Goal: Information Seeking & Learning: Learn about a topic

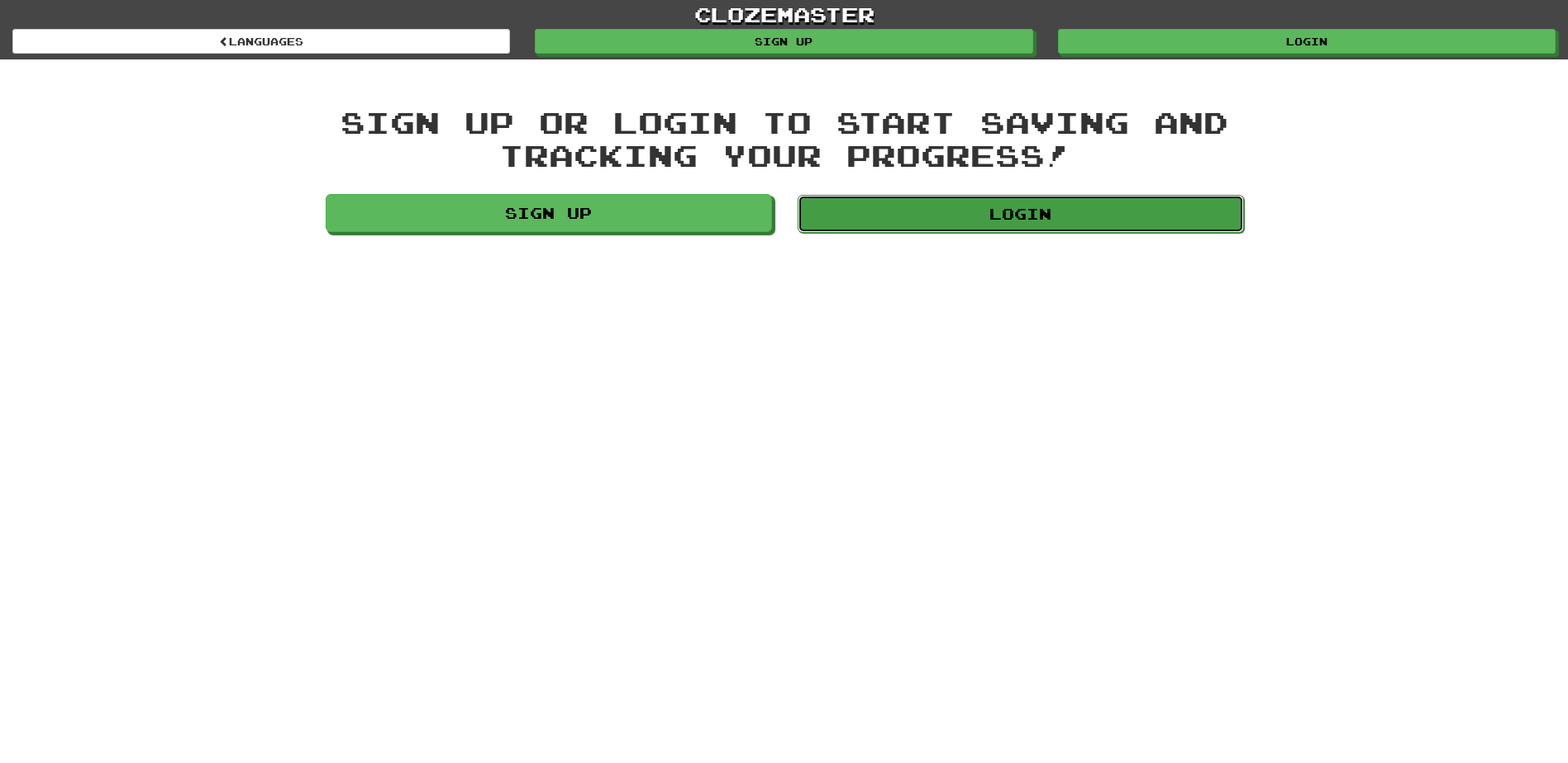
drag, startPoint x: 0, startPoint y: 0, endPoint x: 1036, endPoint y: 204, distance: 1055.9
click at [1036, 204] on link "Login" at bounding box center [1020, 214] width 446 height 38
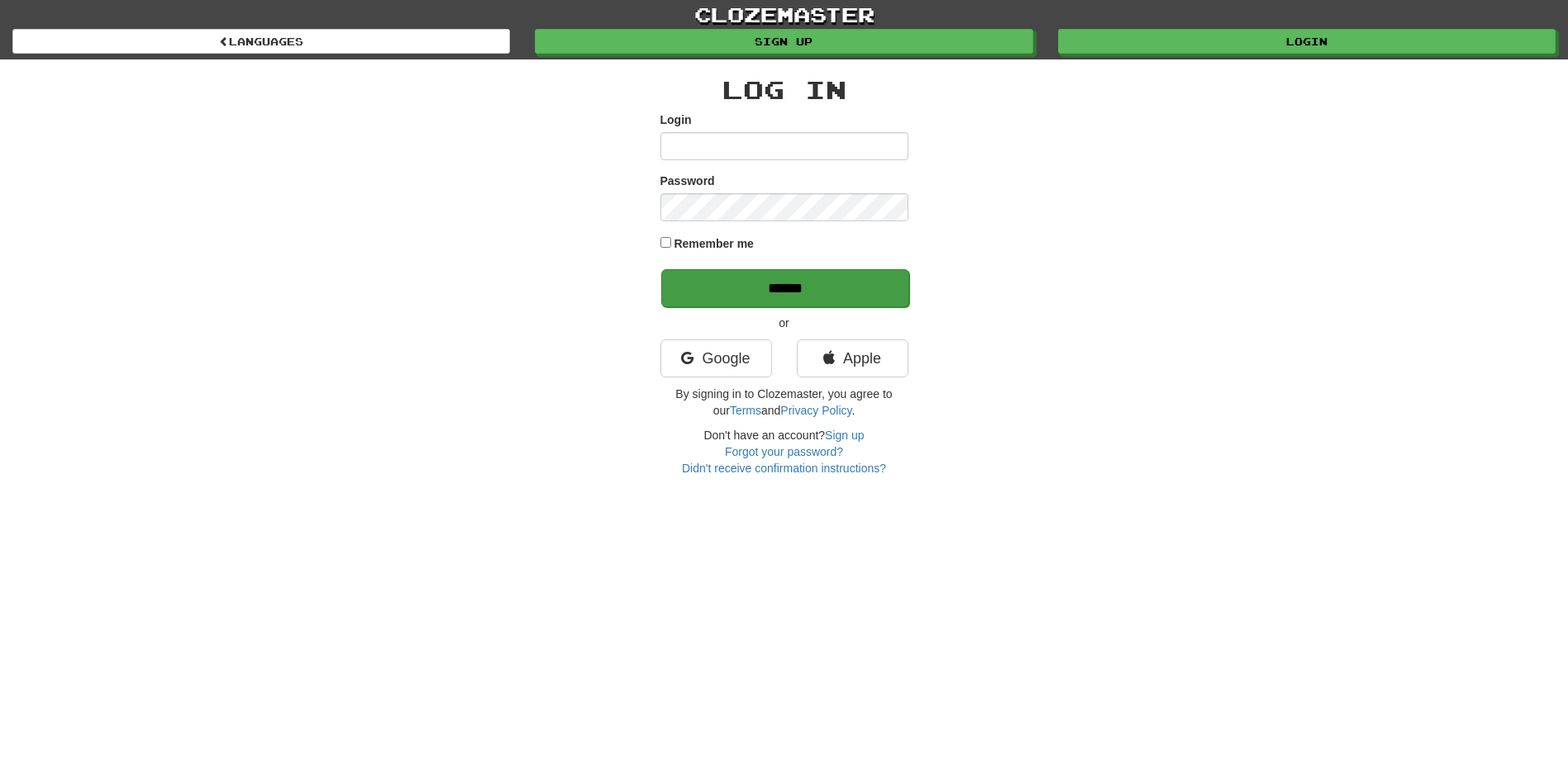
type input "*****"
click at [712, 287] on input "******" at bounding box center [785, 288] width 248 height 38
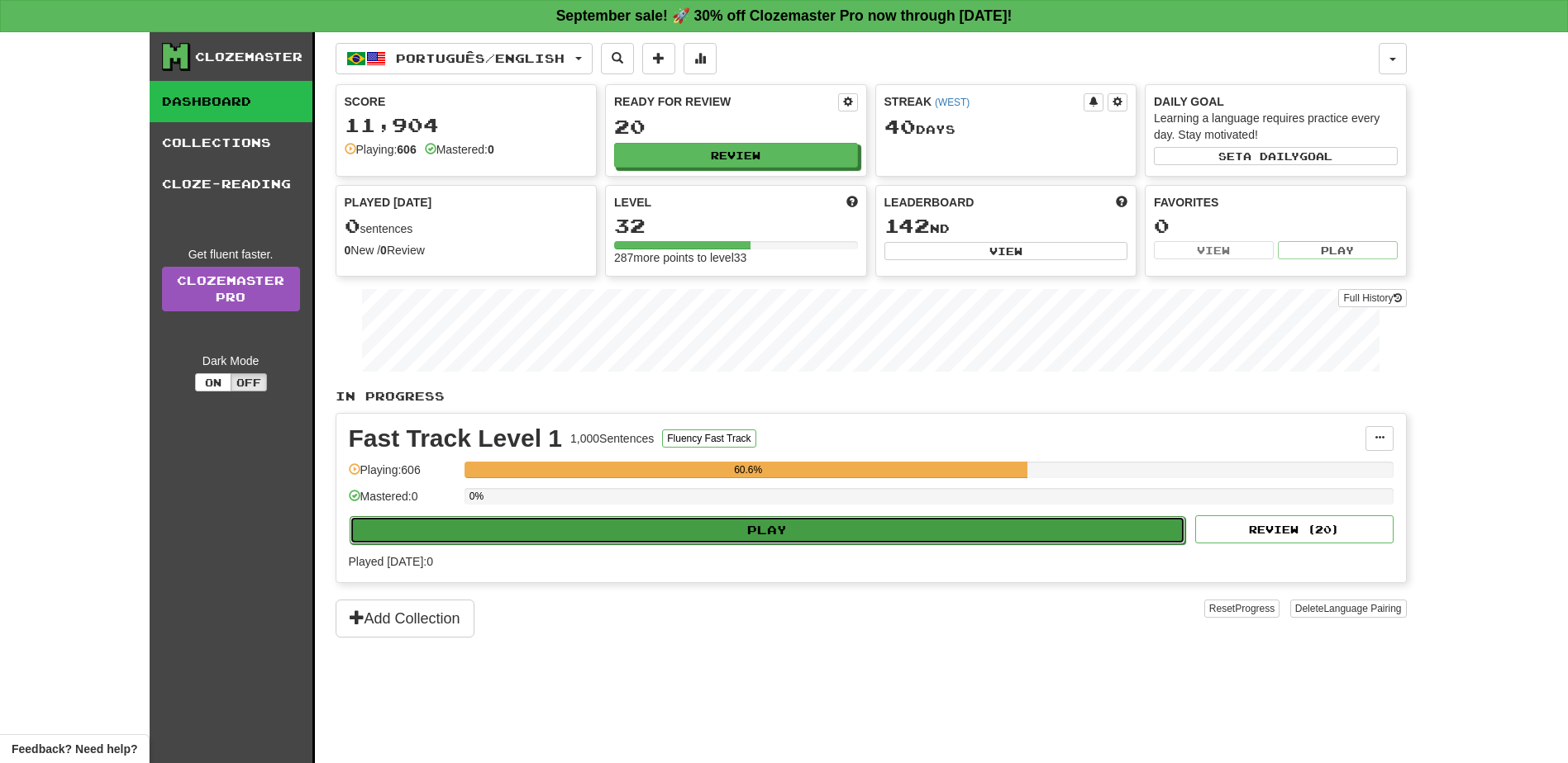
click at [776, 527] on button "Play" at bounding box center [768, 530] width 836 height 28
select select "**"
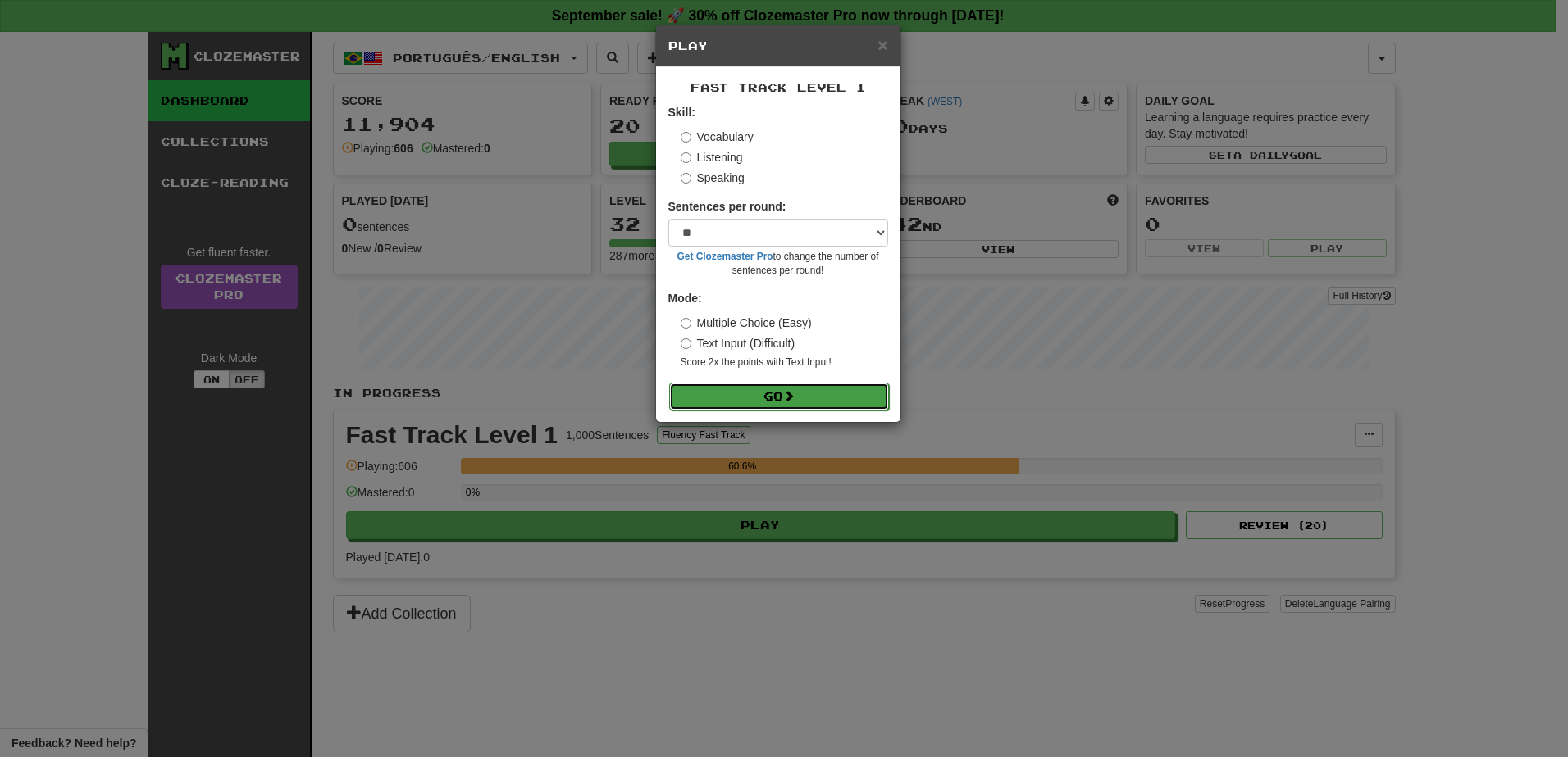
click at [761, 394] on button "Go" at bounding box center [778, 396] width 219 height 28
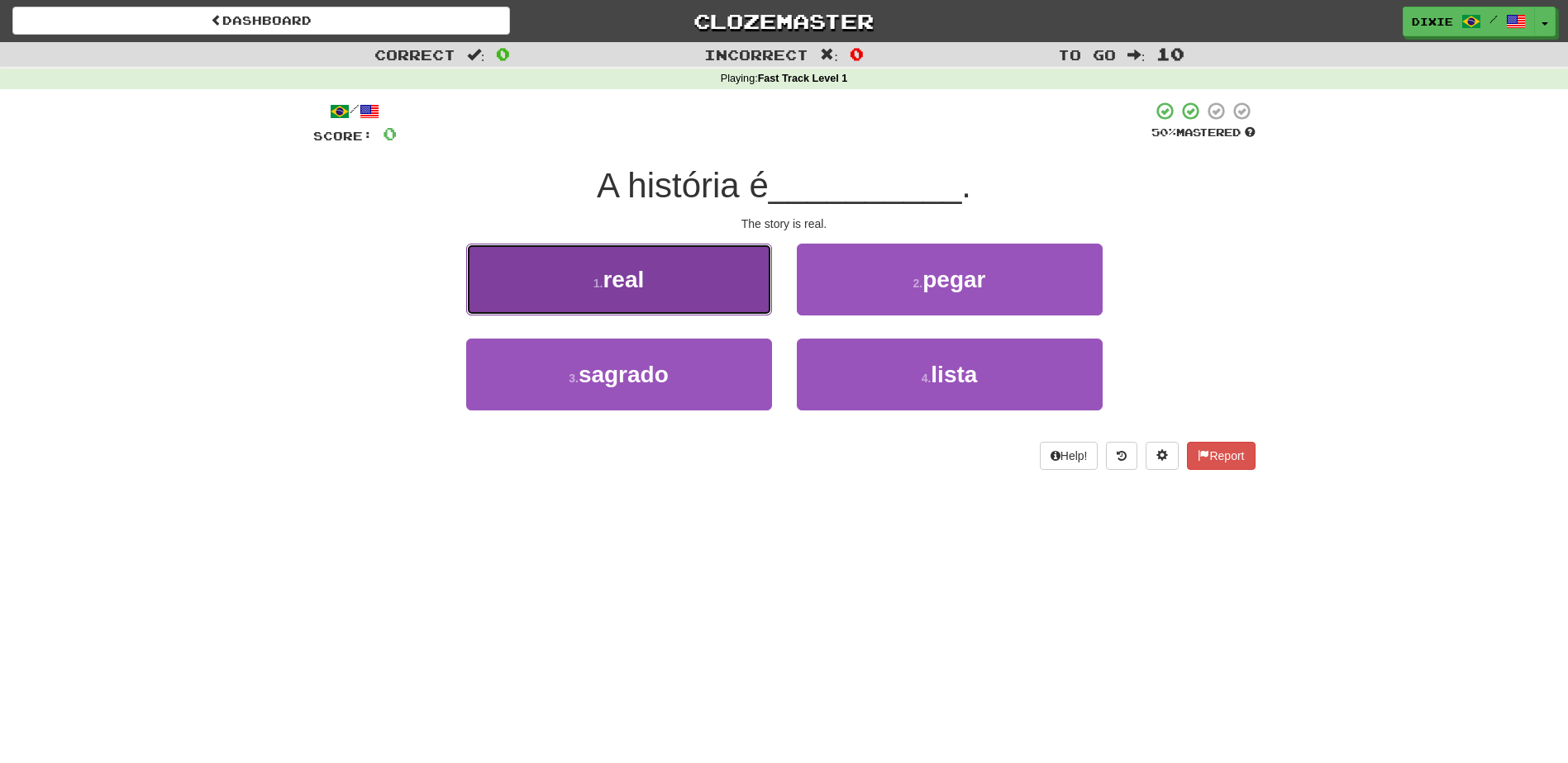
click at [697, 277] on button "1 . real" at bounding box center [619, 280] width 306 height 72
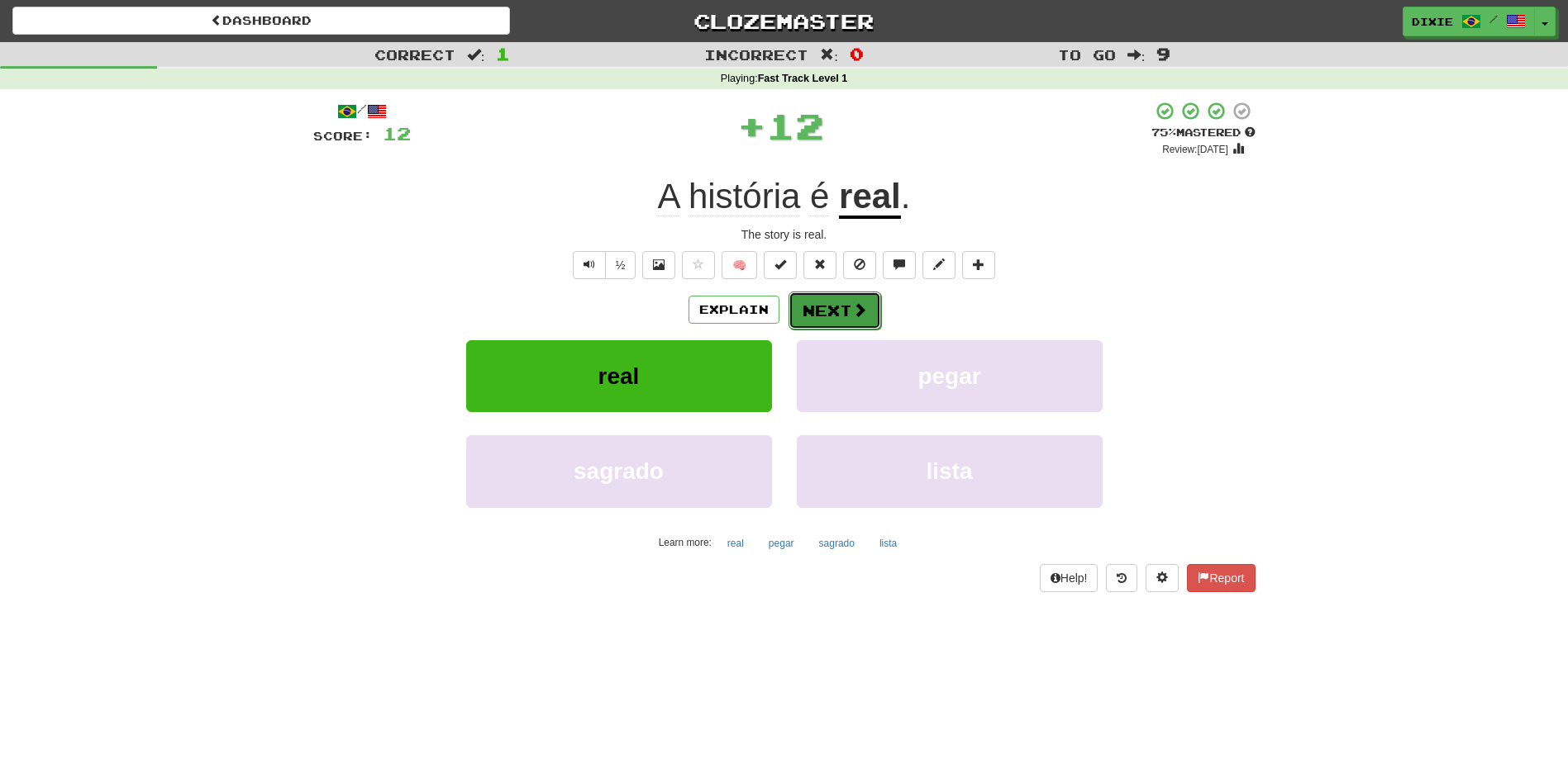
click at [818, 317] on button "Next" at bounding box center [834, 310] width 93 height 38
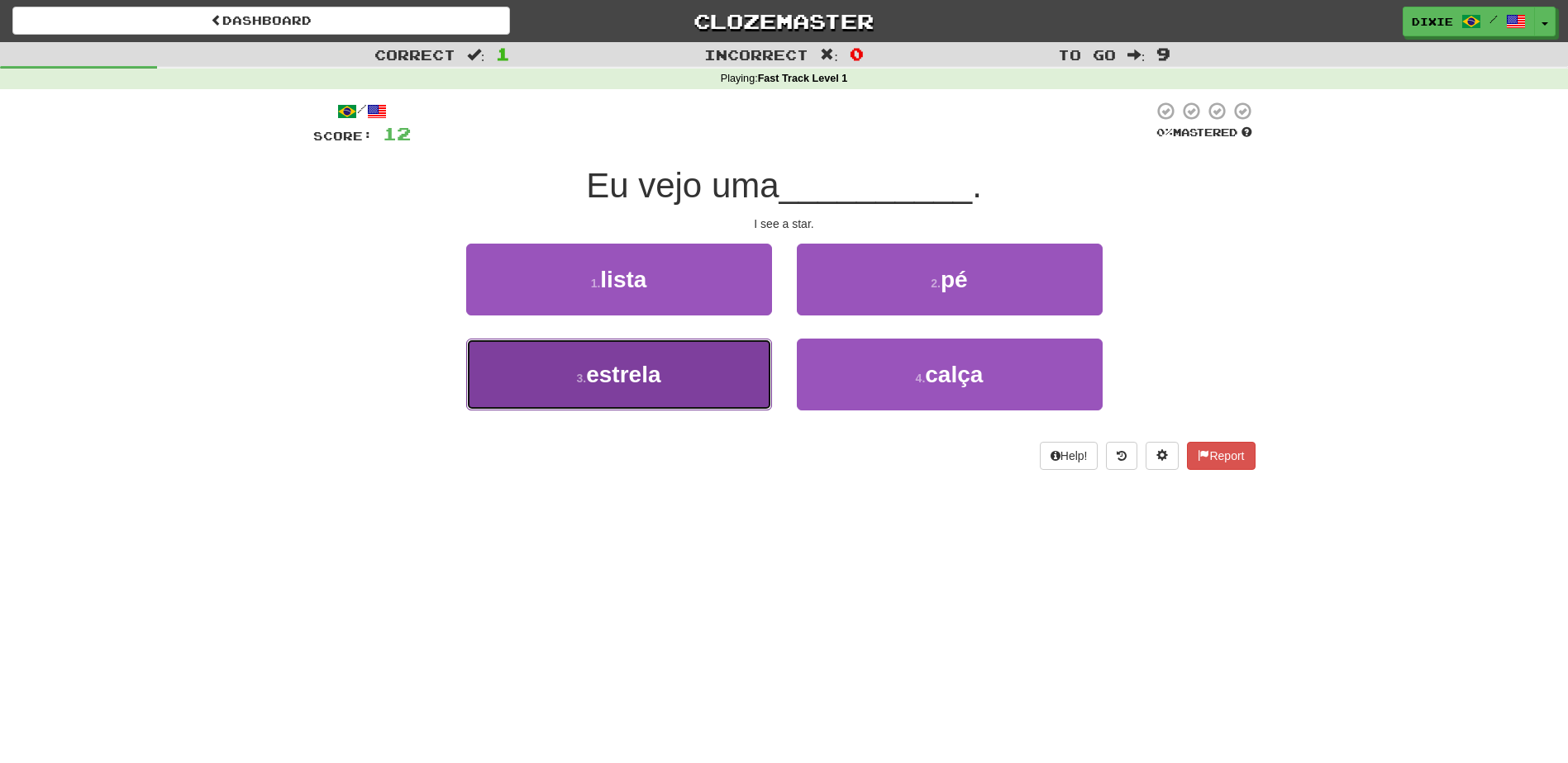
click at [555, 384] on button "3 . estrela" at bounding box center [619, 375] width 306 height 72
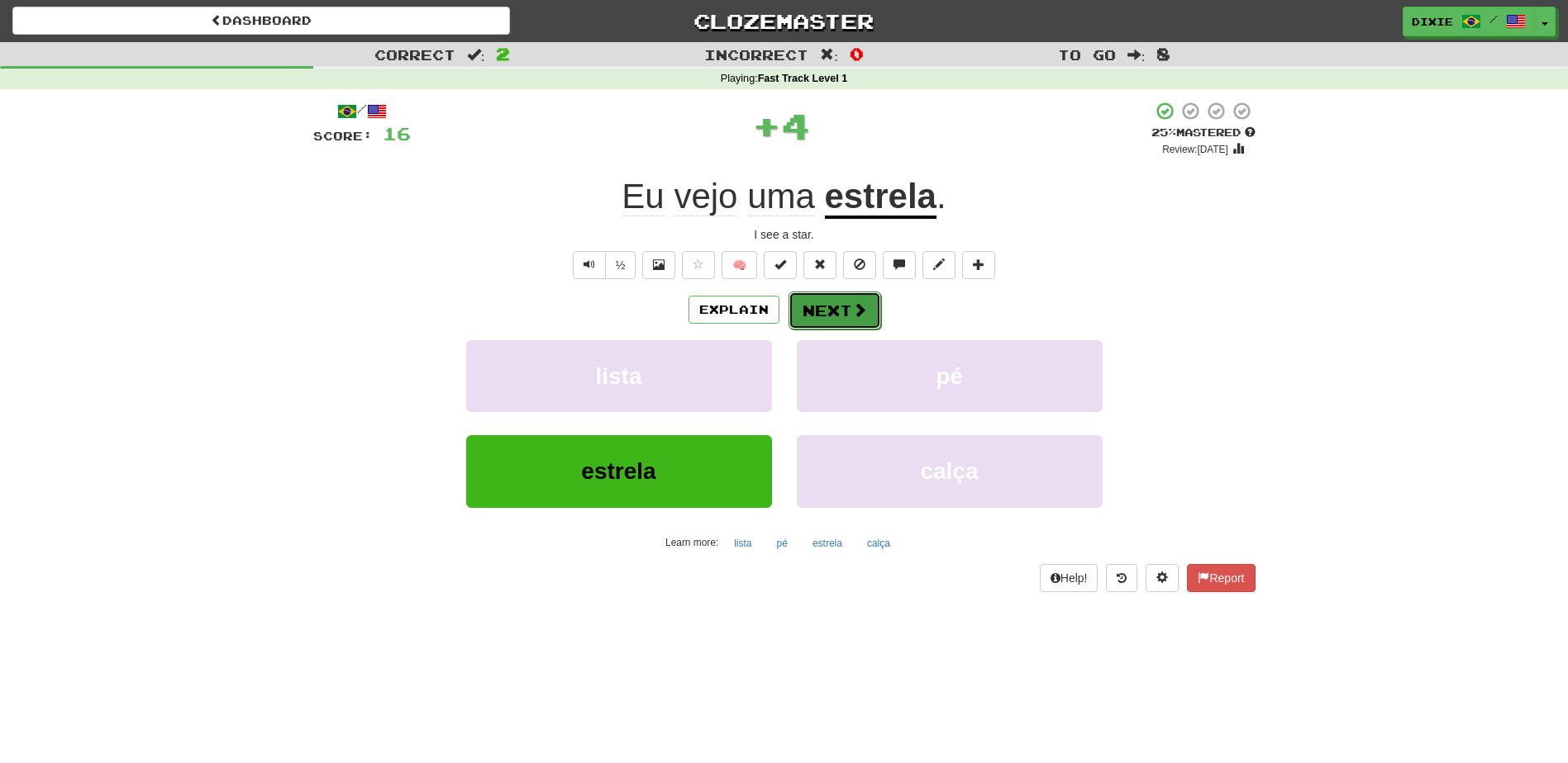
click at [843, 317] on button "Next" at bounding box center [834, 310] width 93 height 38
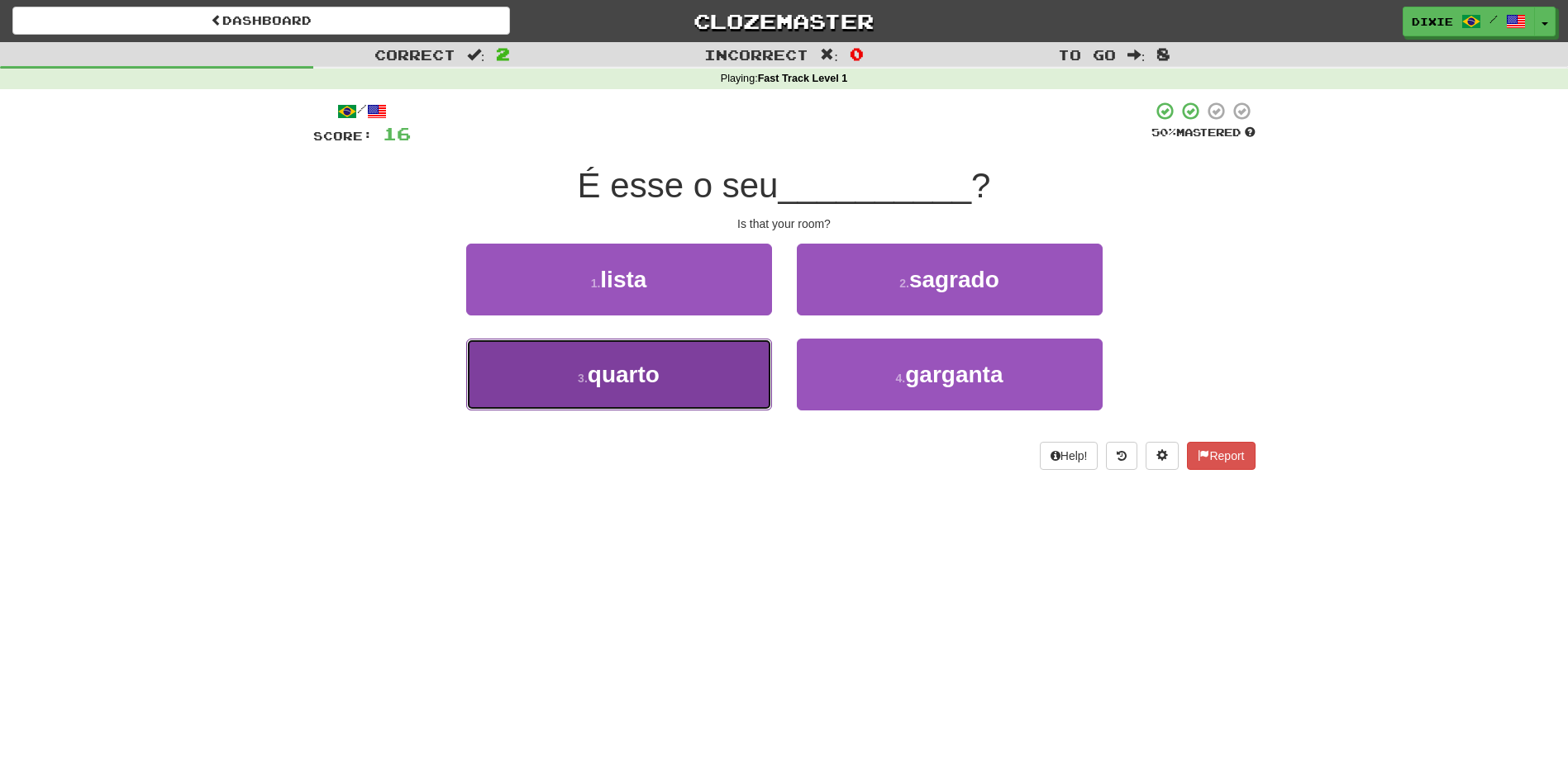
click at [681, 371] on button "3 . quarto" at bounding box center [619, 375] width 306 height 72
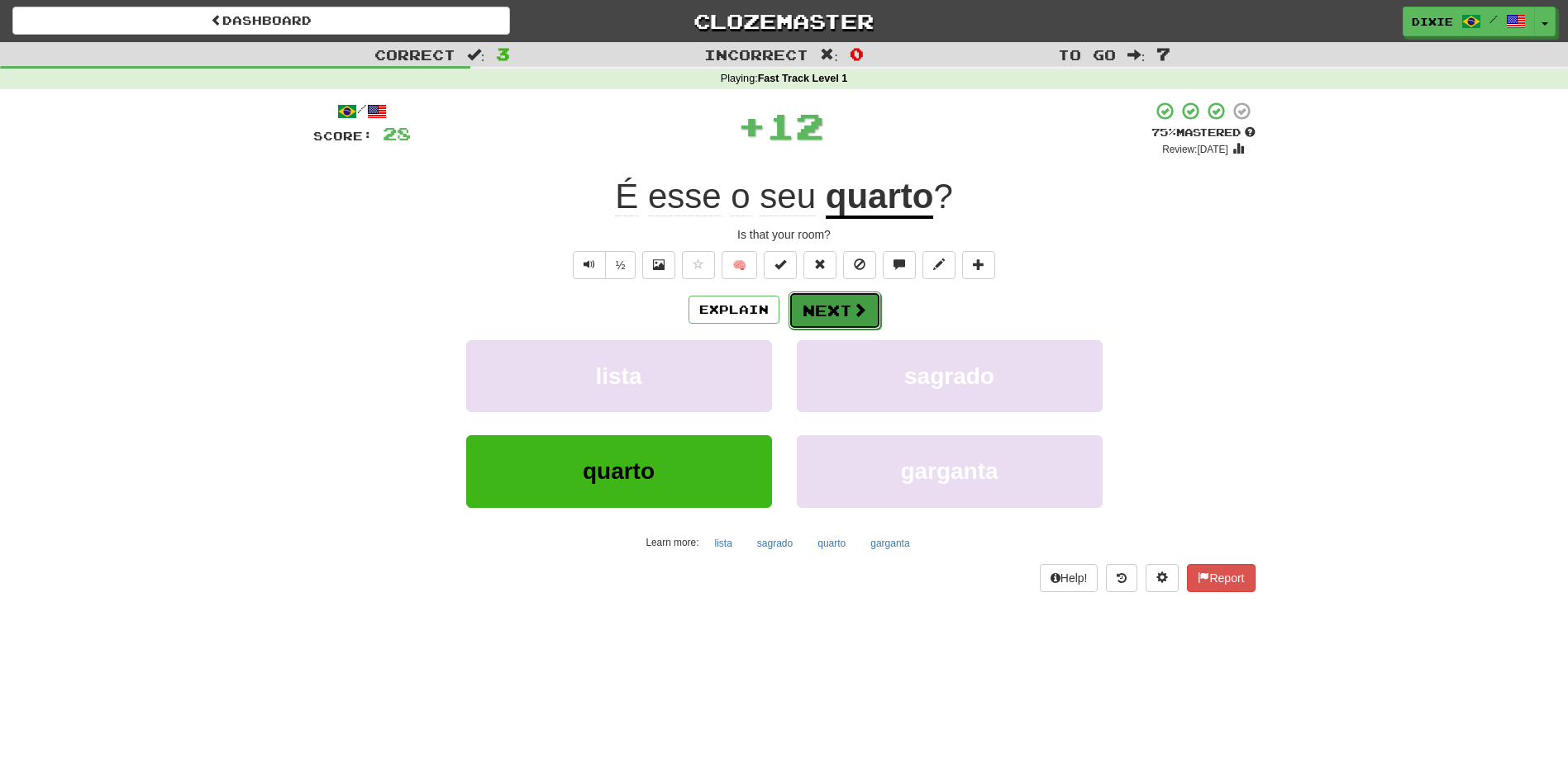
click at [809, 305] on button "Next" at bounding box center [834, 310] width 93 height 38
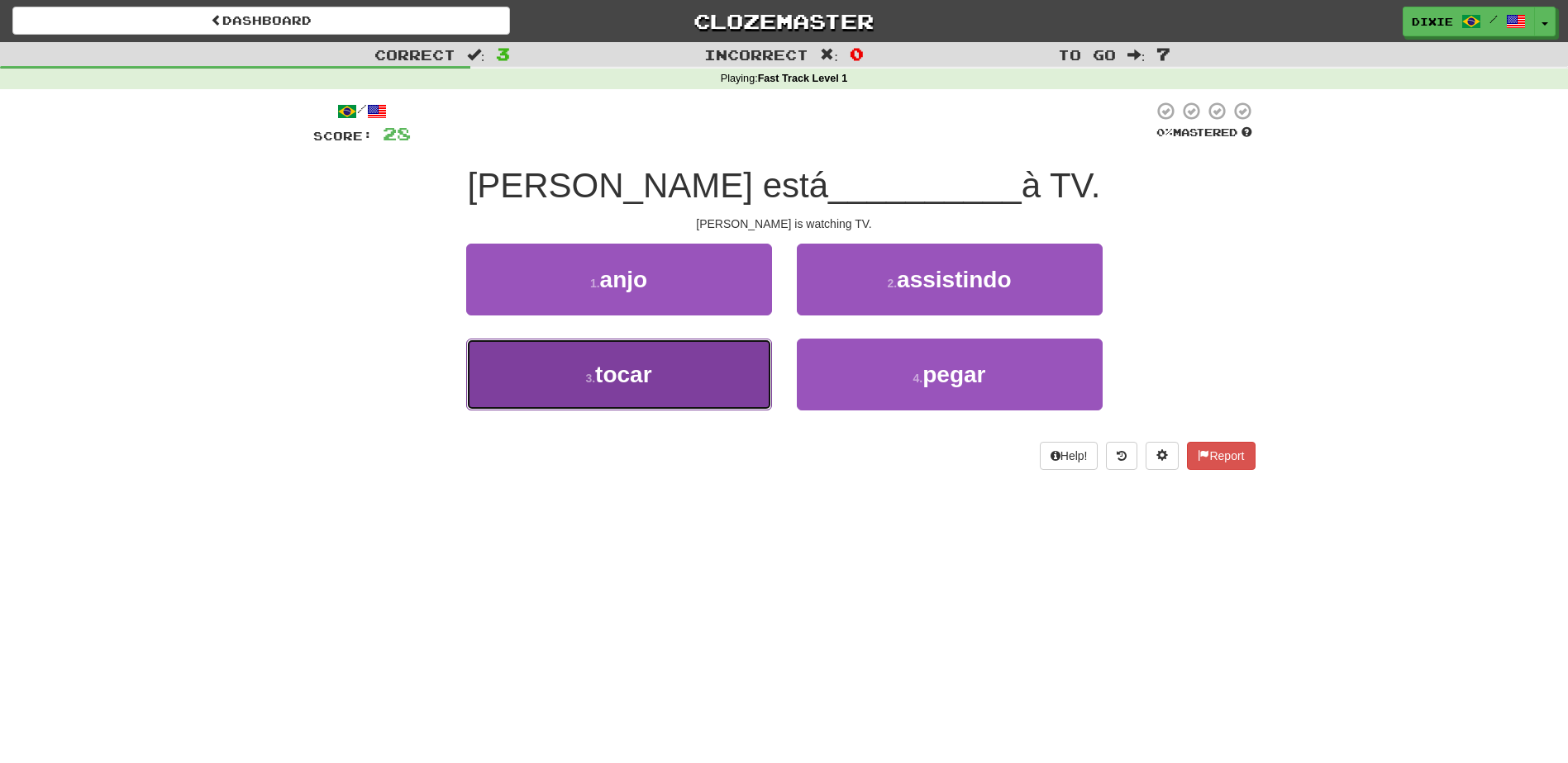
click at [655, 373] on button "3 . tocar" at bounding box center [619, 375] width 306 height 72
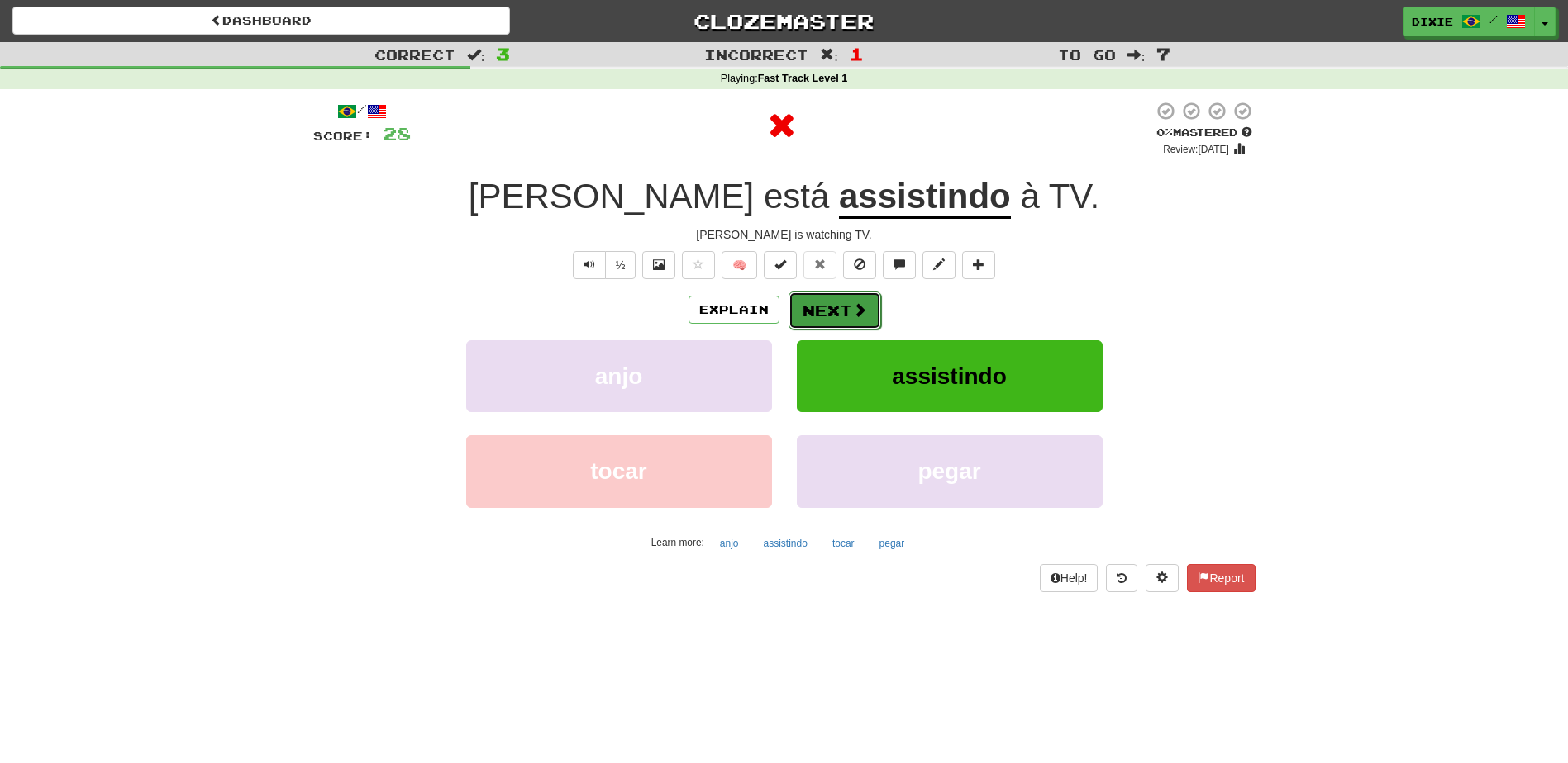
click at [820, 306] on button "Next" at bounding box center [834, 310] width 93 height 38
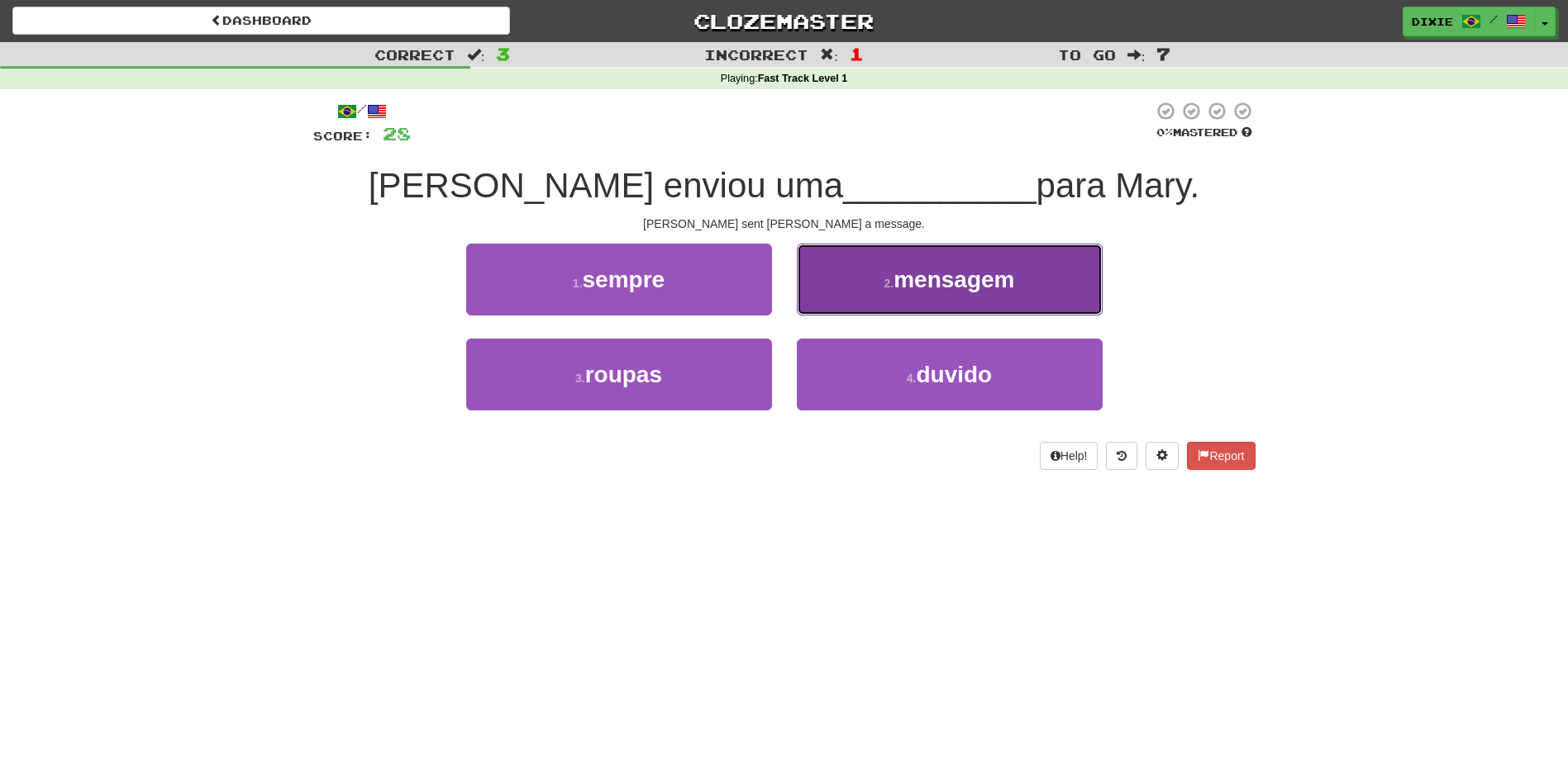
click at [825, 301] on button "2 . mensagem" at bounding box center [949, 280] width 306 height 72
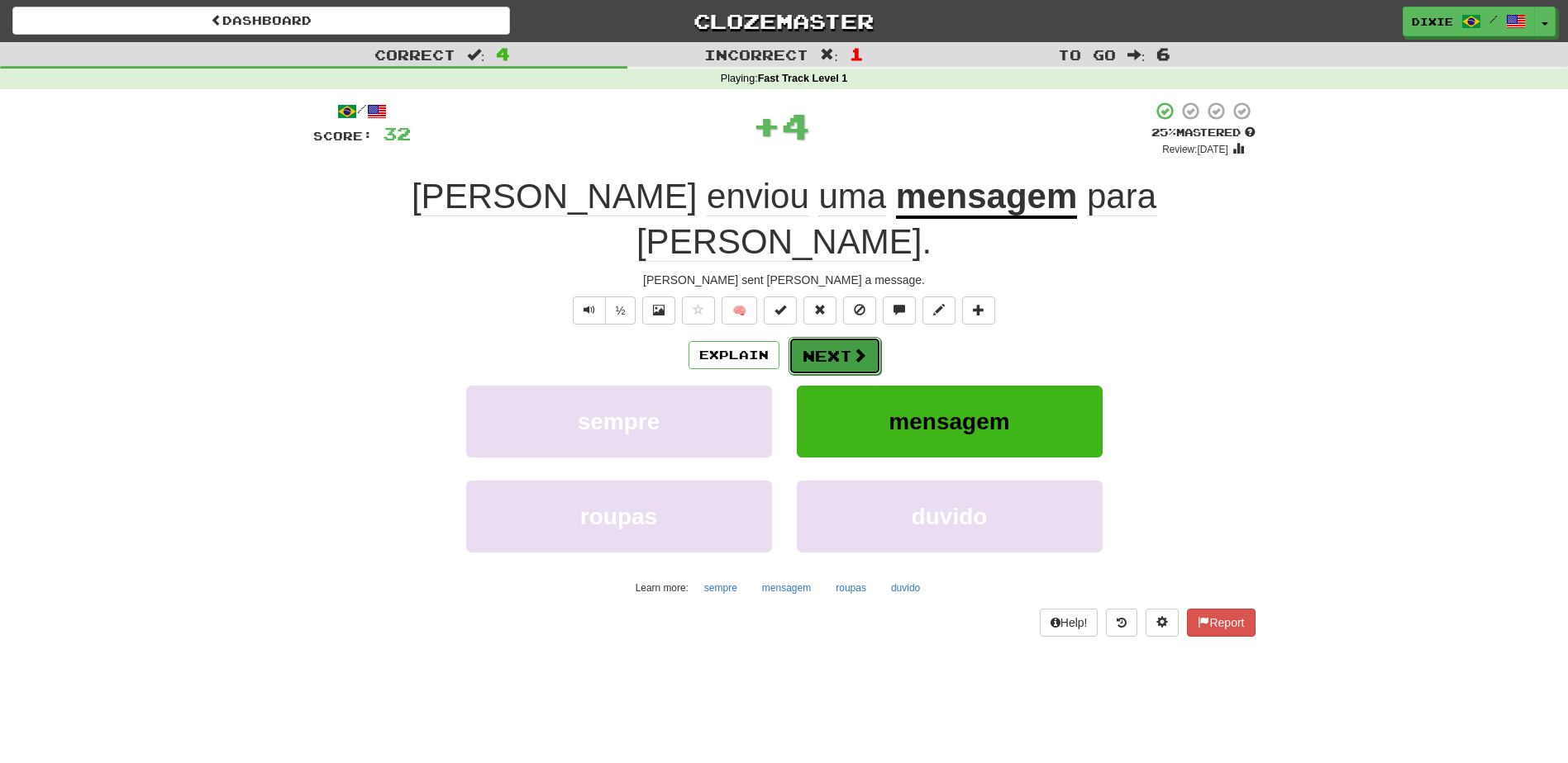
click at [832, 338] on button "Next" at bounding box center [834, 356] width 93 height 38
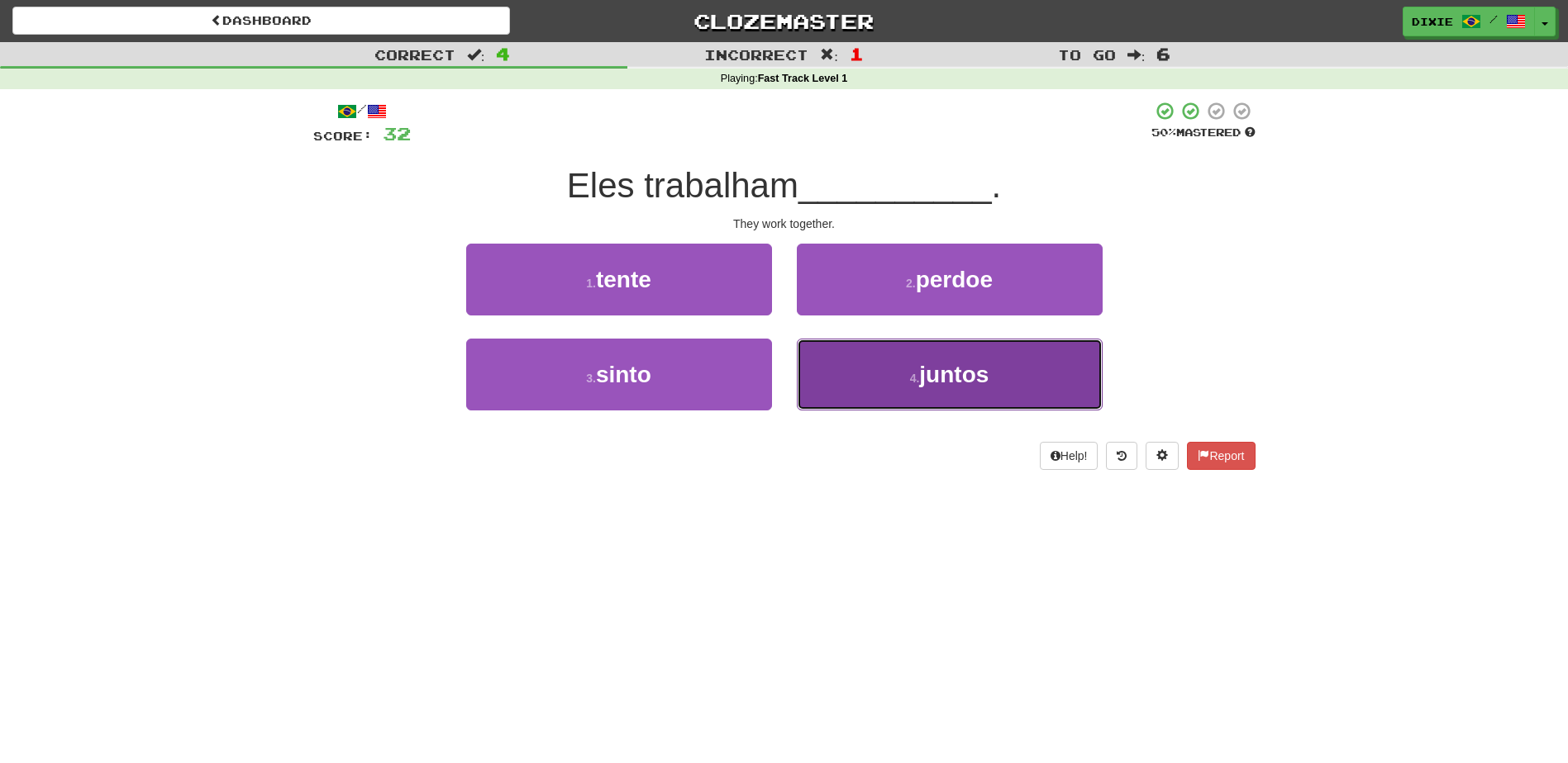
click at [816, 366] on button "4 . juntos" at bounding box center [949, 375] width 306 height 72
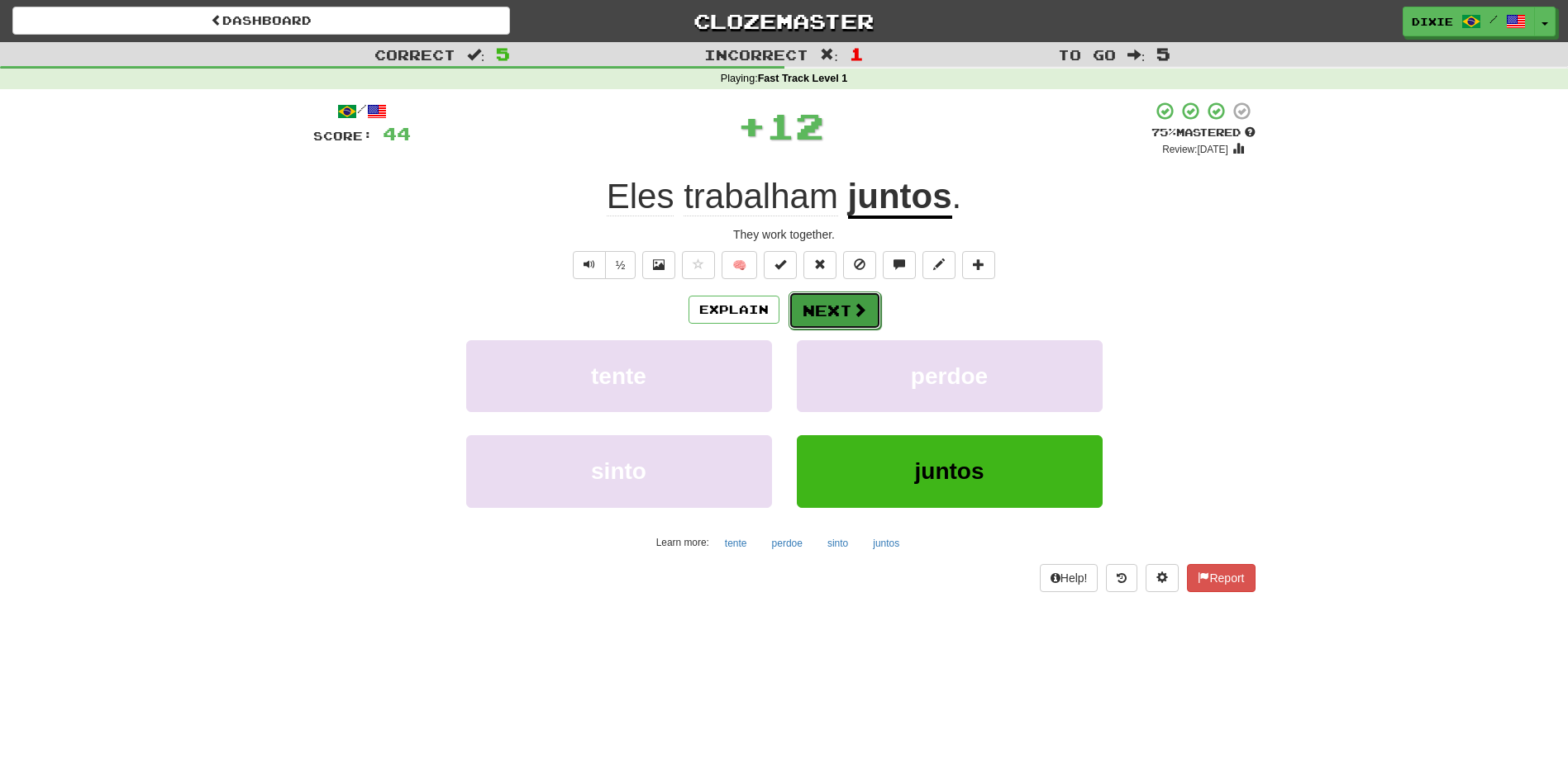
click at [815, 299] on button "Next" at bounding box center [834, 310] width 93 height 38
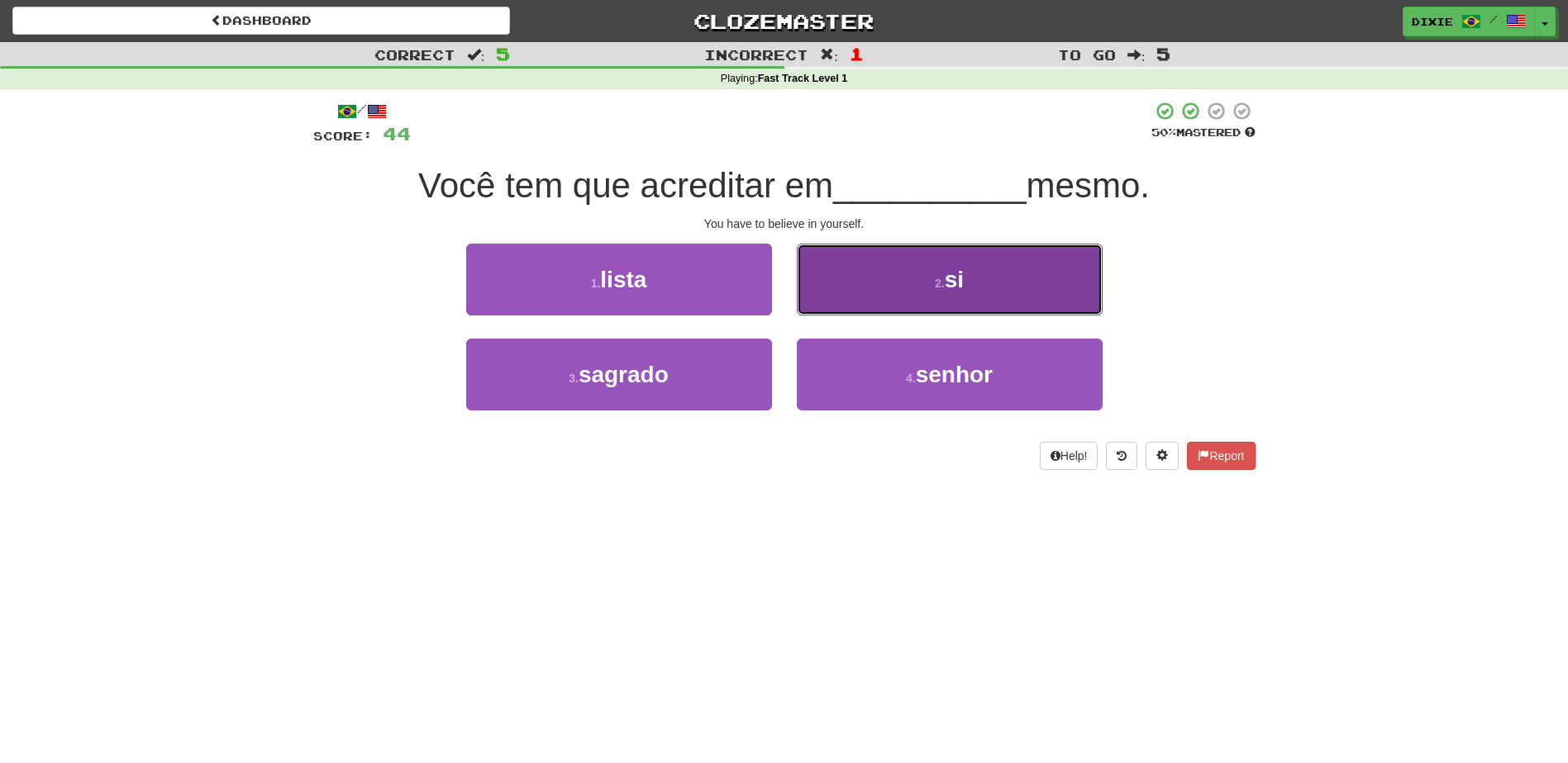
click at [826, 293] on button "2 . si" at bounding box center [949, 280] width 306 height 72
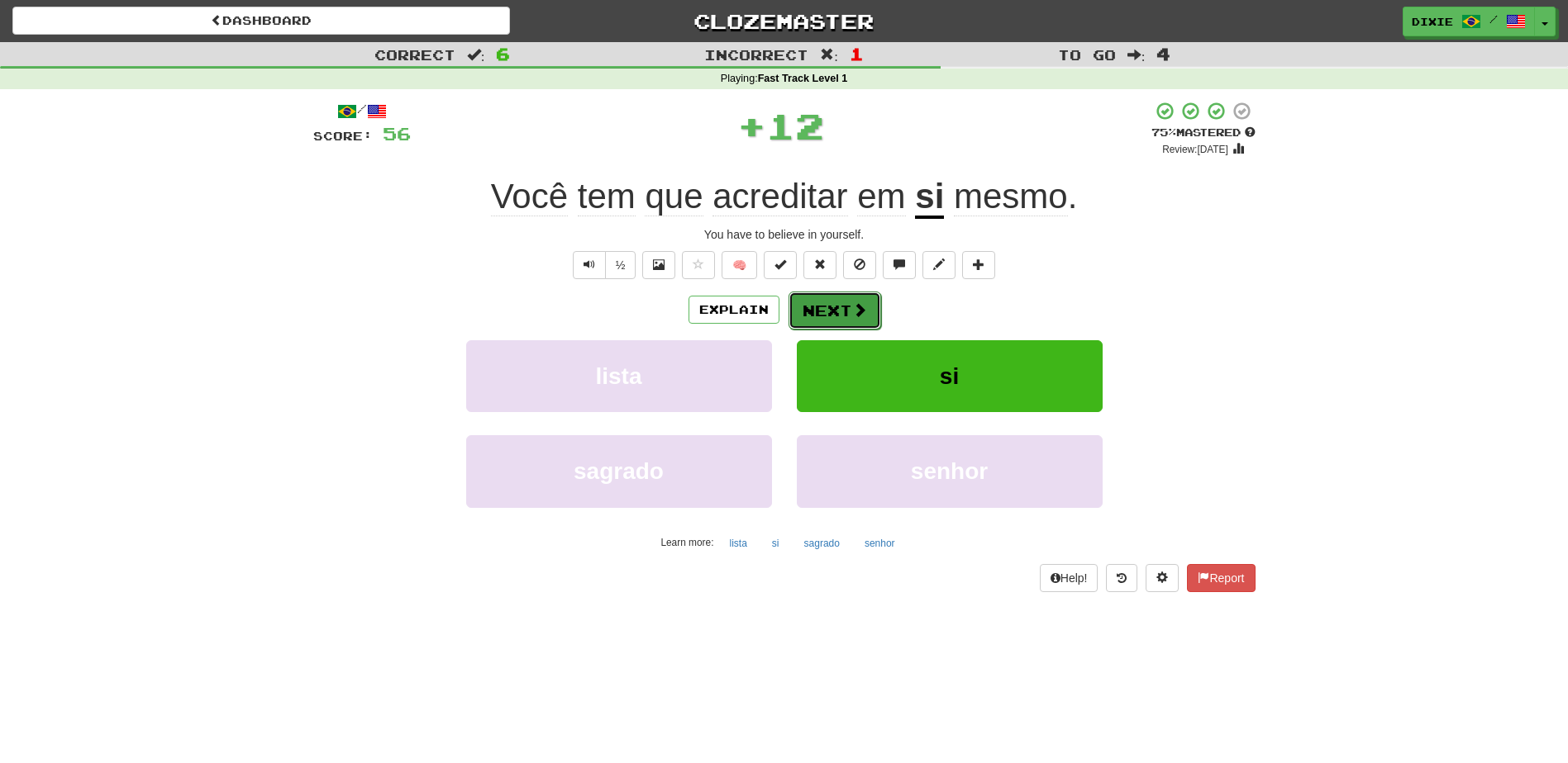
click at [822, 301] on button "Next" at bounding box center [834, 310] width 93 height 38
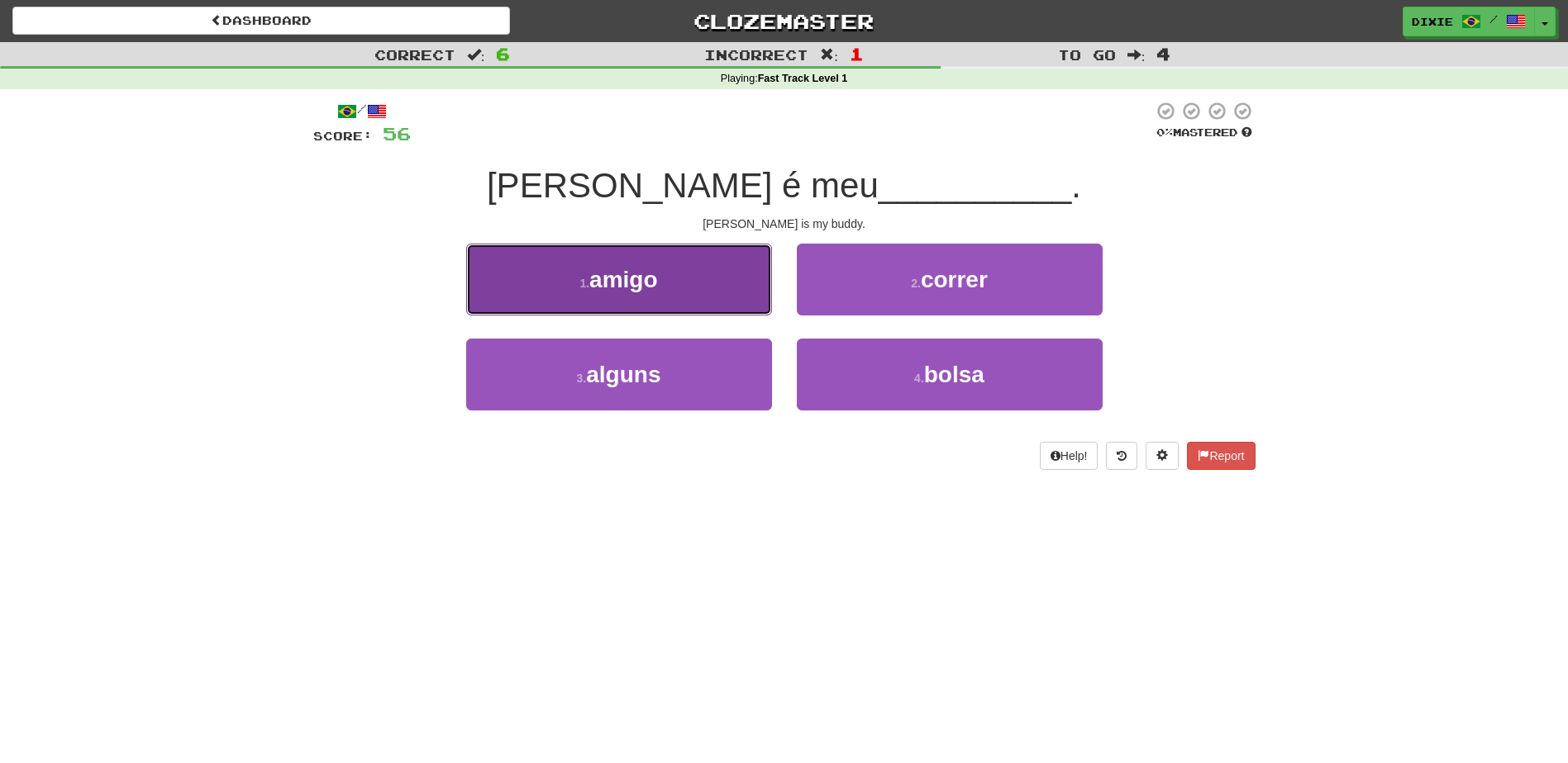
click at [710, 282] on button "1 . amigo" at bounding box center [619, 280] width 306 height 72
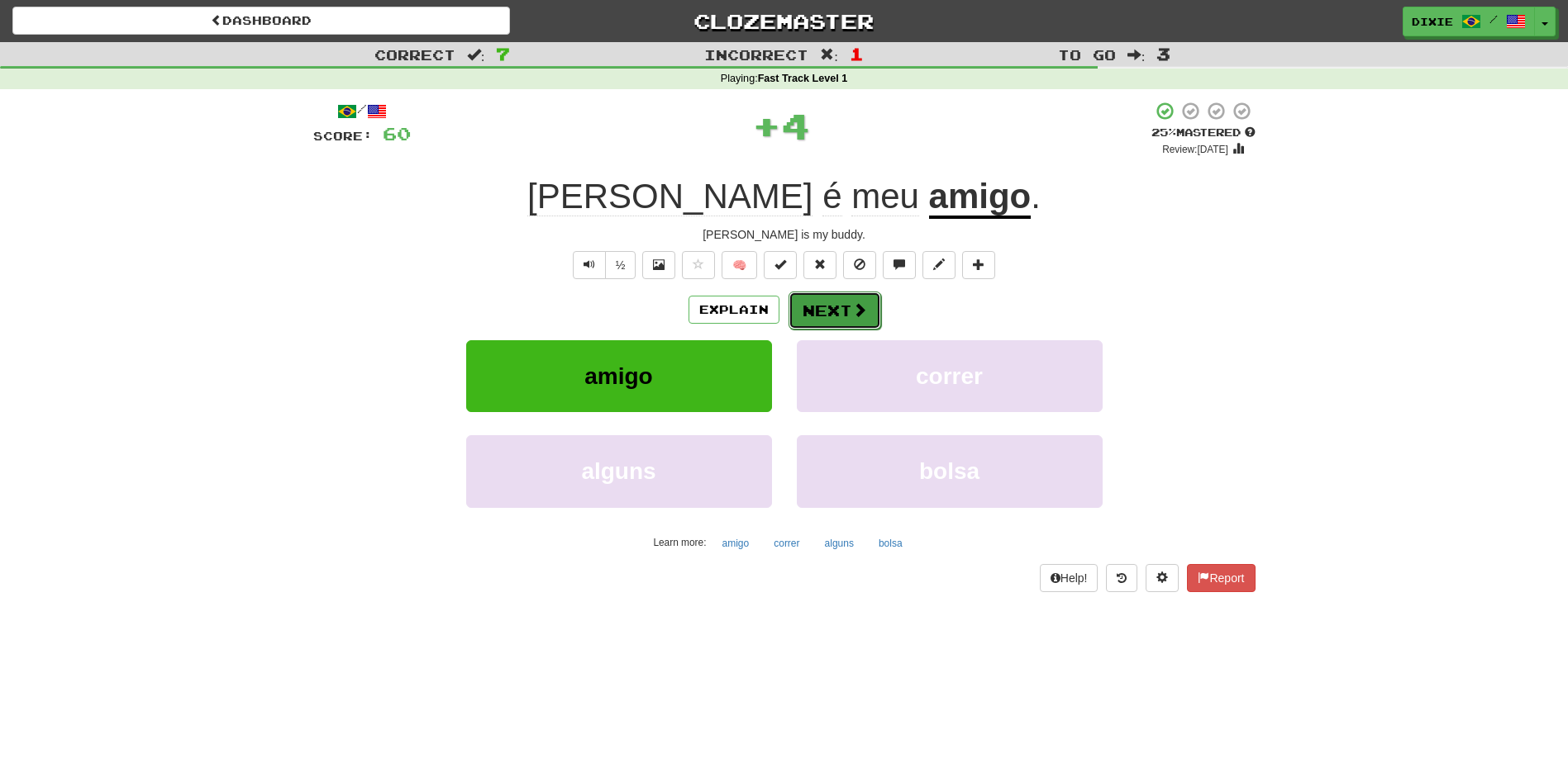
click at [823, 307] on button "Next" at bounding box center [834, 310] width 93 height 38
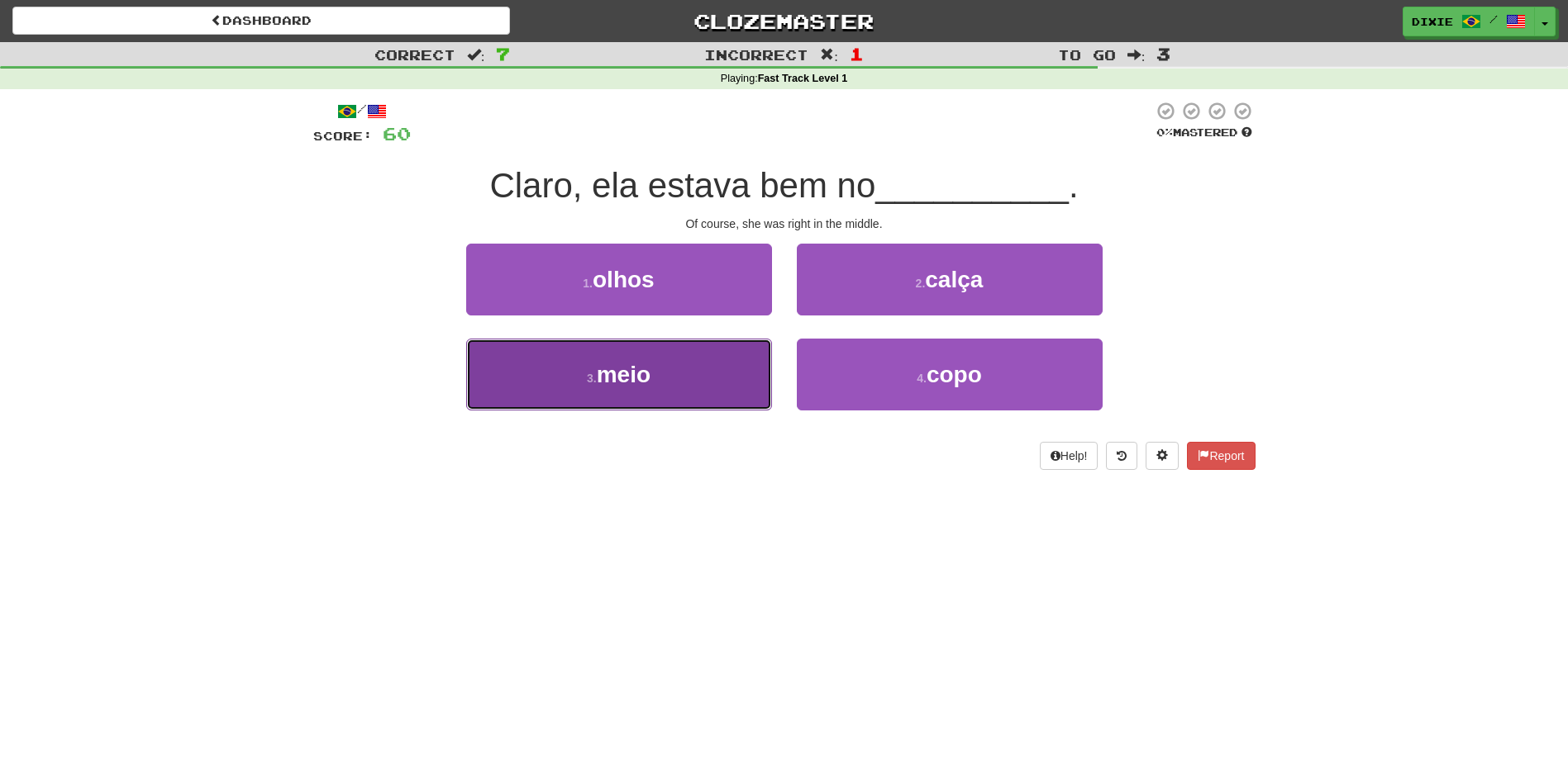
click at [708, 381] on button "3 . meio" at bounding box center [619, 375] width 306 height 72
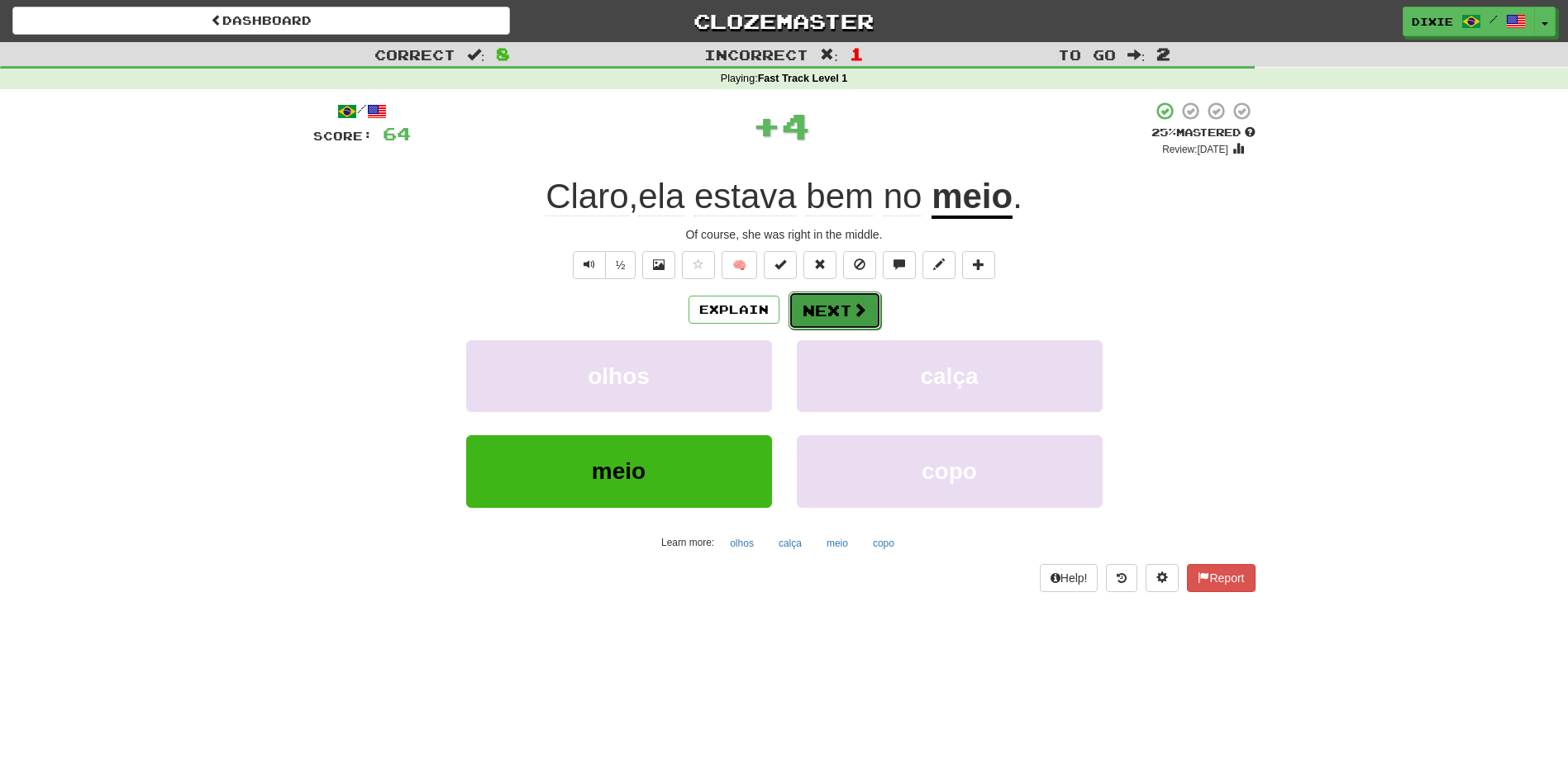
click at [818, 306] on button "Next" at bounding box center [834, 310] width 93 height 38
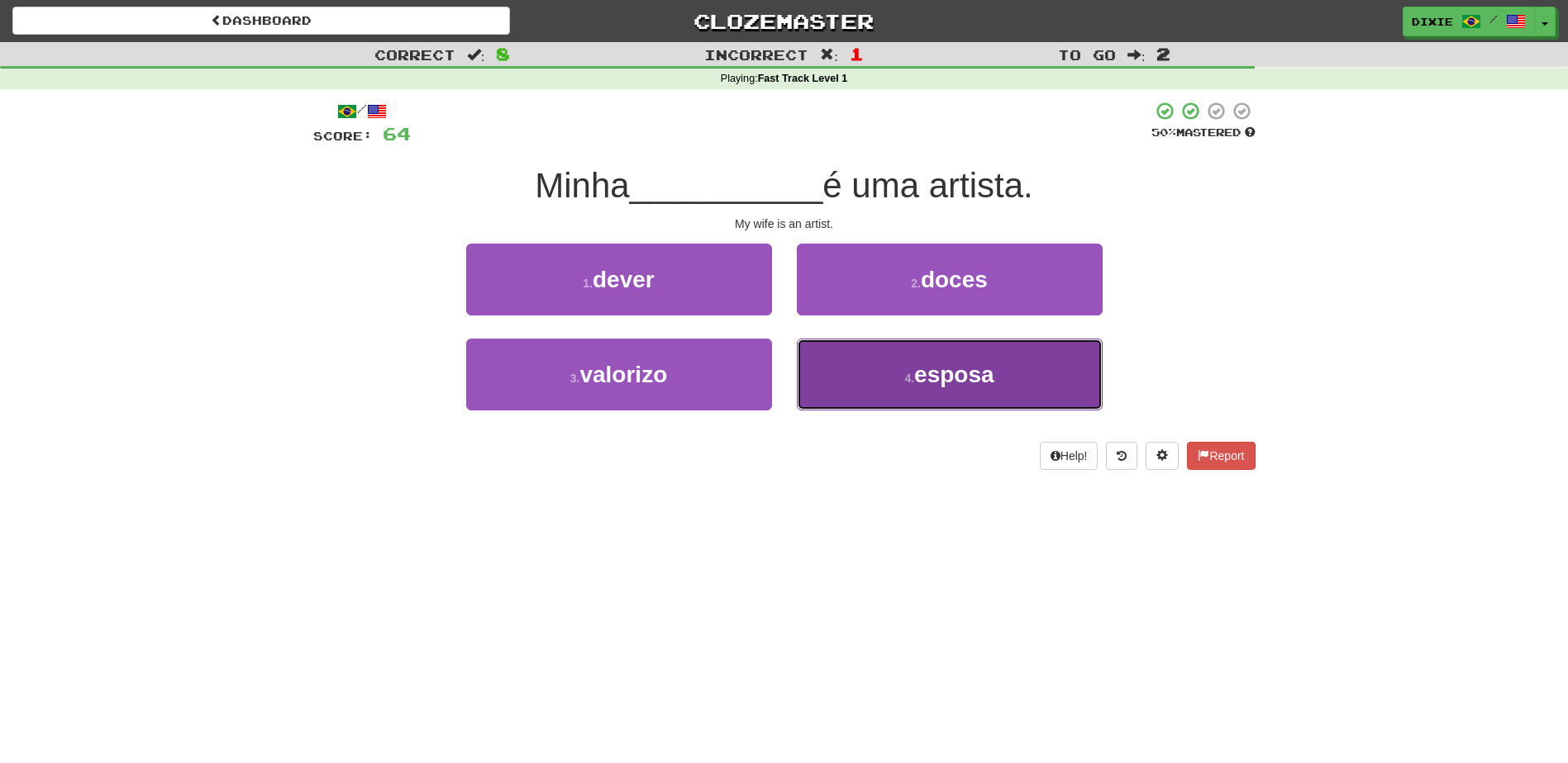
click at [860, 385] on button "4 . esposa" at bounding box center [949, 375] width 306 height 72
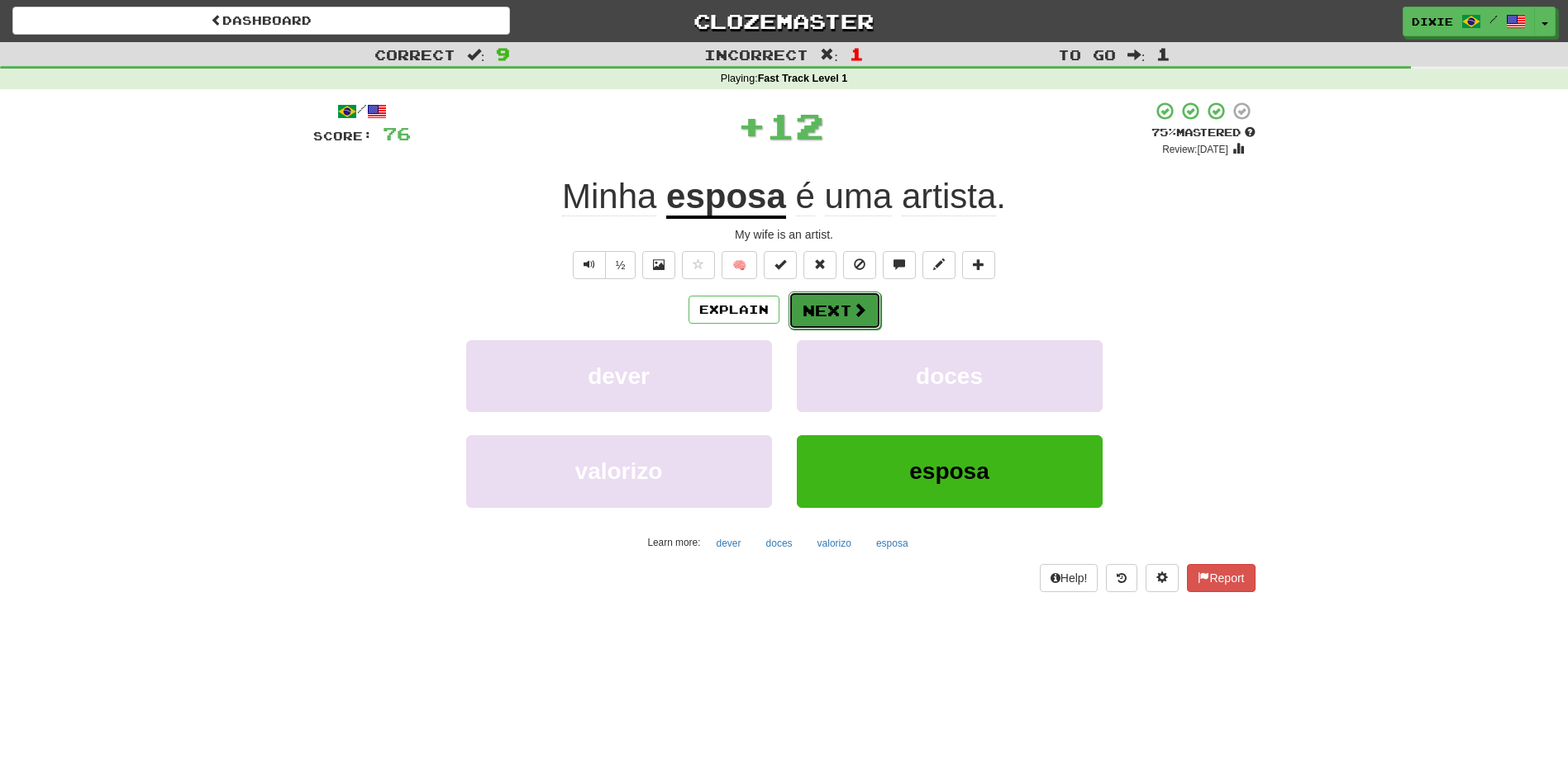
click at [832, 314] on button "Next" at bounding box center [834, 310] width 93 height 38
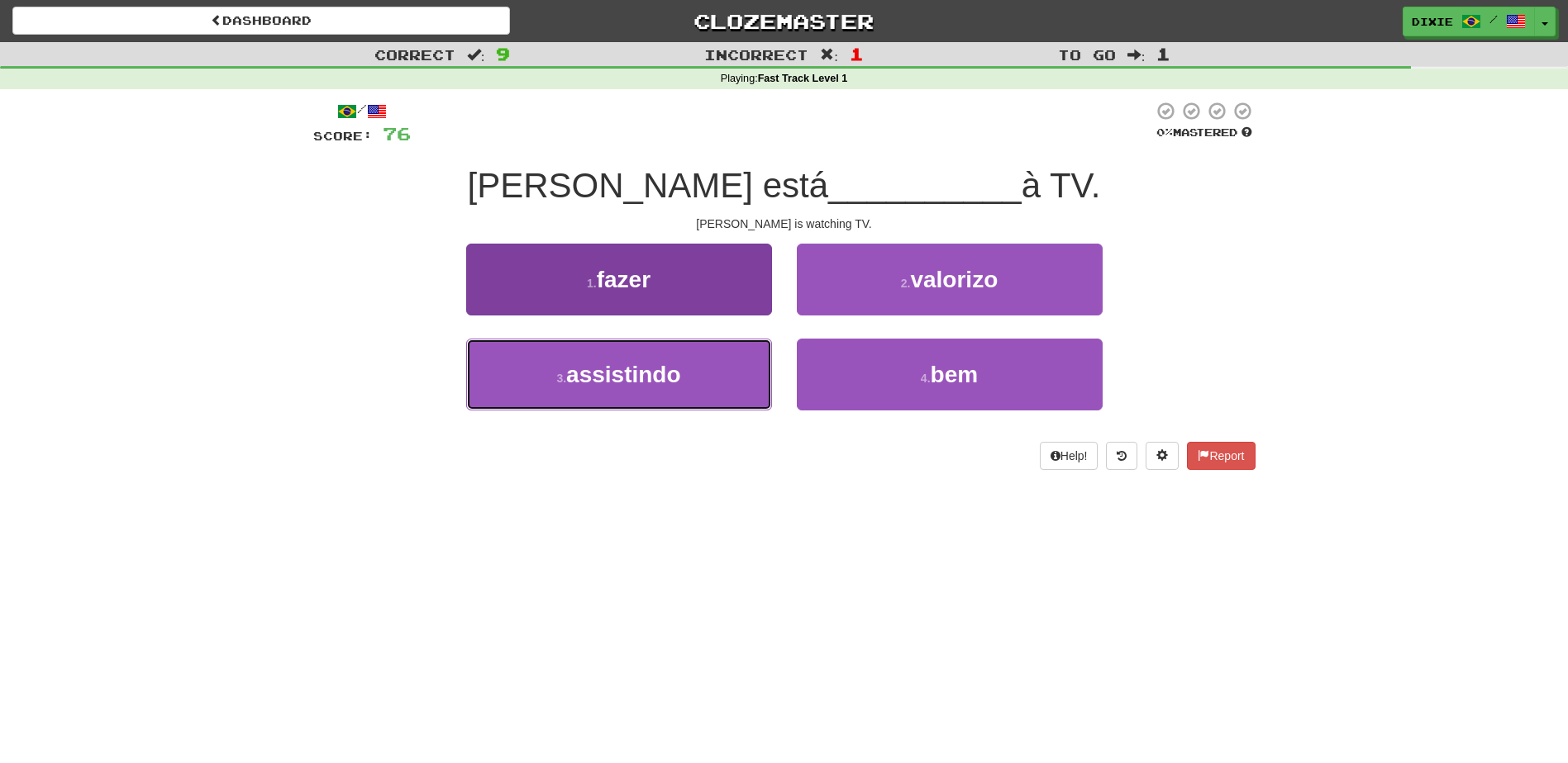
drag, startPoint x: 723, startPoint y: 353, endPoint x: 726, endPoint y: 364, distance: 11.4
click at [726, 364] on button "3 . assistindo" at bounding box center [619, 375] width 306 height 72
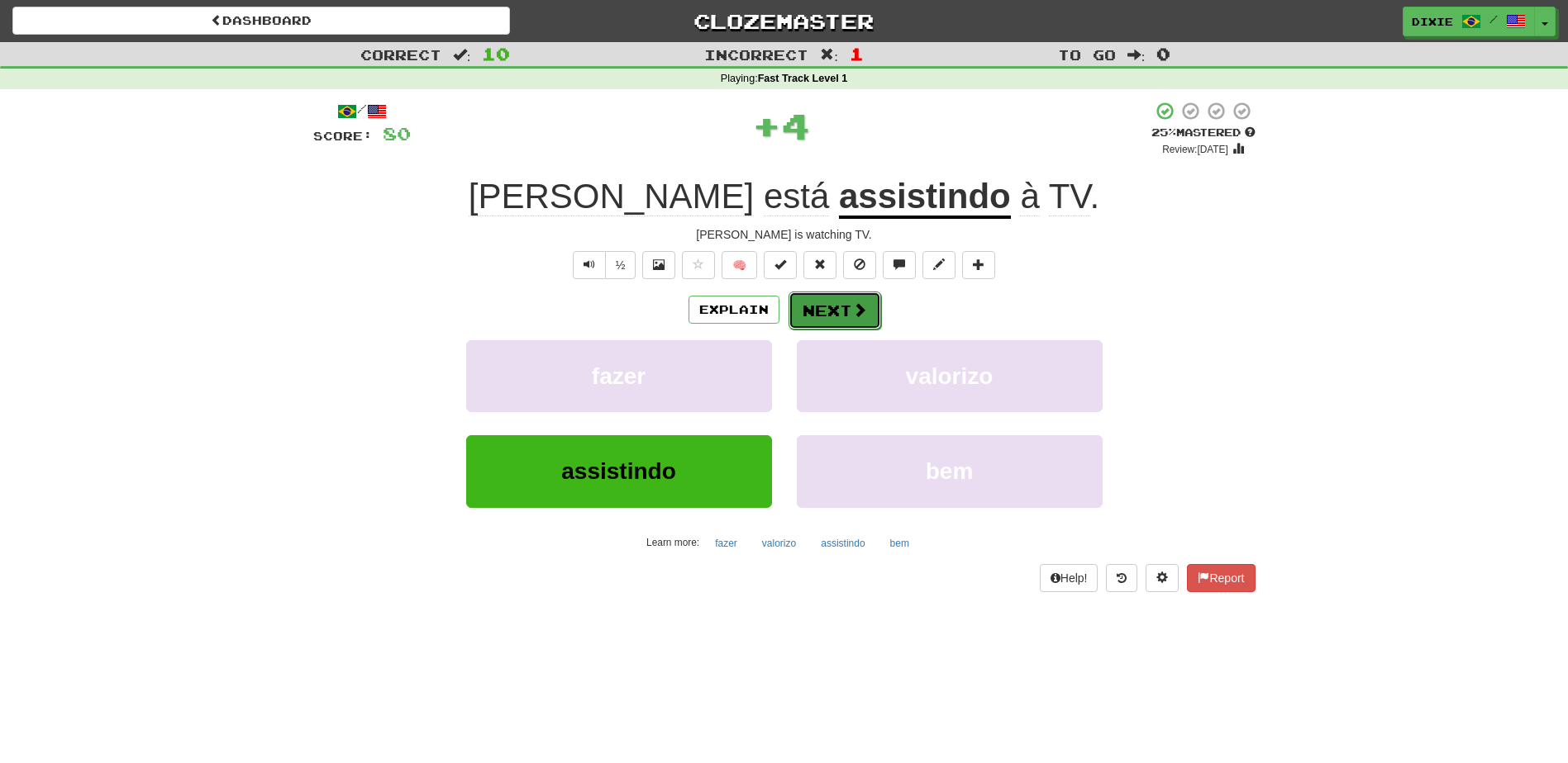
click at [822, 301] on button "Next" at bounding box center [834, 310] width 93 height 38
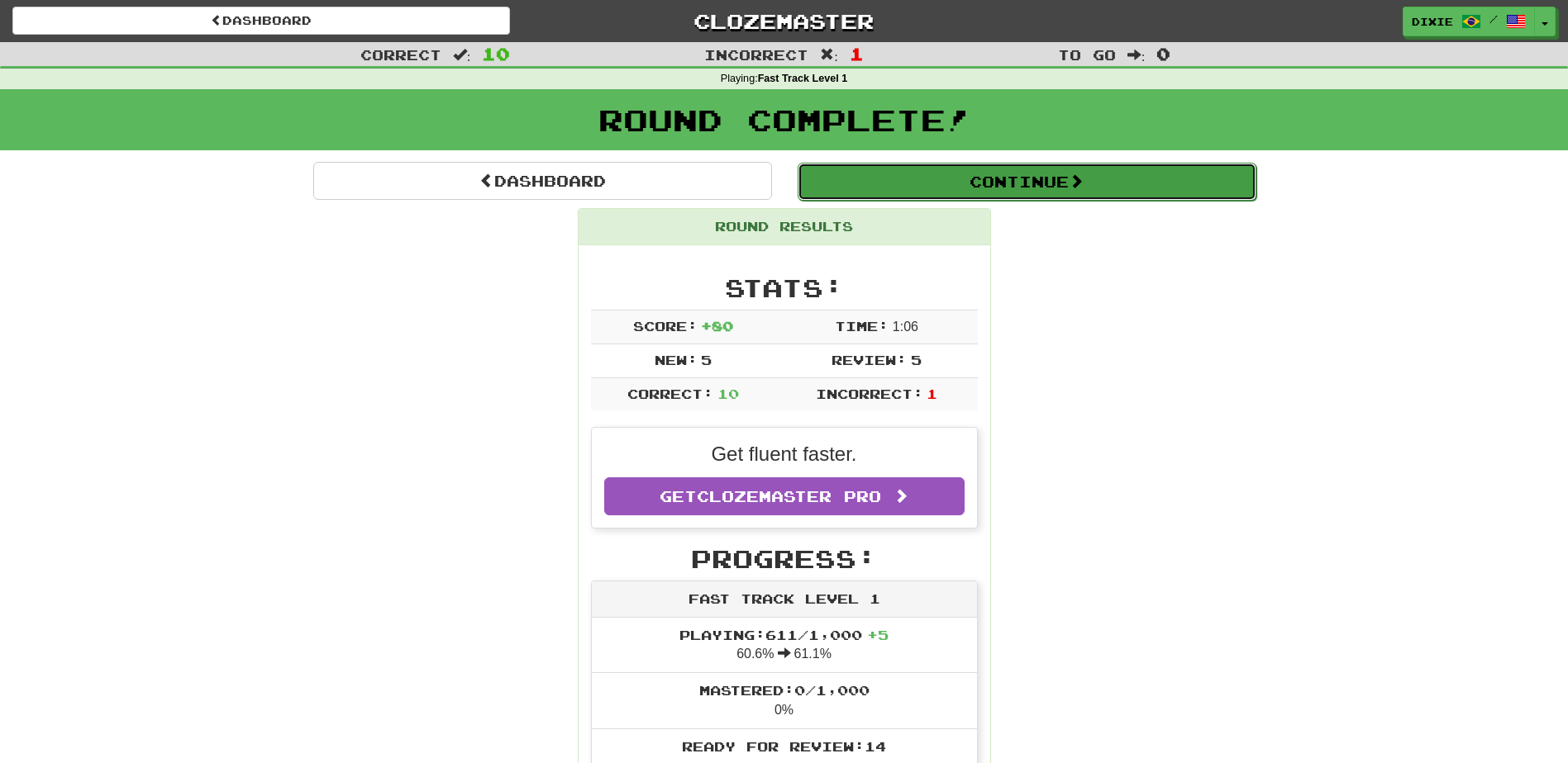
click at [1029, 183] on button "Continue" at bounding box center [1027, 181] width 459 height 38
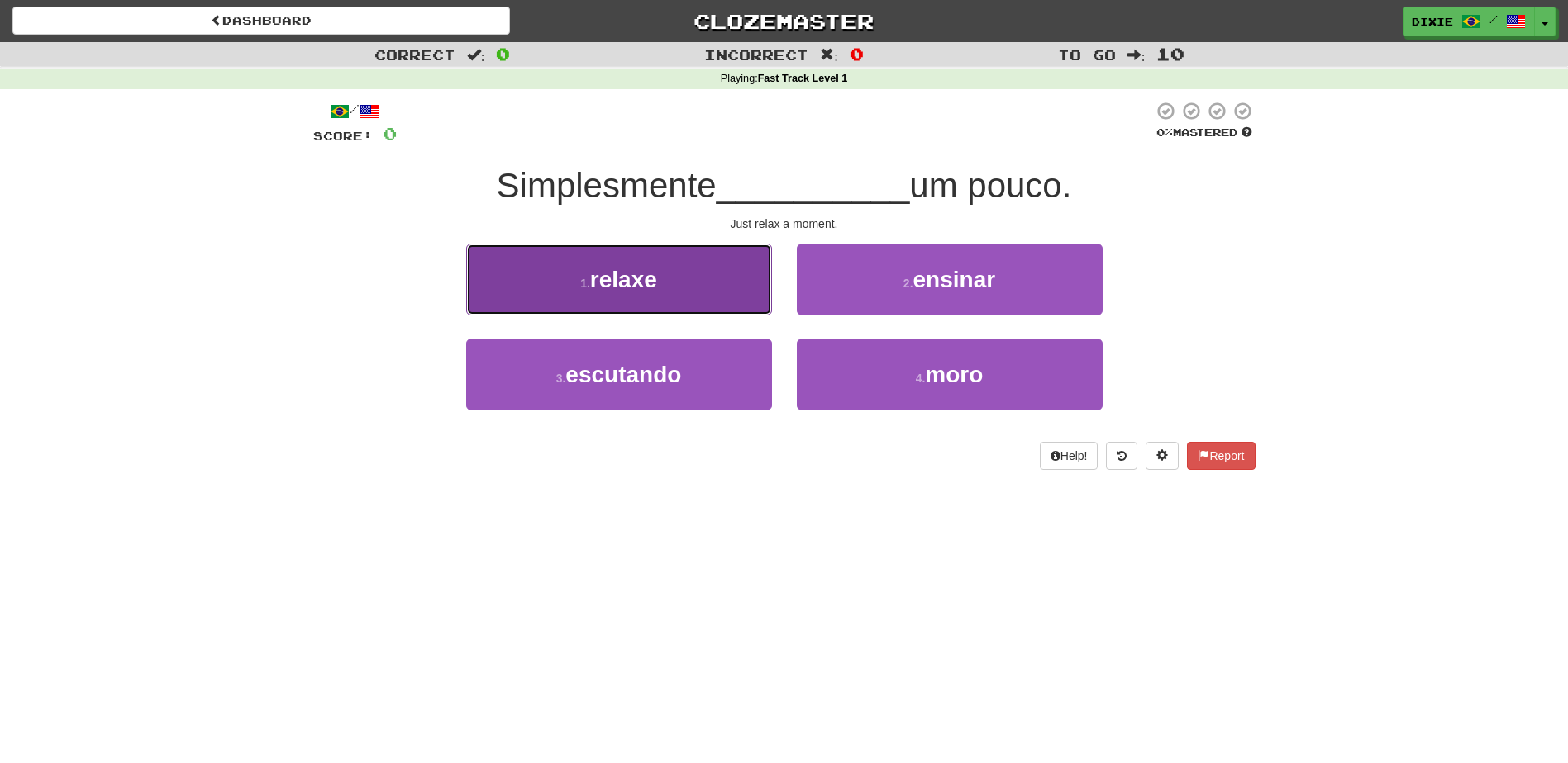
click at [691, 283] on button "1 . relaxe" at bounding box center [619, 280] width 306 height 72
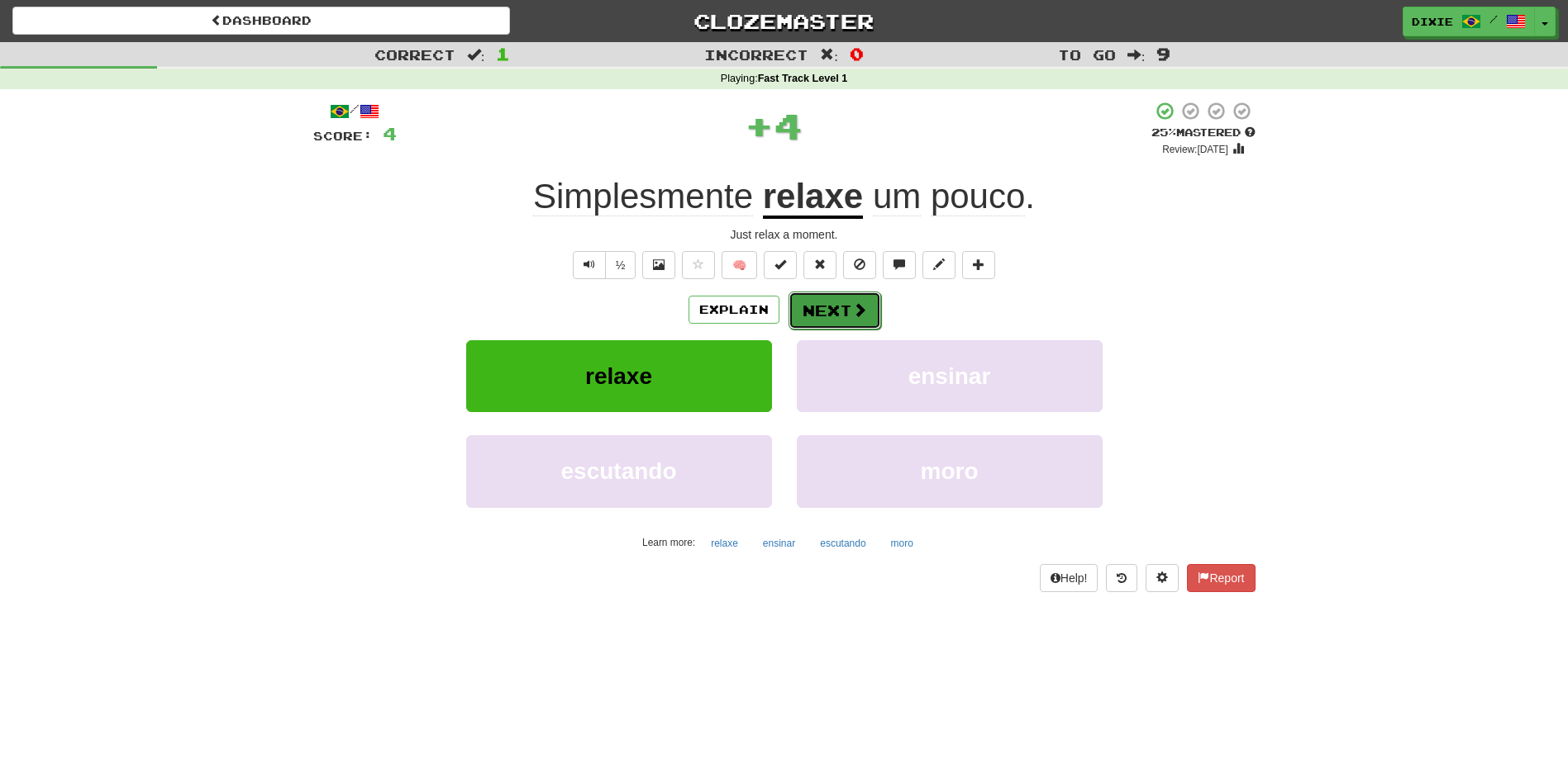
click at [860, 303] on span at bounding box center [859, 310] width 15 height 15
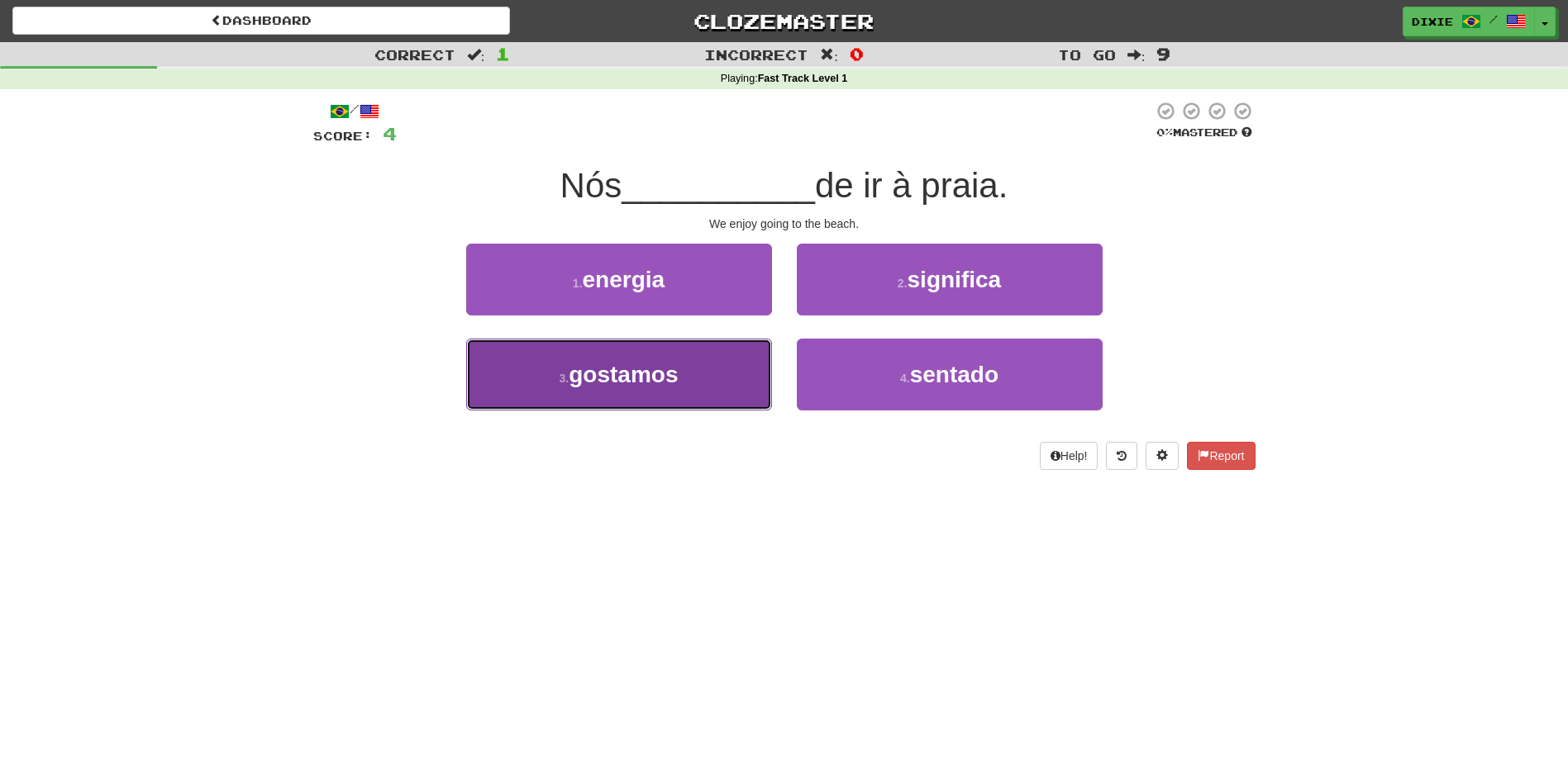
click at [731, 383] on button "3 . gostamos" at bounding box center [619, 375] width 306 height 72
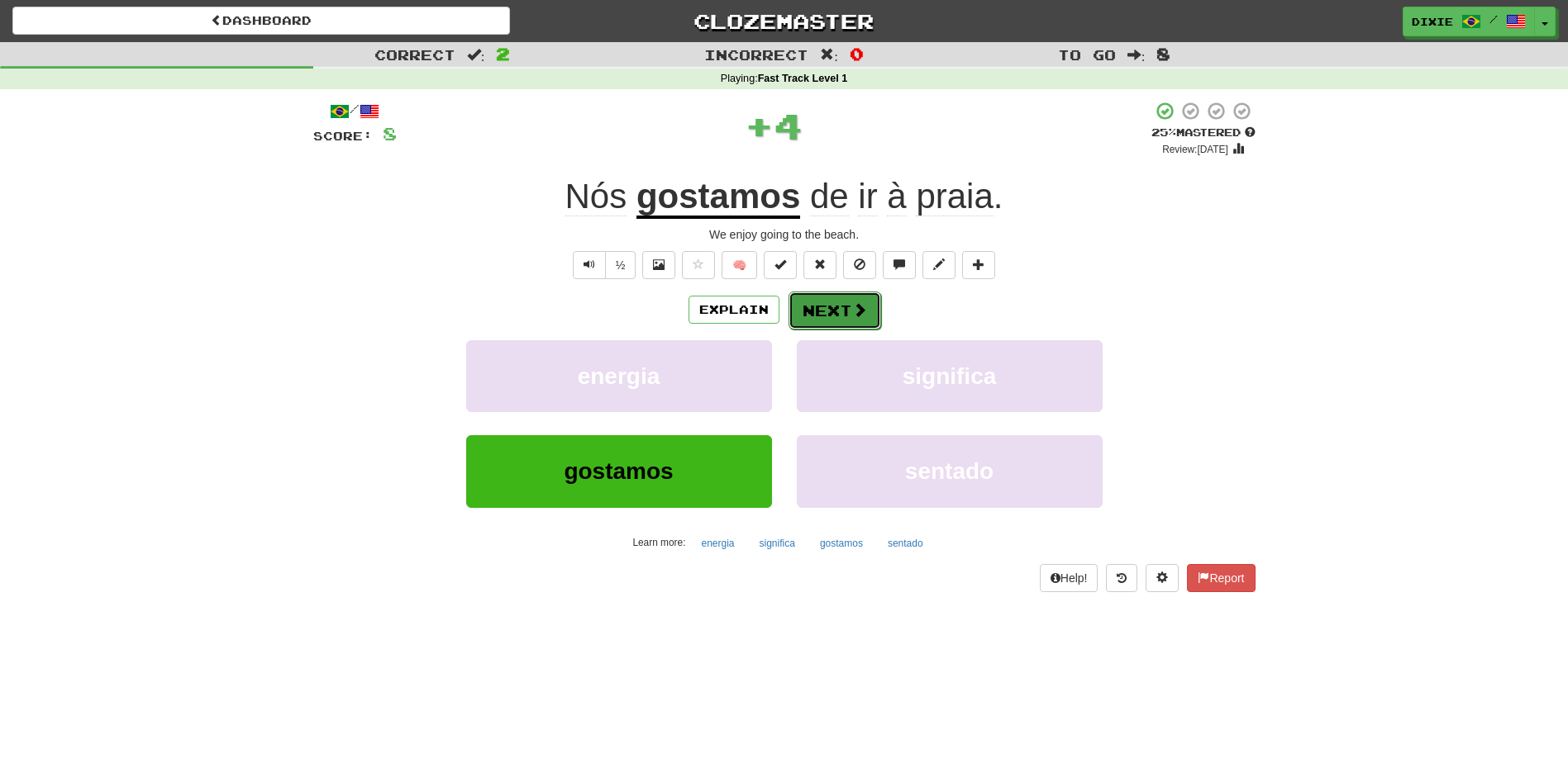
click at [799, 313] on button "Next" at bounding box center [834, 310] width 93 height 38
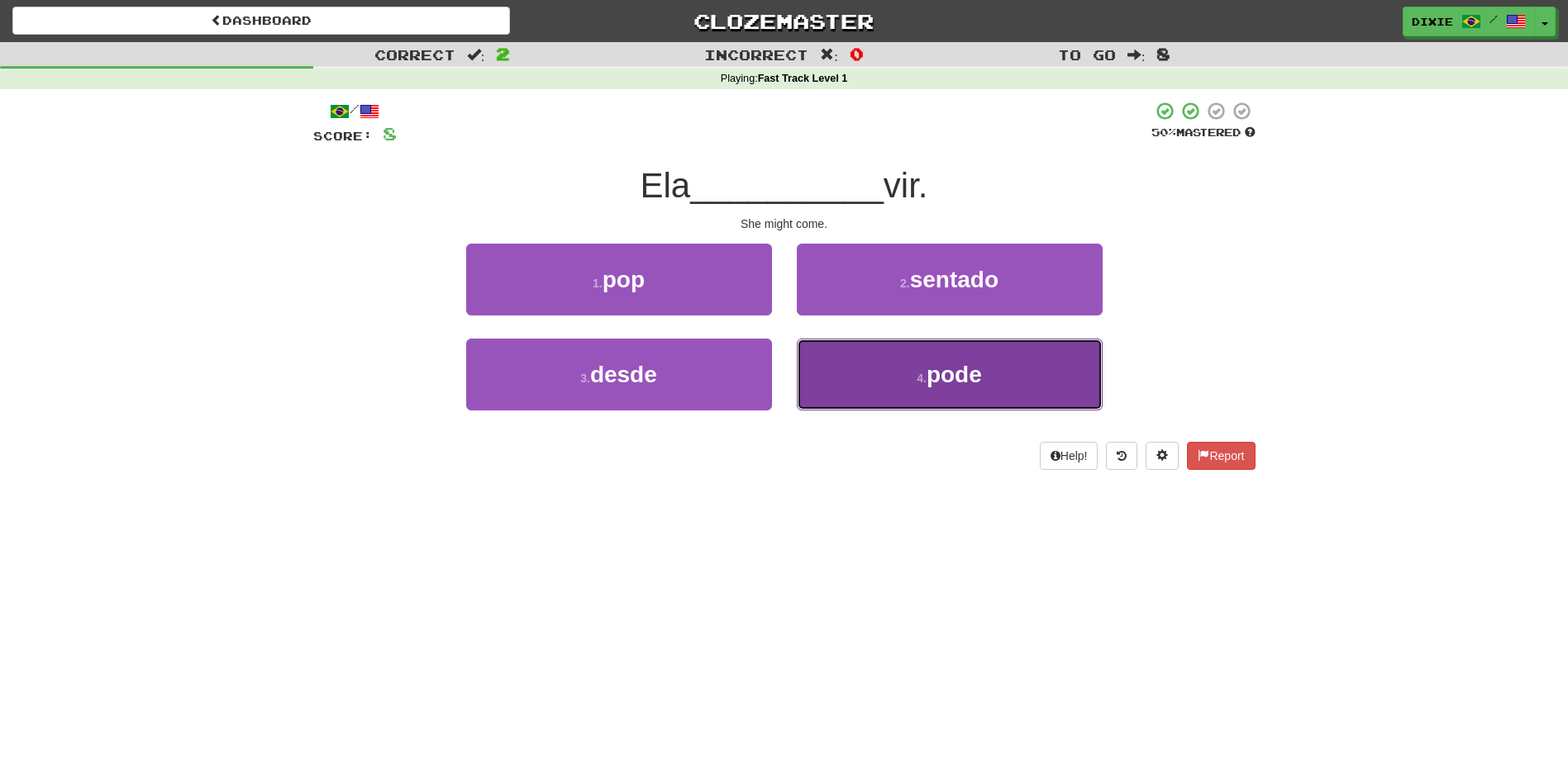
click at [845, 364] on button "4 . pode" at bounding box center [949, 375] width 306 height 72
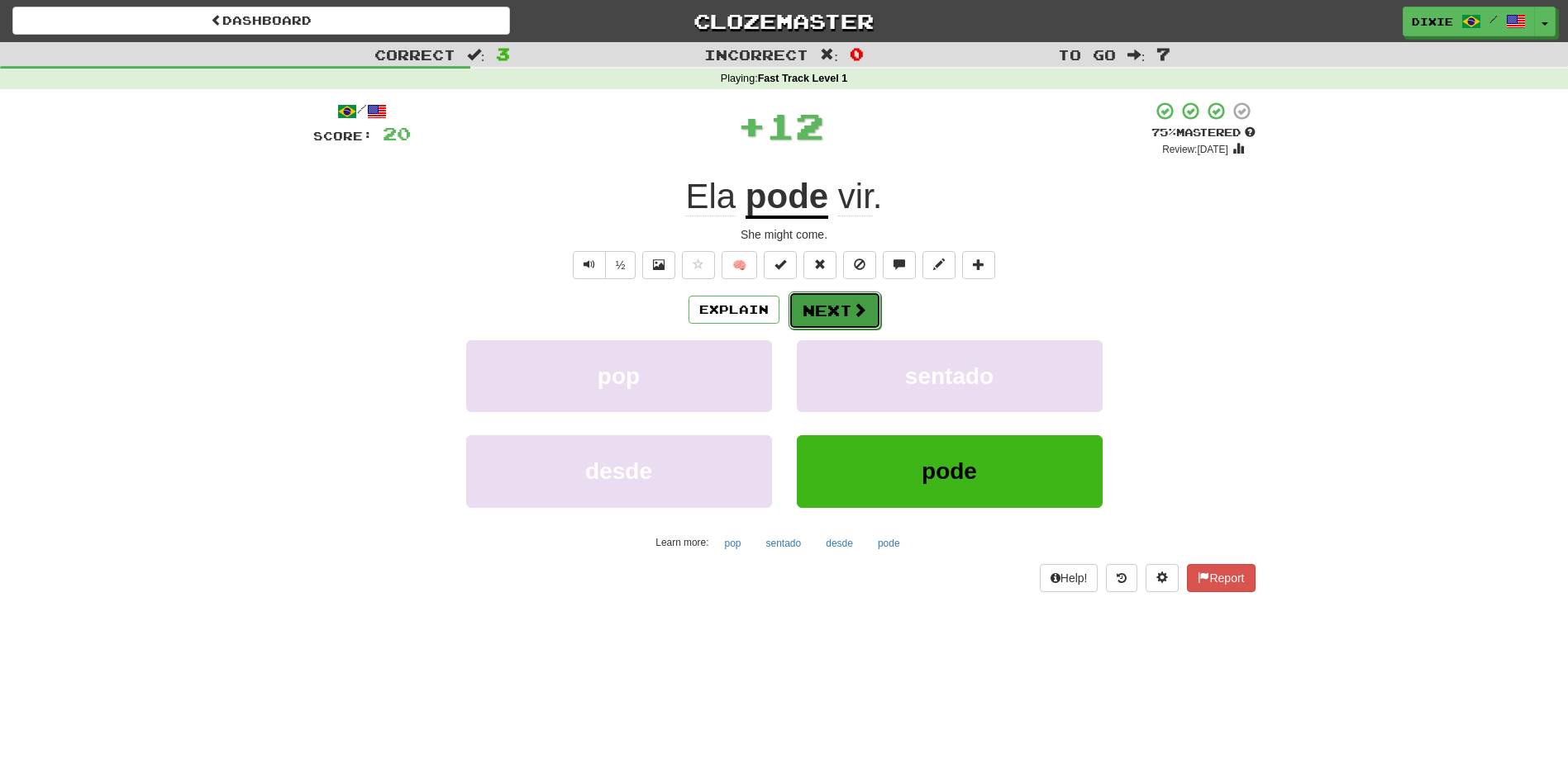
click at [810, 306] on button "Next" at bounding box center [834, 310] width 93 height 38
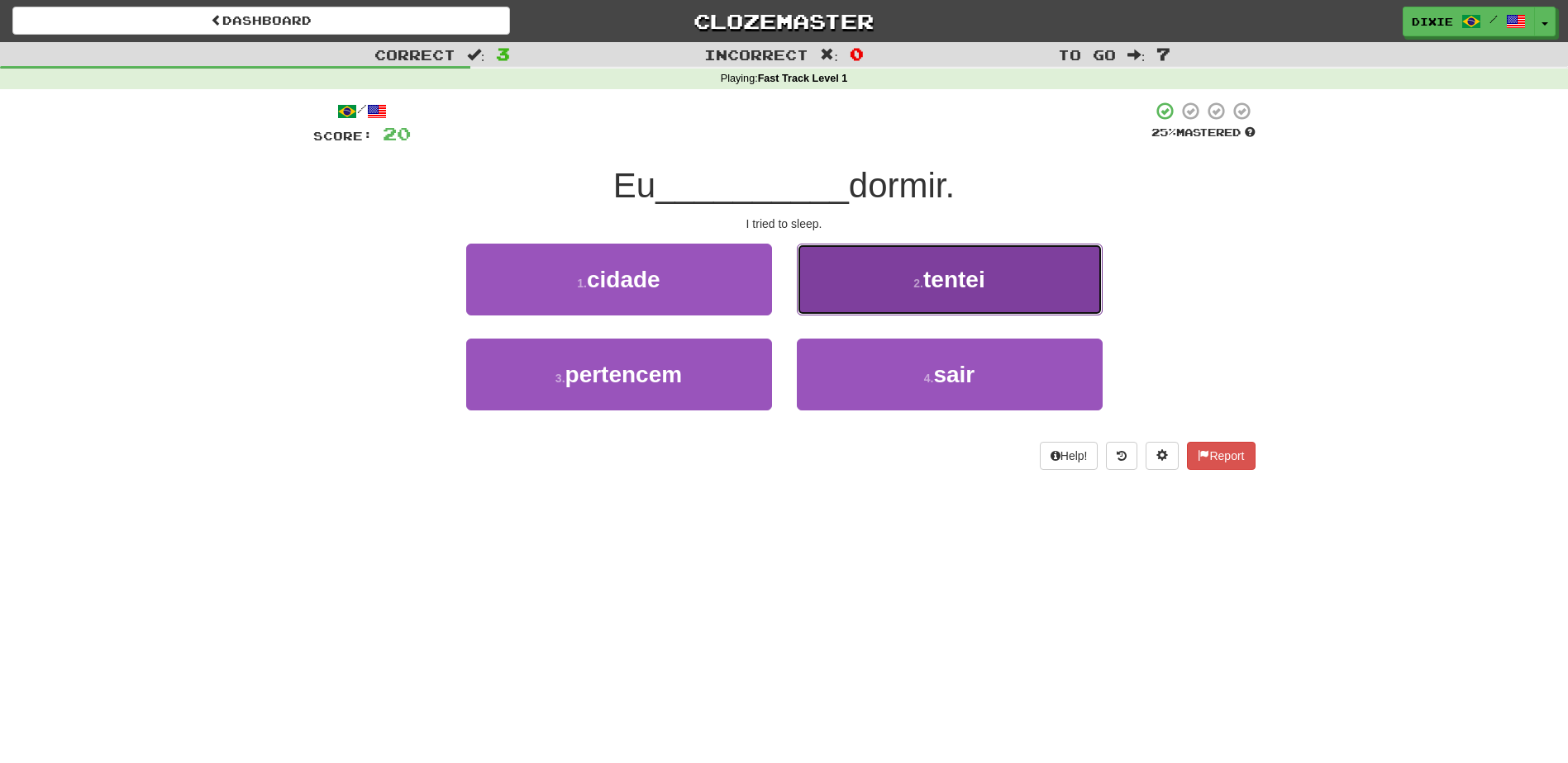
click at [817, 290] on button "2 . tentei" at bounding box center [949, 280] width 306 height 72
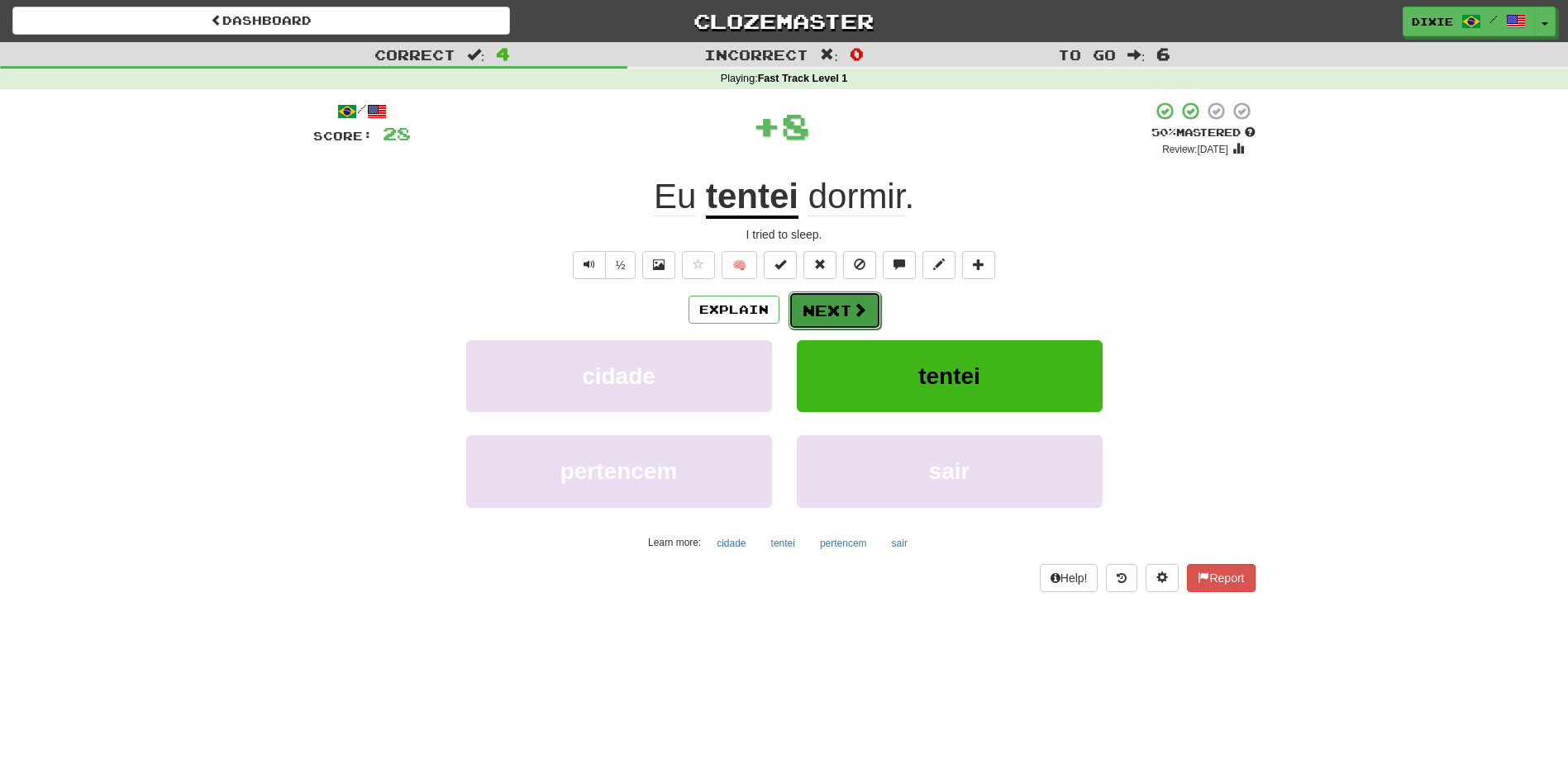
click at [808, 314] on button "Next" at bounding box center [834, 310] width 93 height 38
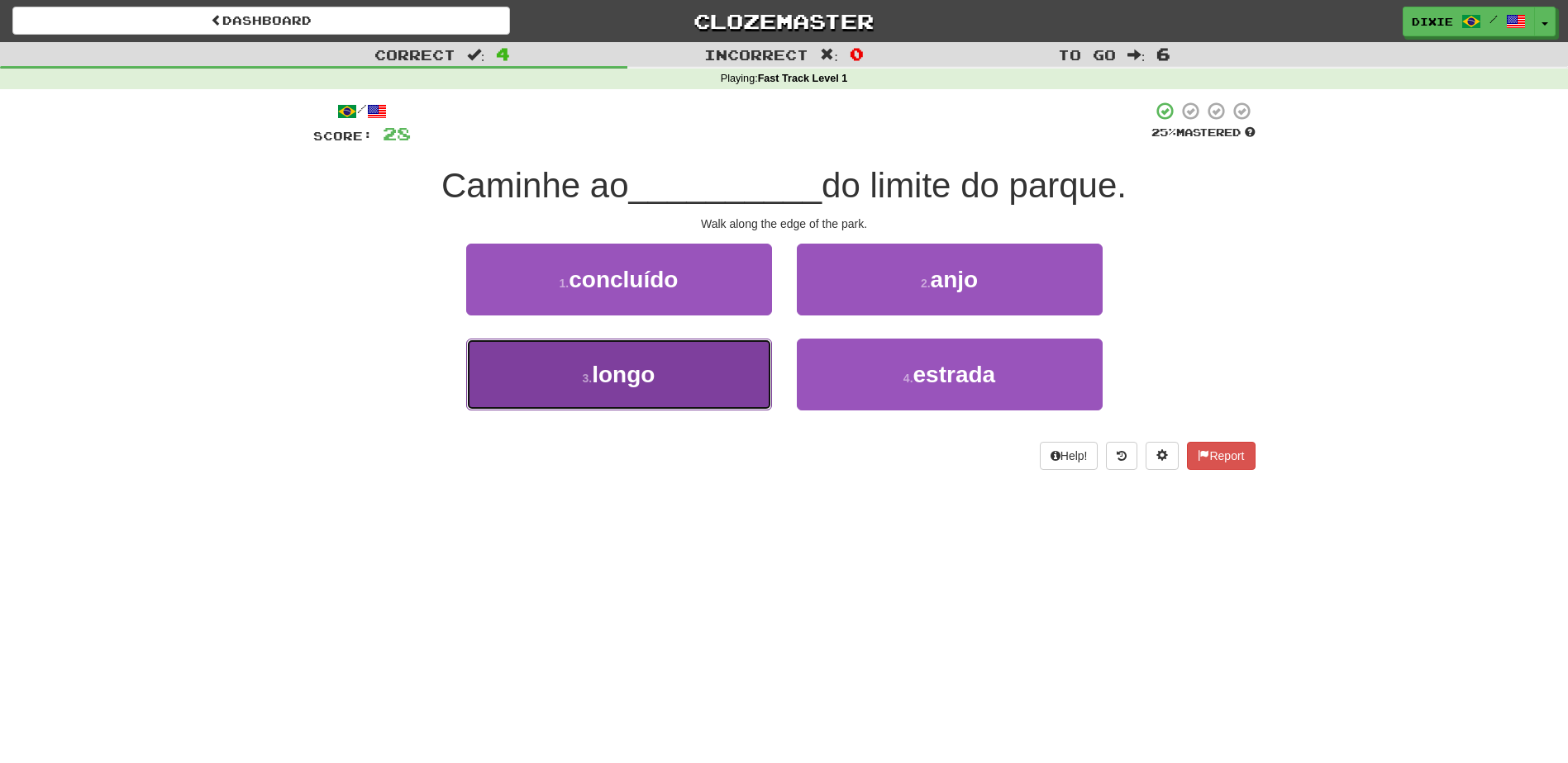
click at [646, 374] on span "longo" at bounding box center [623, 375] width 63 height 26
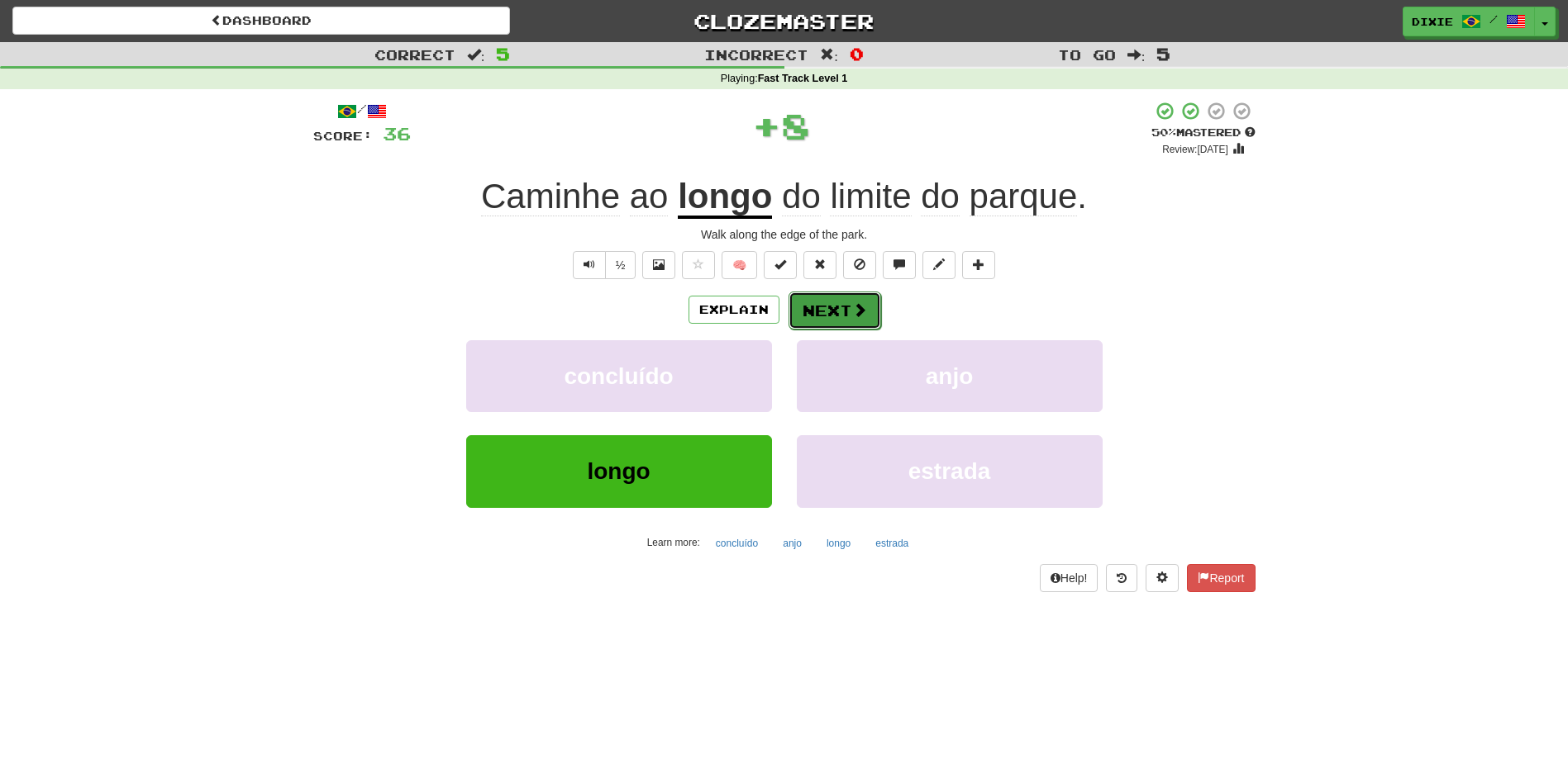
click at [809, 314] on button "Next" at bounding box center [834, 310] width 93 height 38
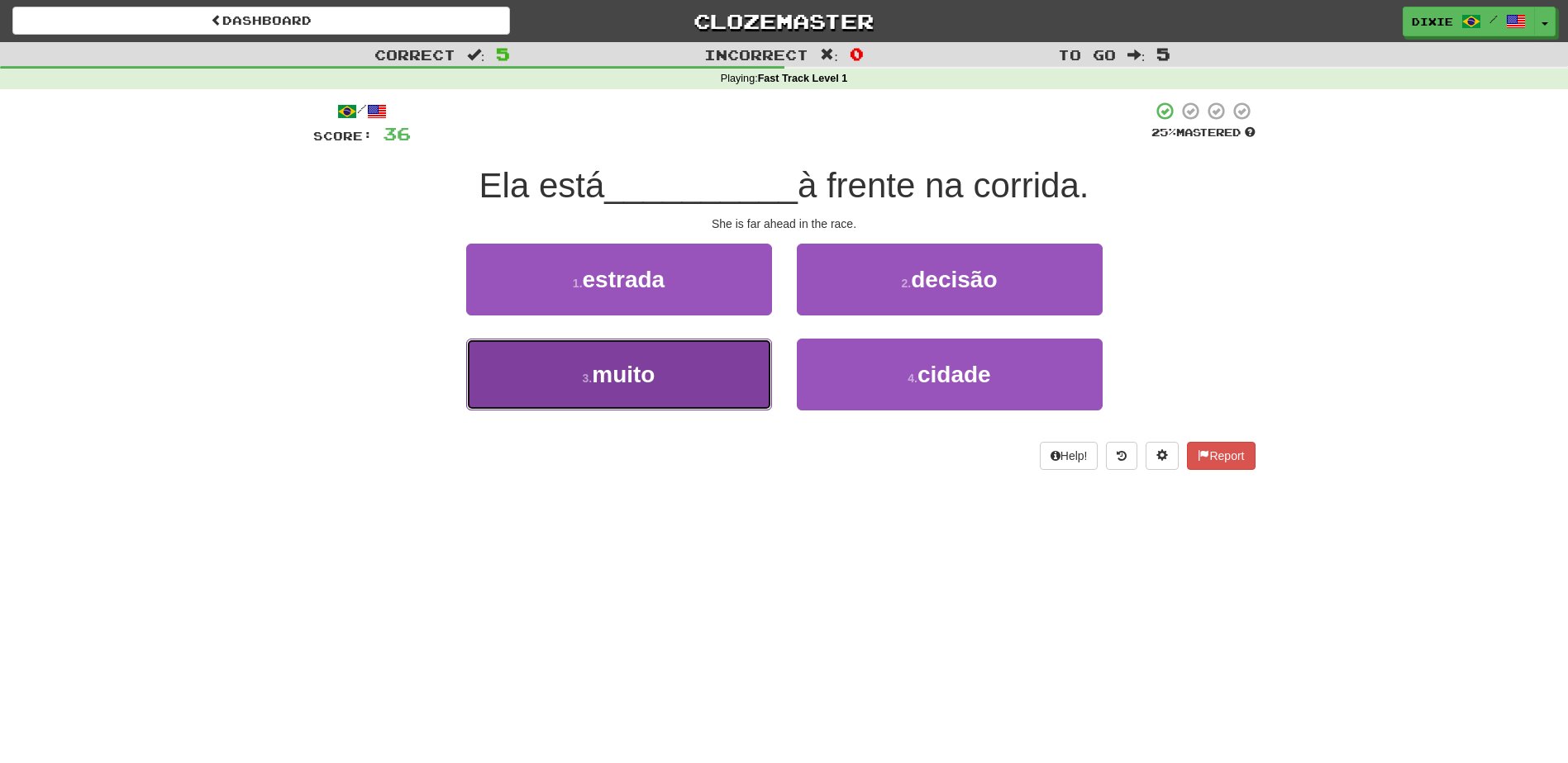
click at [710, 389] on button "3 . muito" at bounding box center [619, 375] width 306 height 72
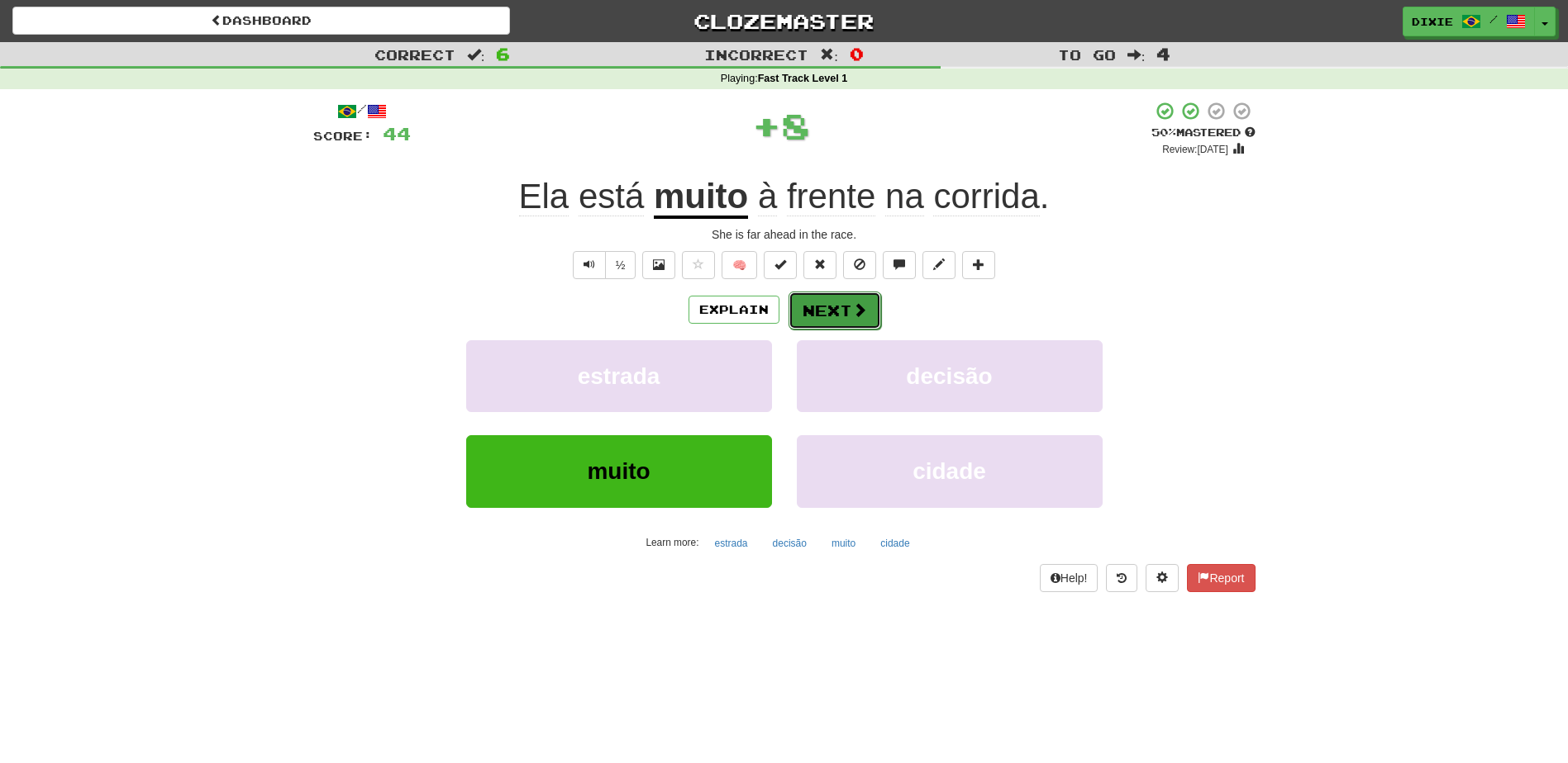
click at [810, 300] on button "Next" at bounding box center [834, 310] width 93 height 38
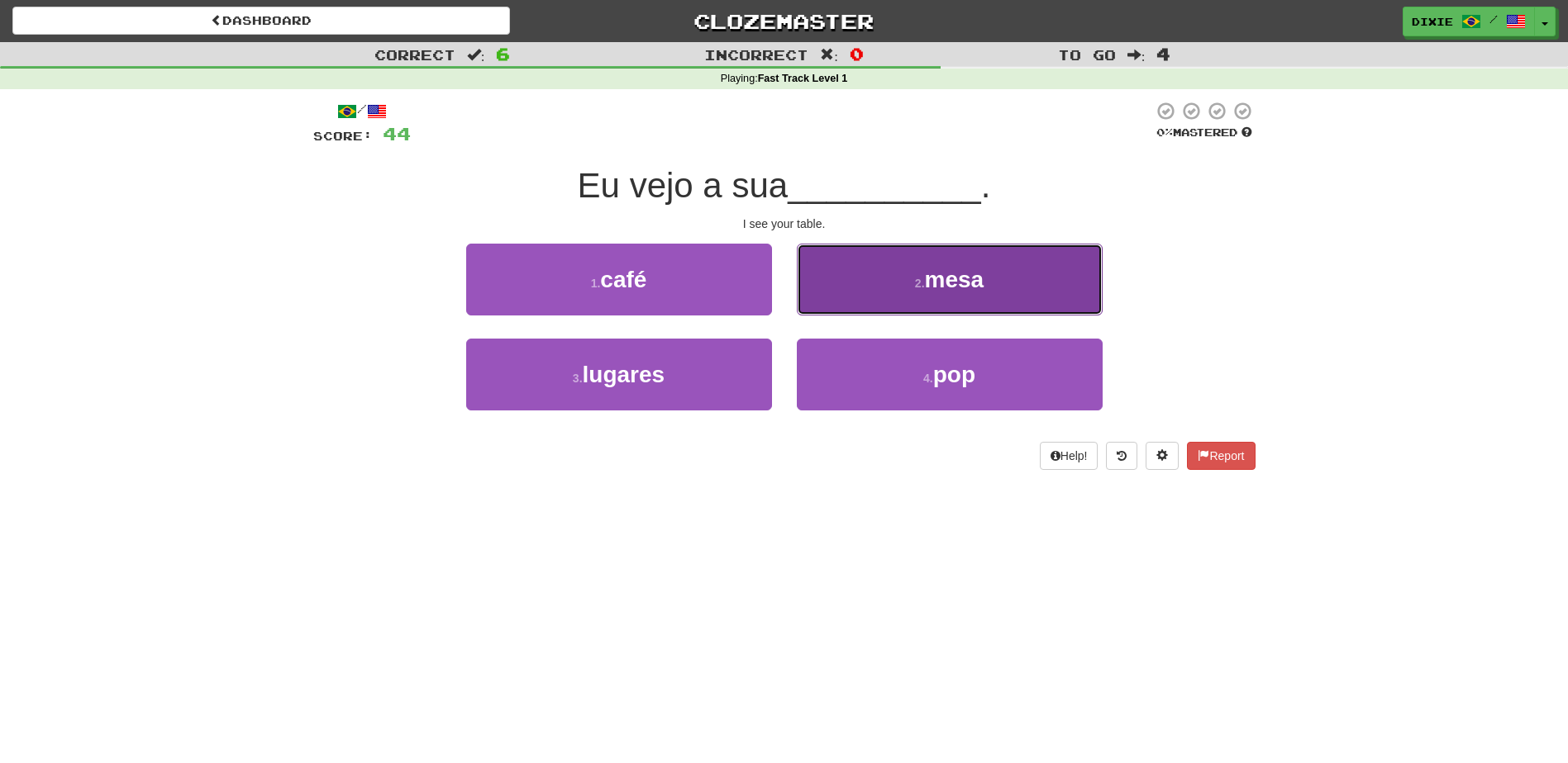
click at [854, 287] on button "2 . mesa" at bounding box center [949, 280] width 306 height 72
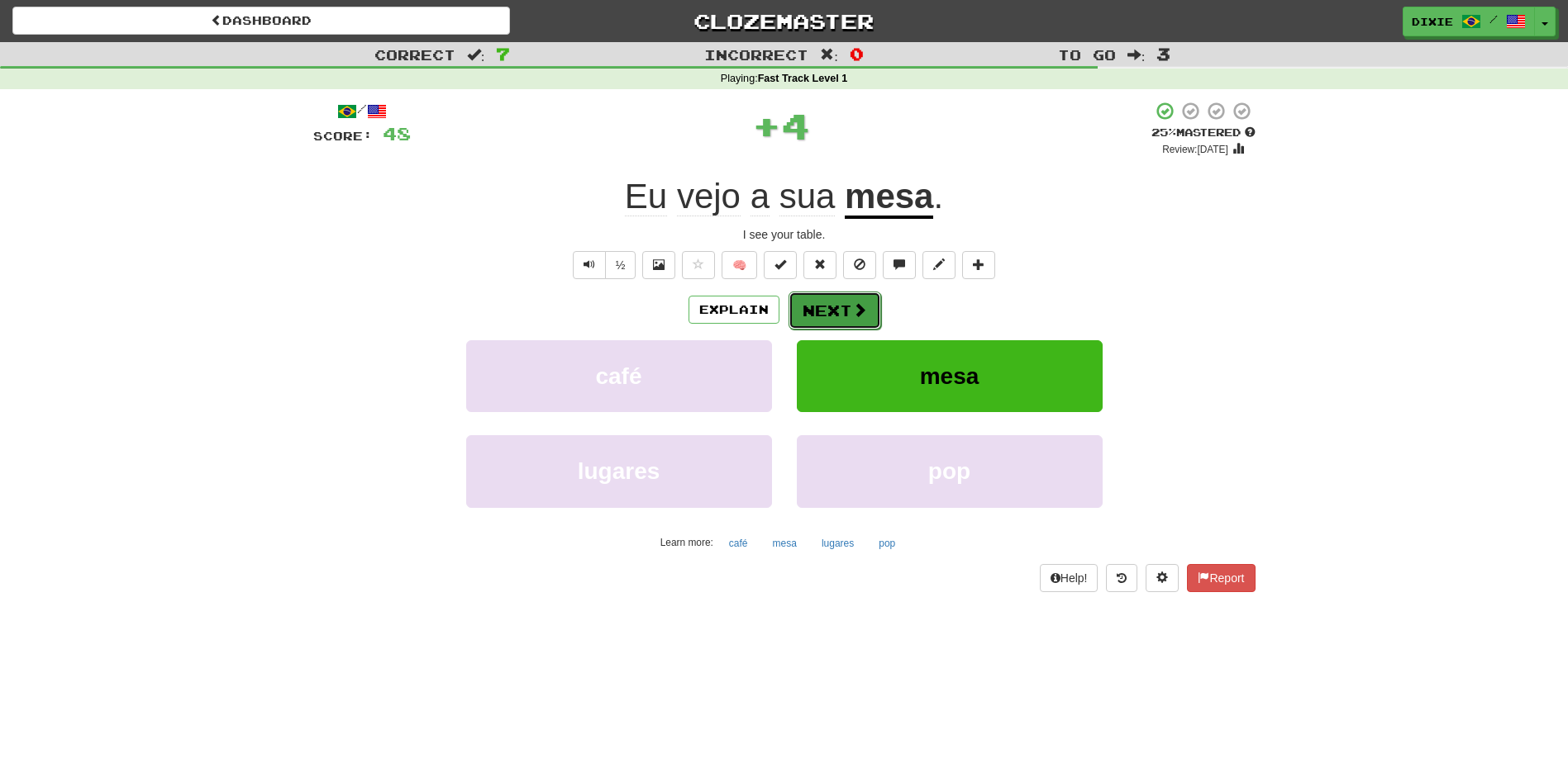
click at [833, 311] on button "Next" at bounding box center [834, 310] width 93 height 38
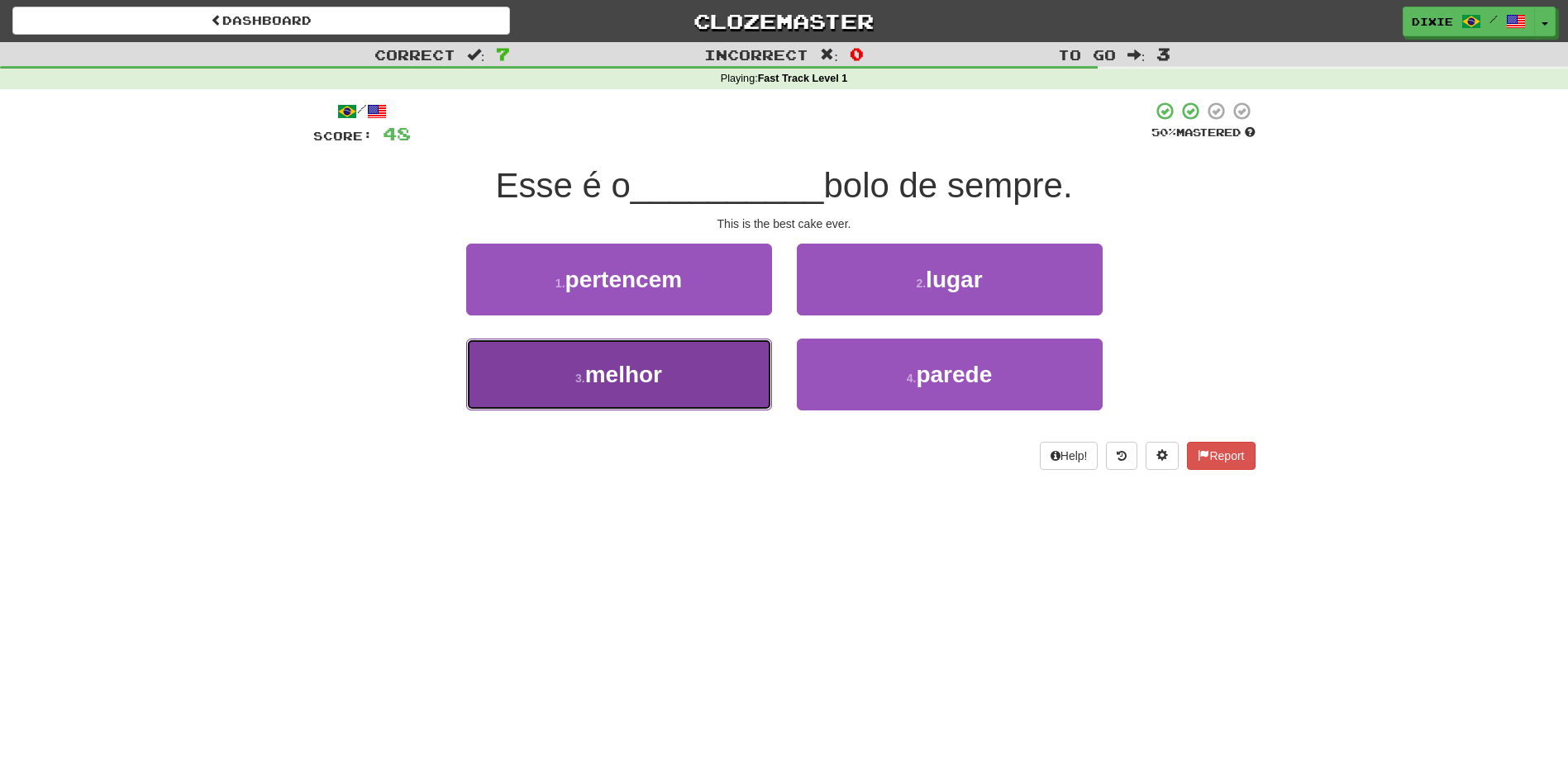
click at [729, 380] on button "3 . melhor" at bounding box center [619, 375] width 306 height 72
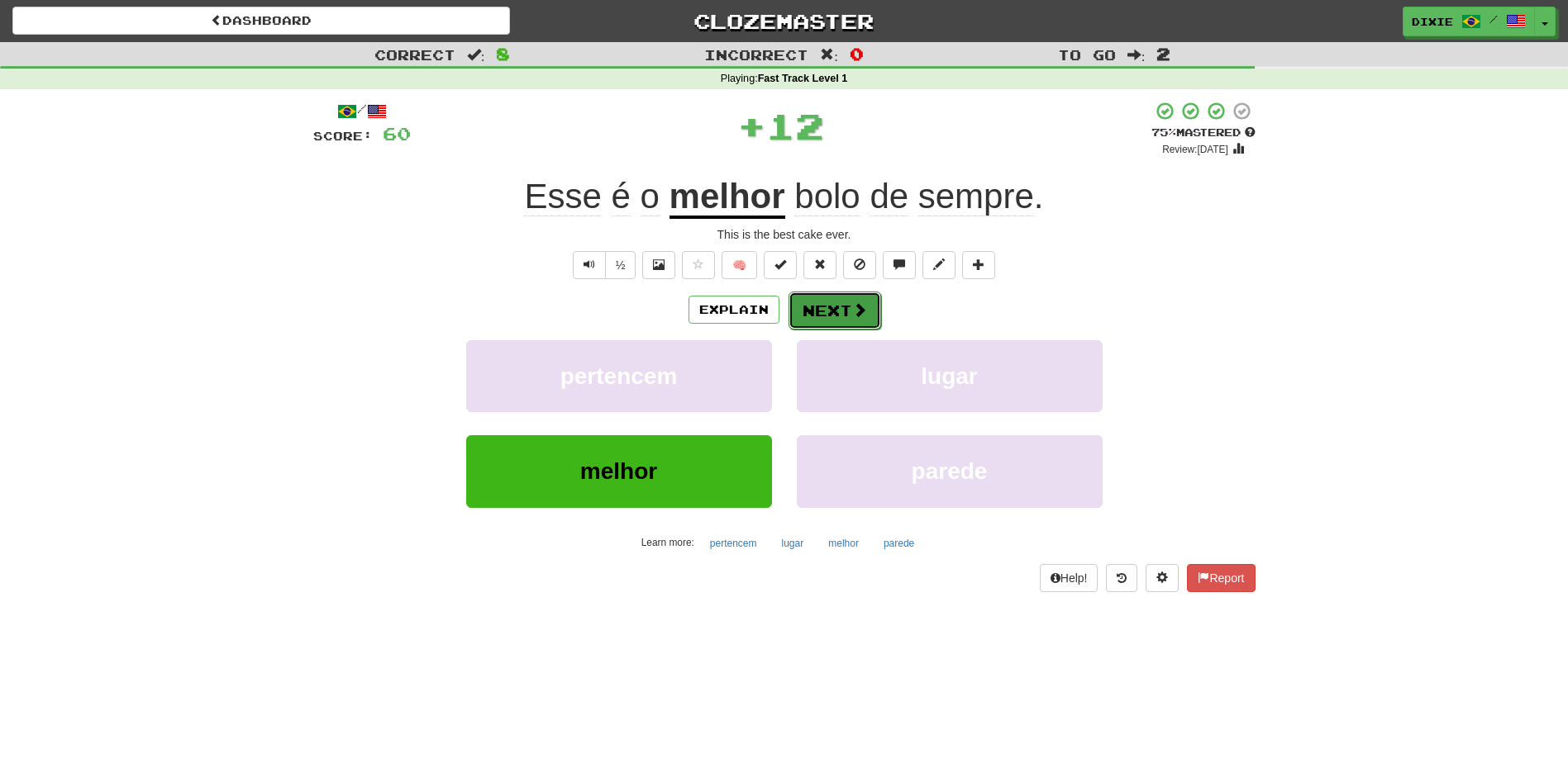
click at [809, 311] on button "Next" at bounding box center [834, 310] width 93 height 38
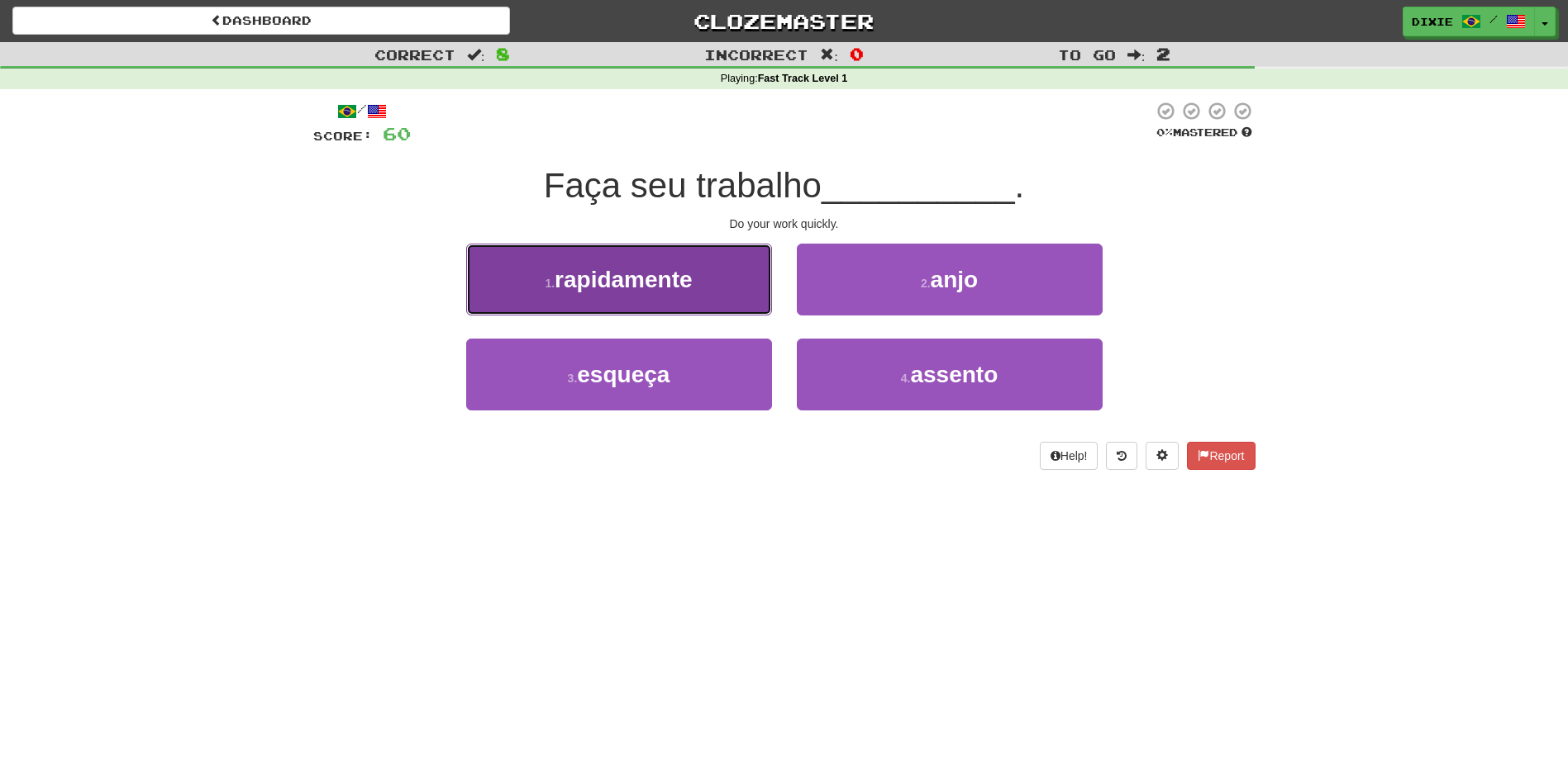
click at [747, 309] on button "1 . rapidamente" at bounding box center [619, 280] width 306 height 72
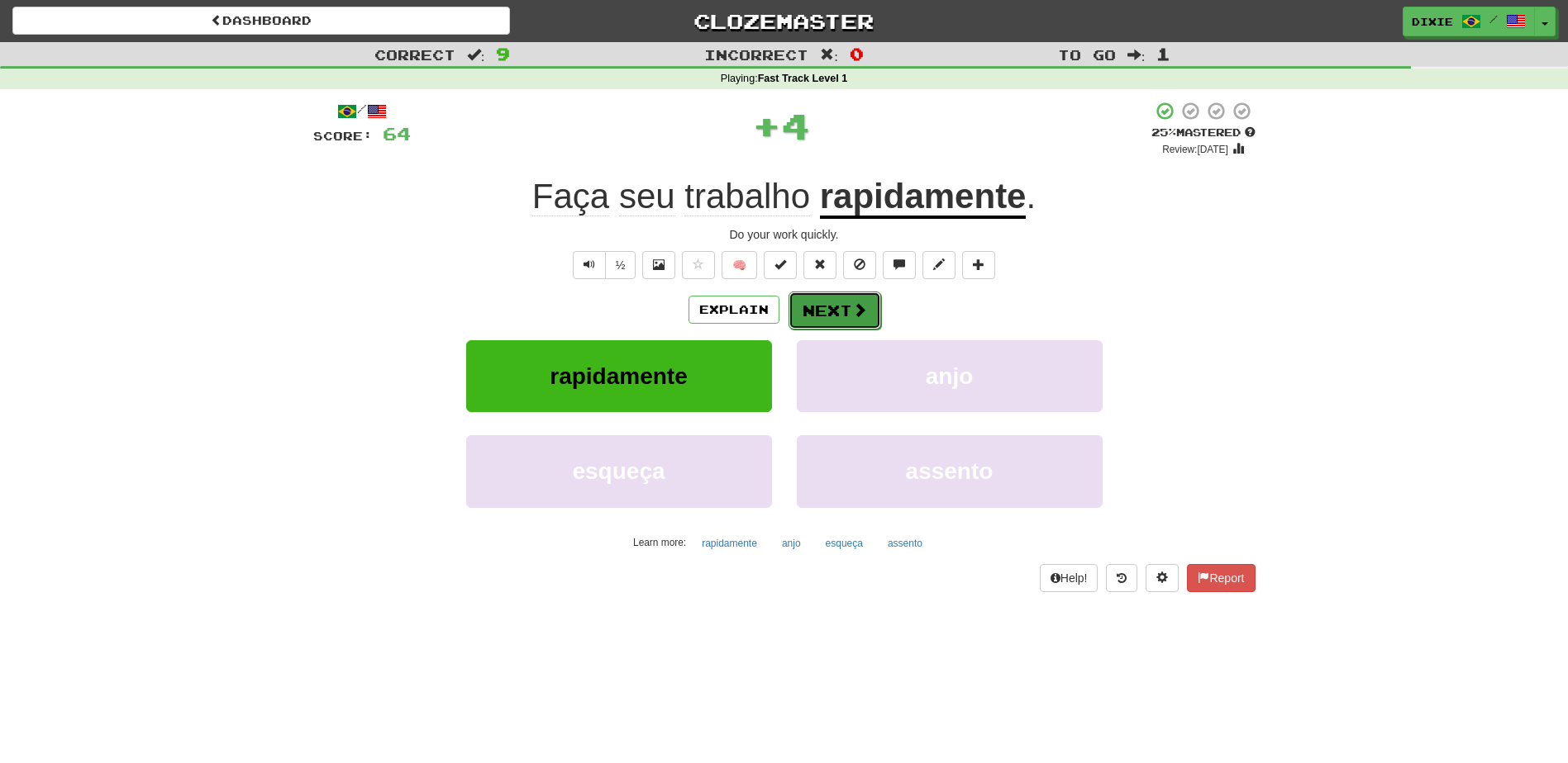
click at [827, 320] on button "Next" at bounding box center [834, 310] width 93 height 38
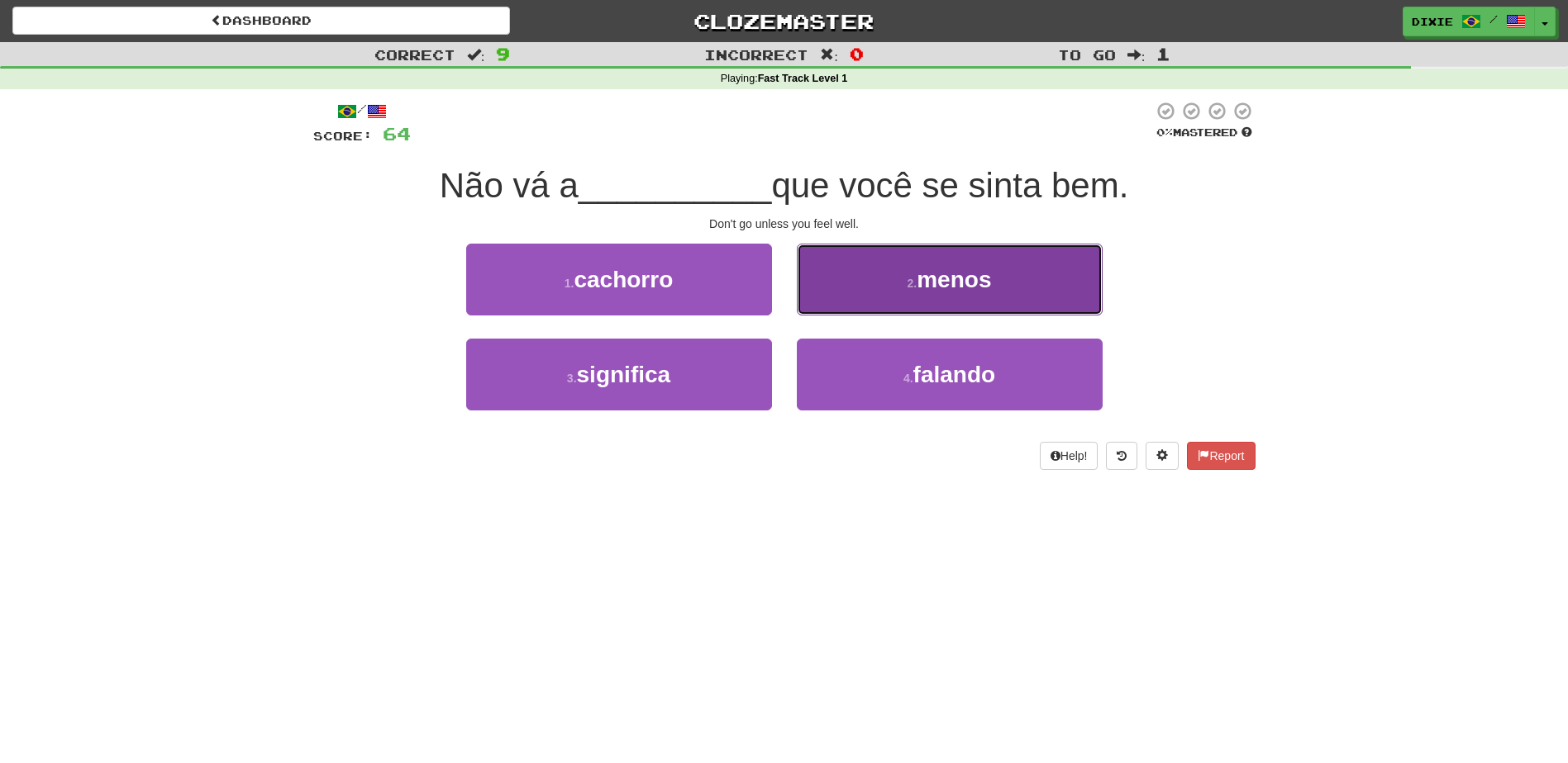
click at [902, 269] on button "2 . menos" at bounding box center [949, 280] width 306 height 72
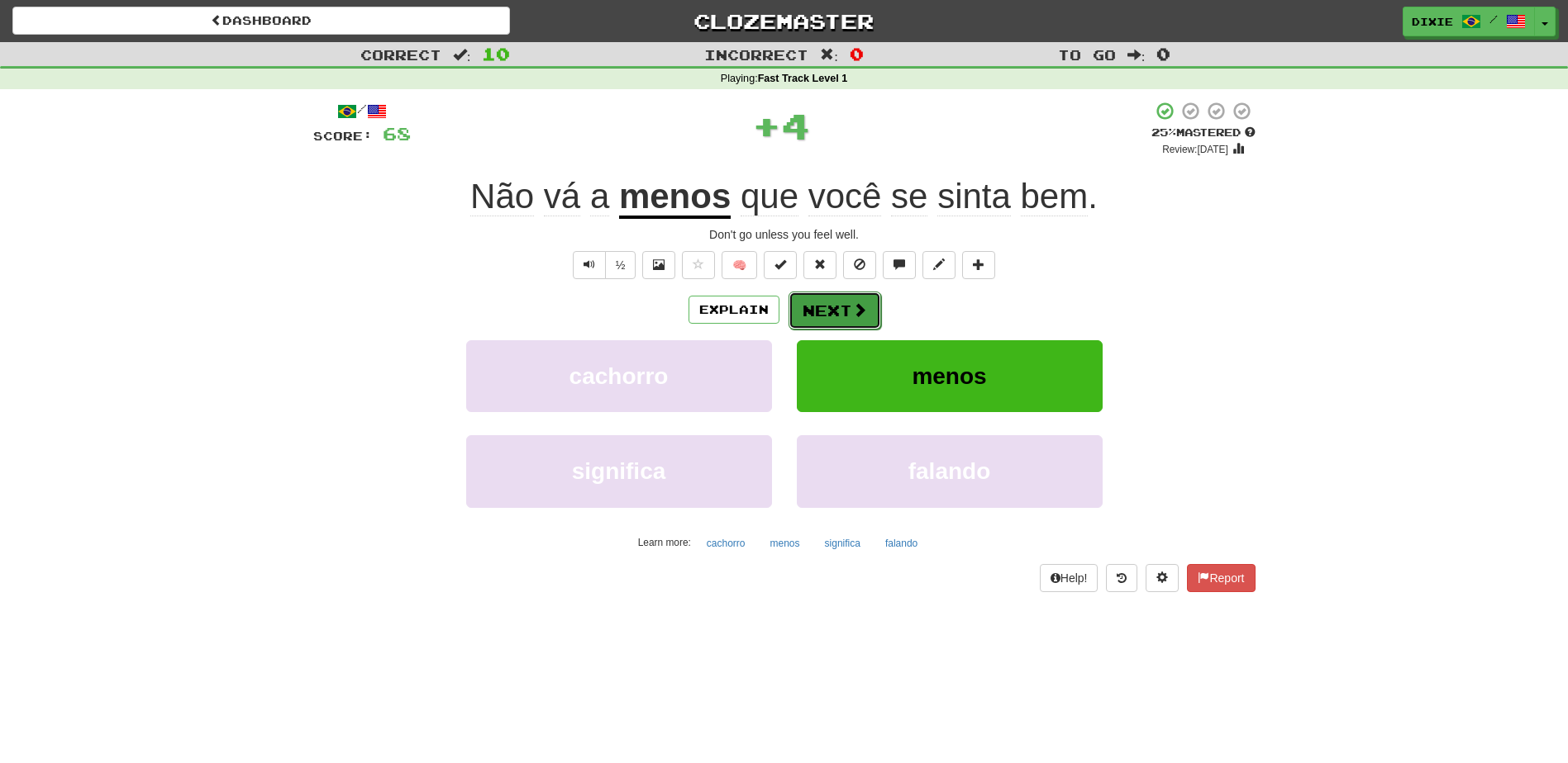
click at [817, 307] on button "Next" at bounding box center [834, 310] width 93 height 38
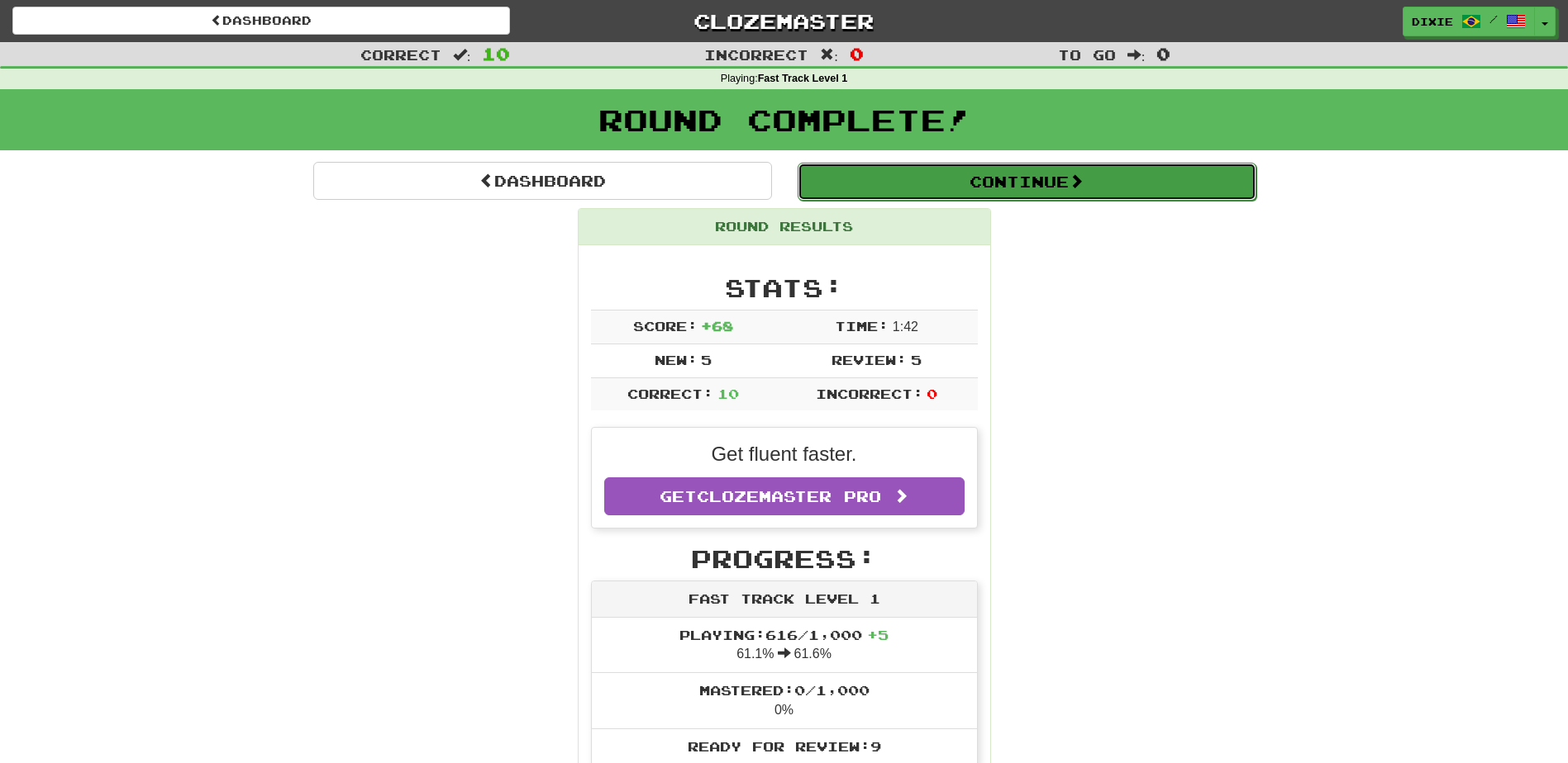
click at [1055, 192] on button "Continue" at bounding box center [1027, 181] width 459 height 38
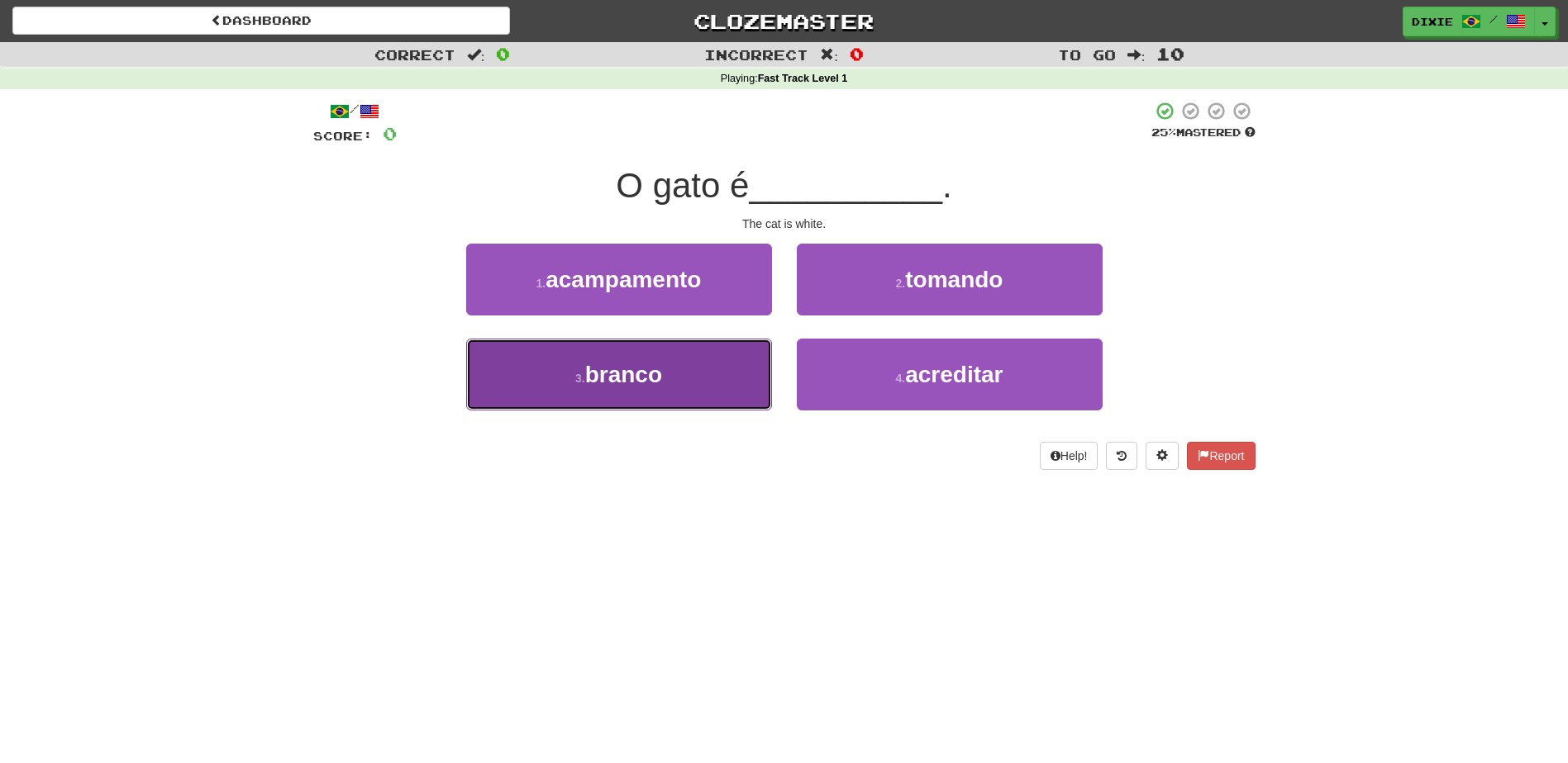
click at [681, 356] on button "3 . branco" at bounding box center [619, 375] width 306 height 72
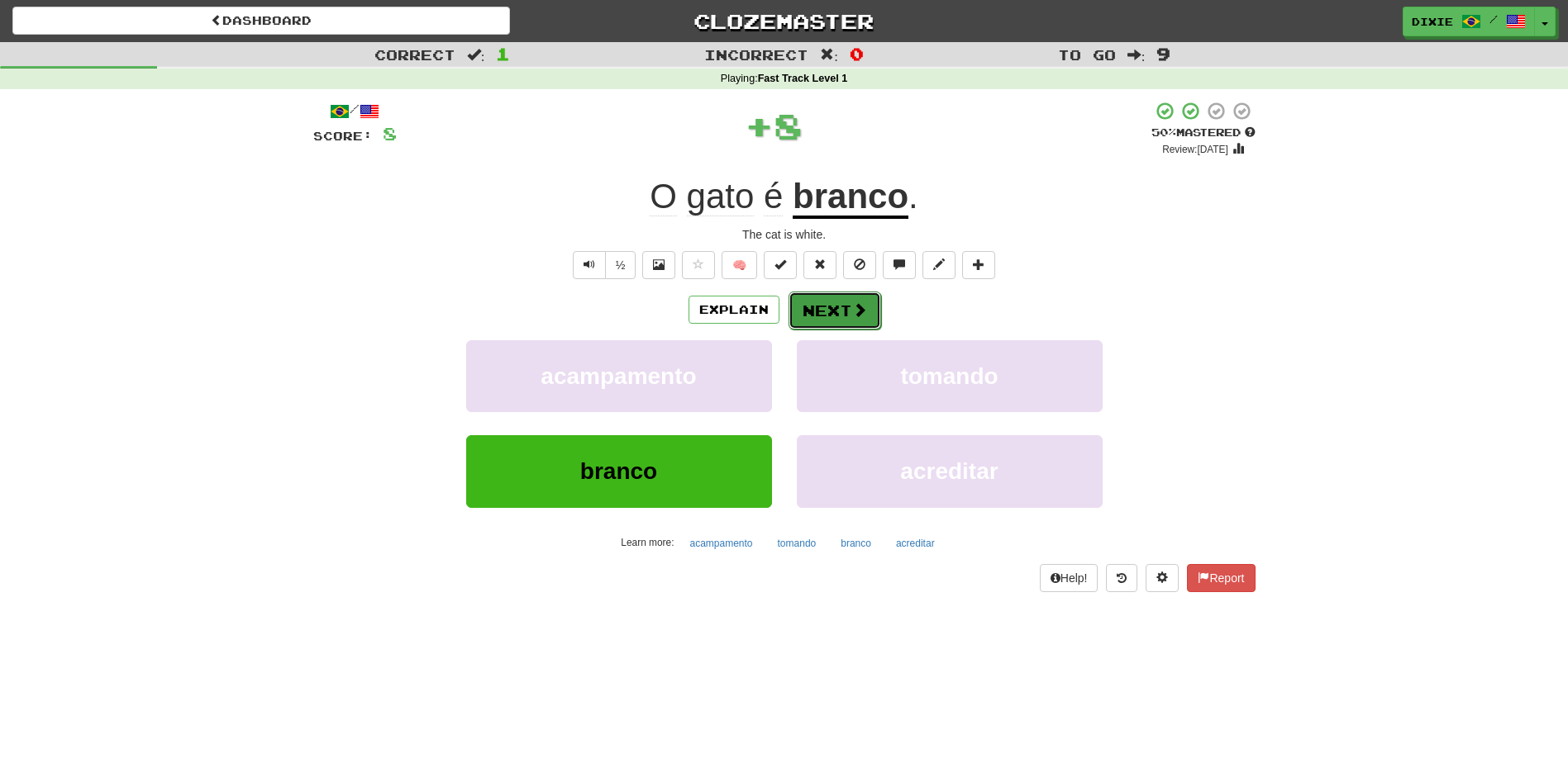
click at [813, 314] on button "Next" at bounding box center [834, 310] width 93 height 38
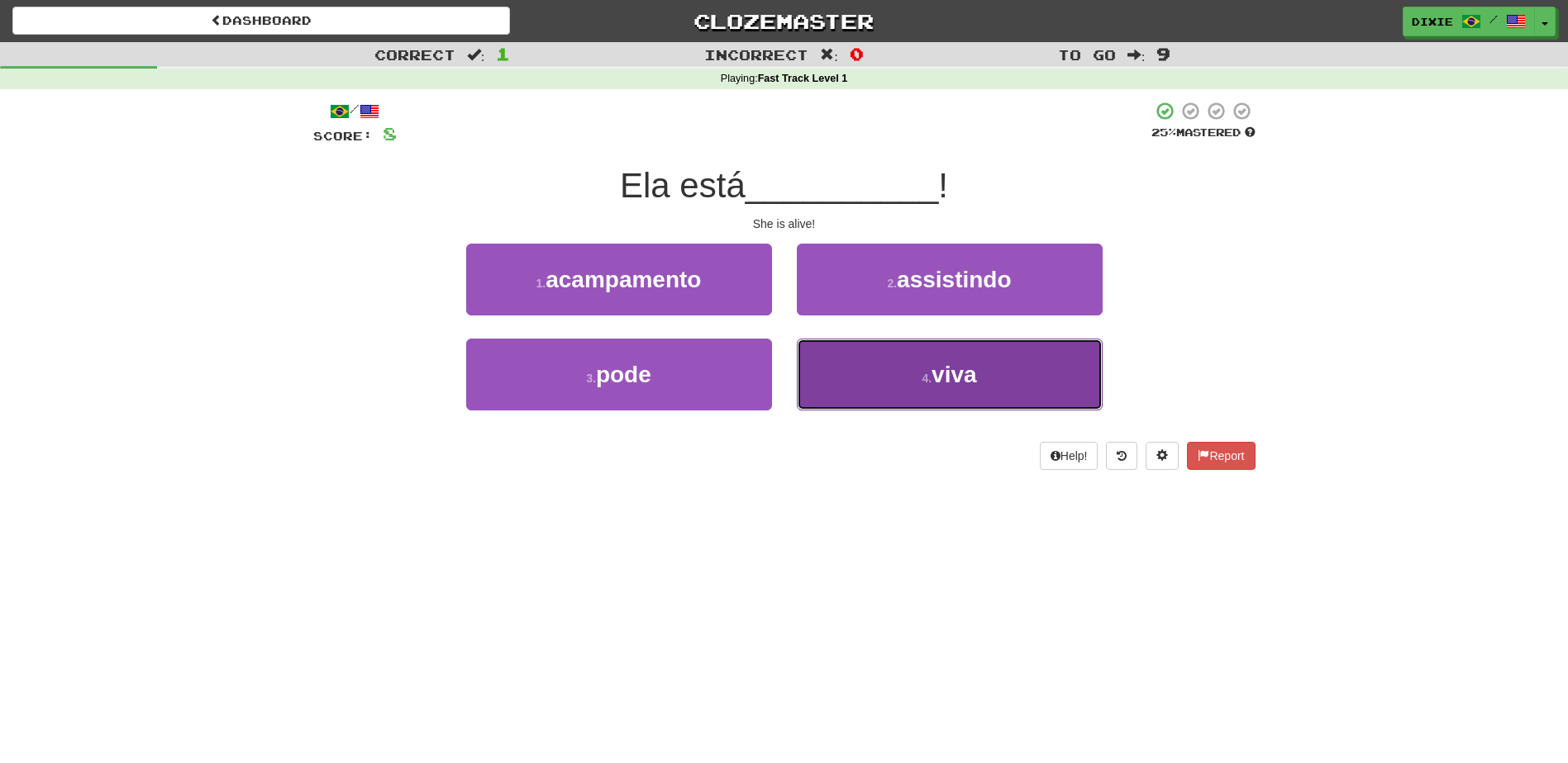
click at [833, 357] on button "4 . viva" at bounding box center [949, 375] width 306 height 72
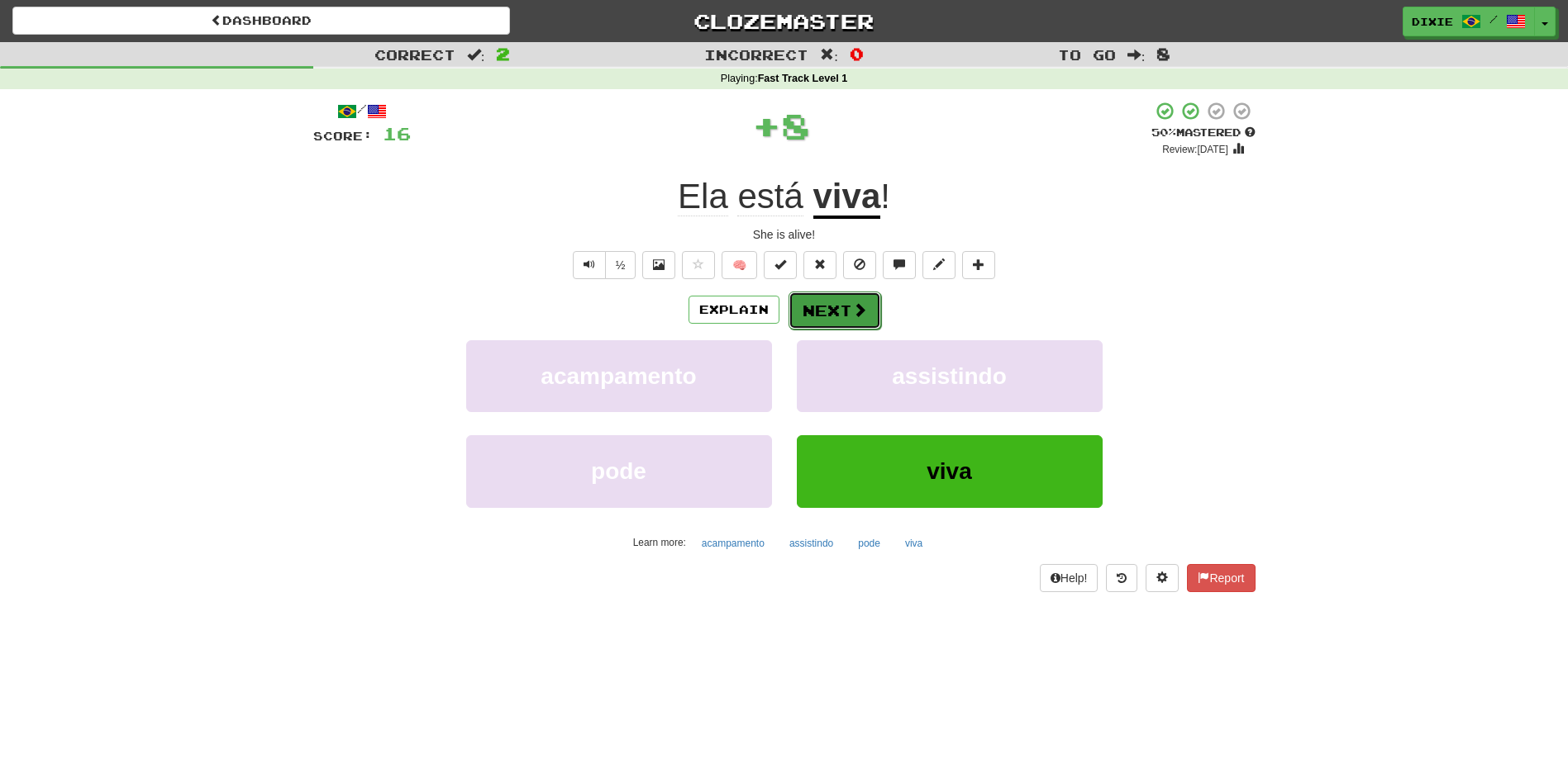
click at [810, 315] on button "Next" at bounding box center [834, 310] width 93 height 38
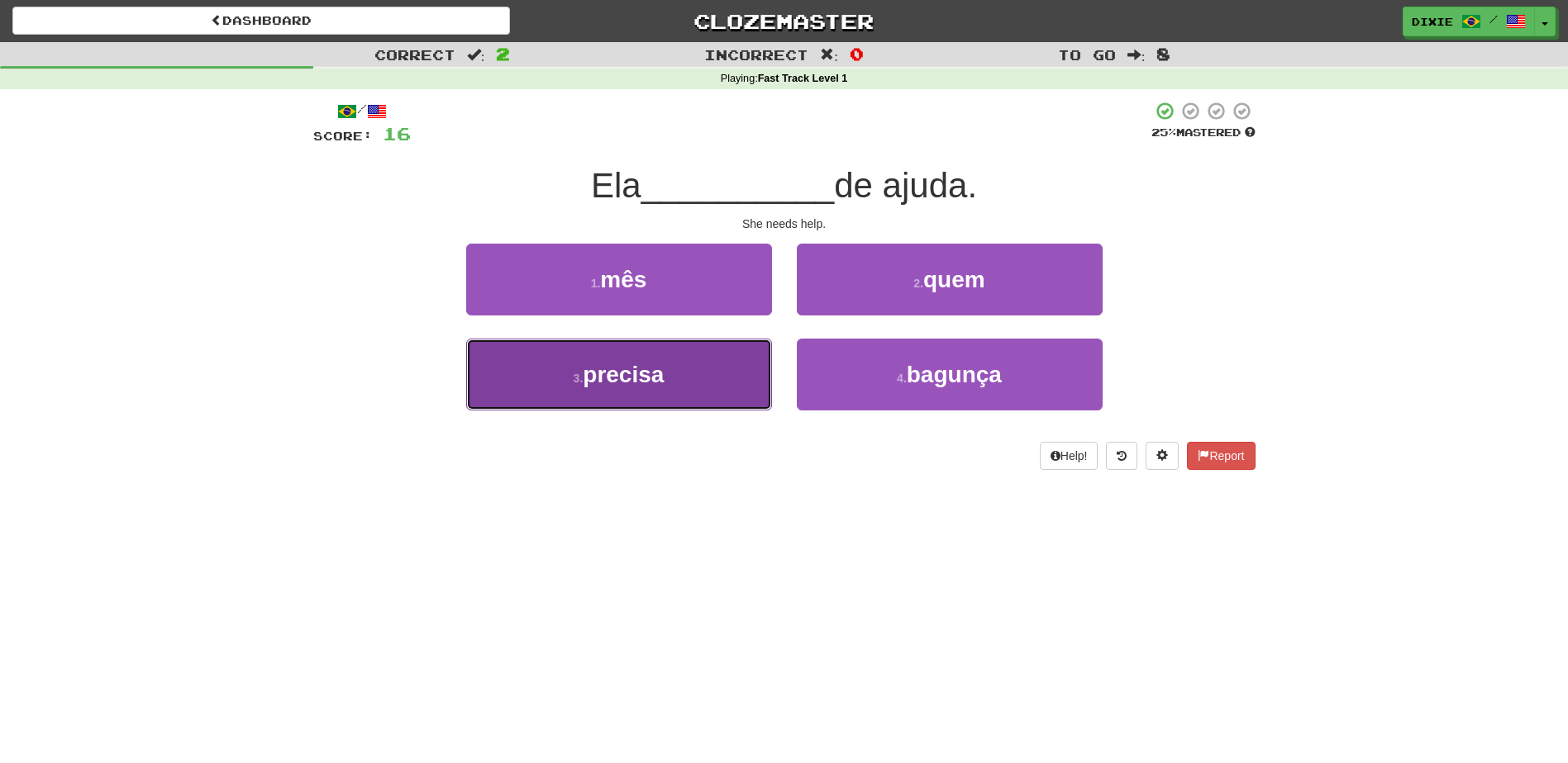
click at [676, 365] on button "3 . precisa" at bounding box center [619, 375] width 306 height 72
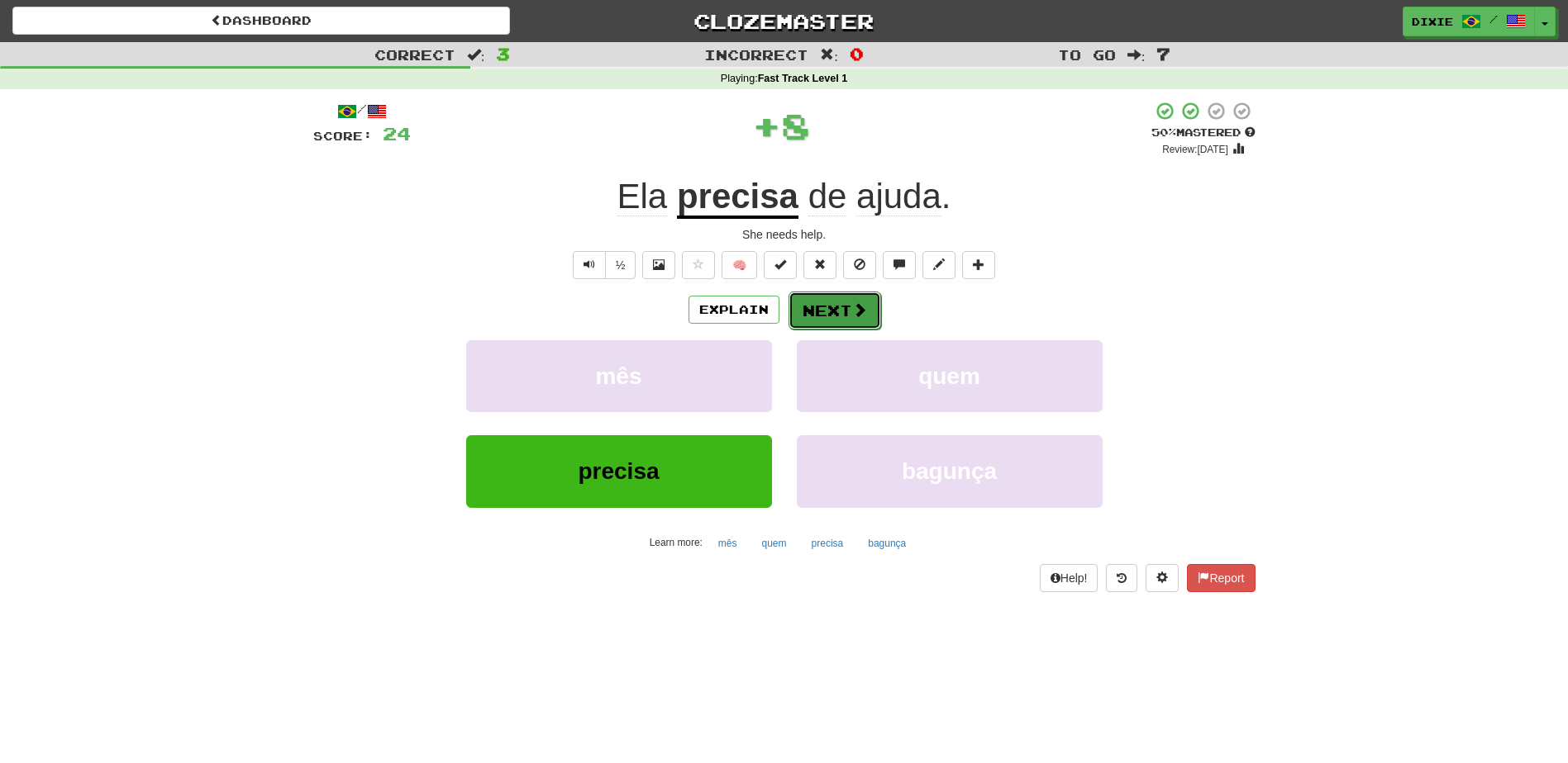
click at [800, 314] on button "Next" at bounding box center [834, 310] width 93 height 38
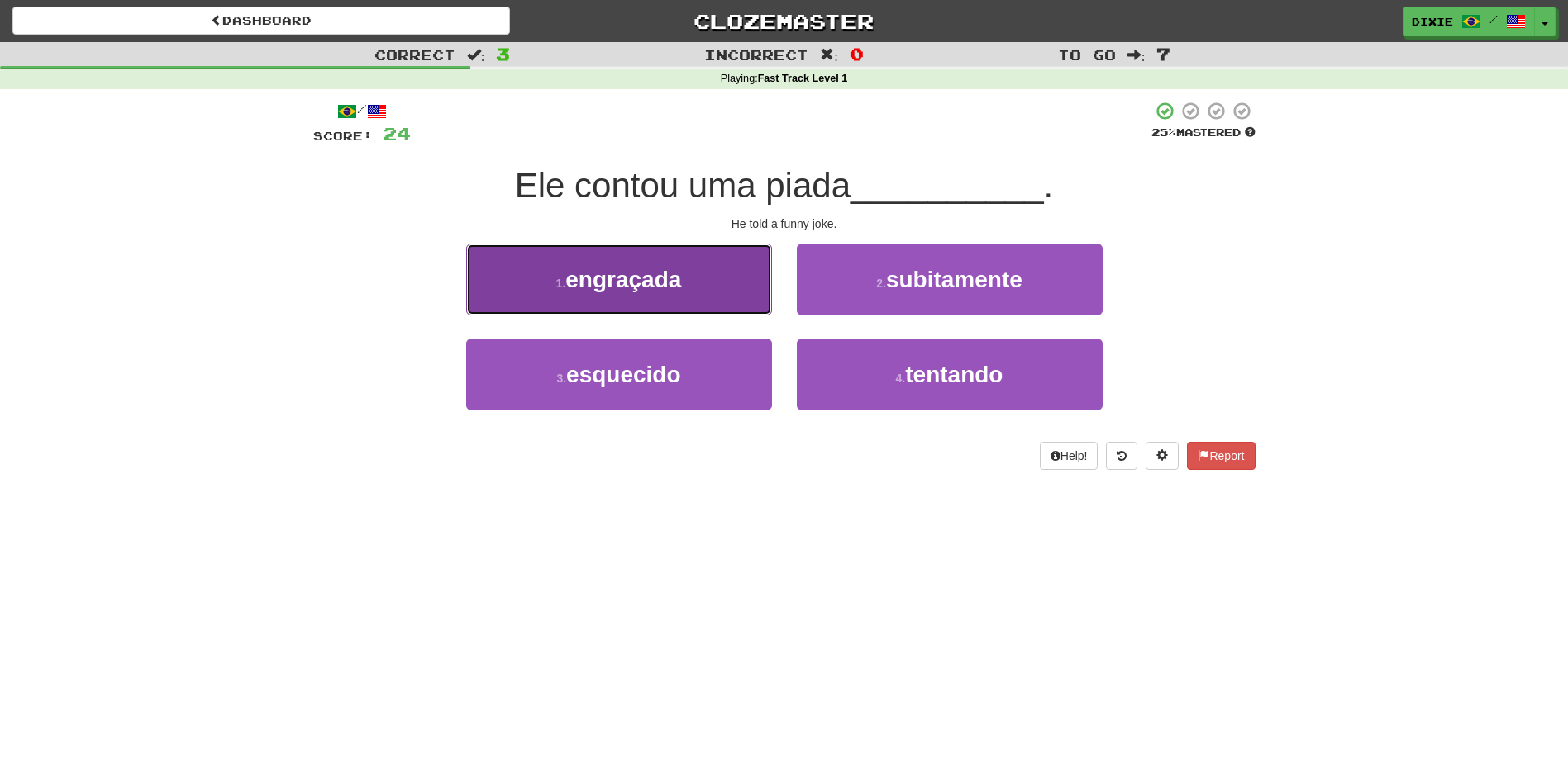
click at [735, 287] on button "1 . engraçada" at bounding box center [619, 280] width 306 height 72
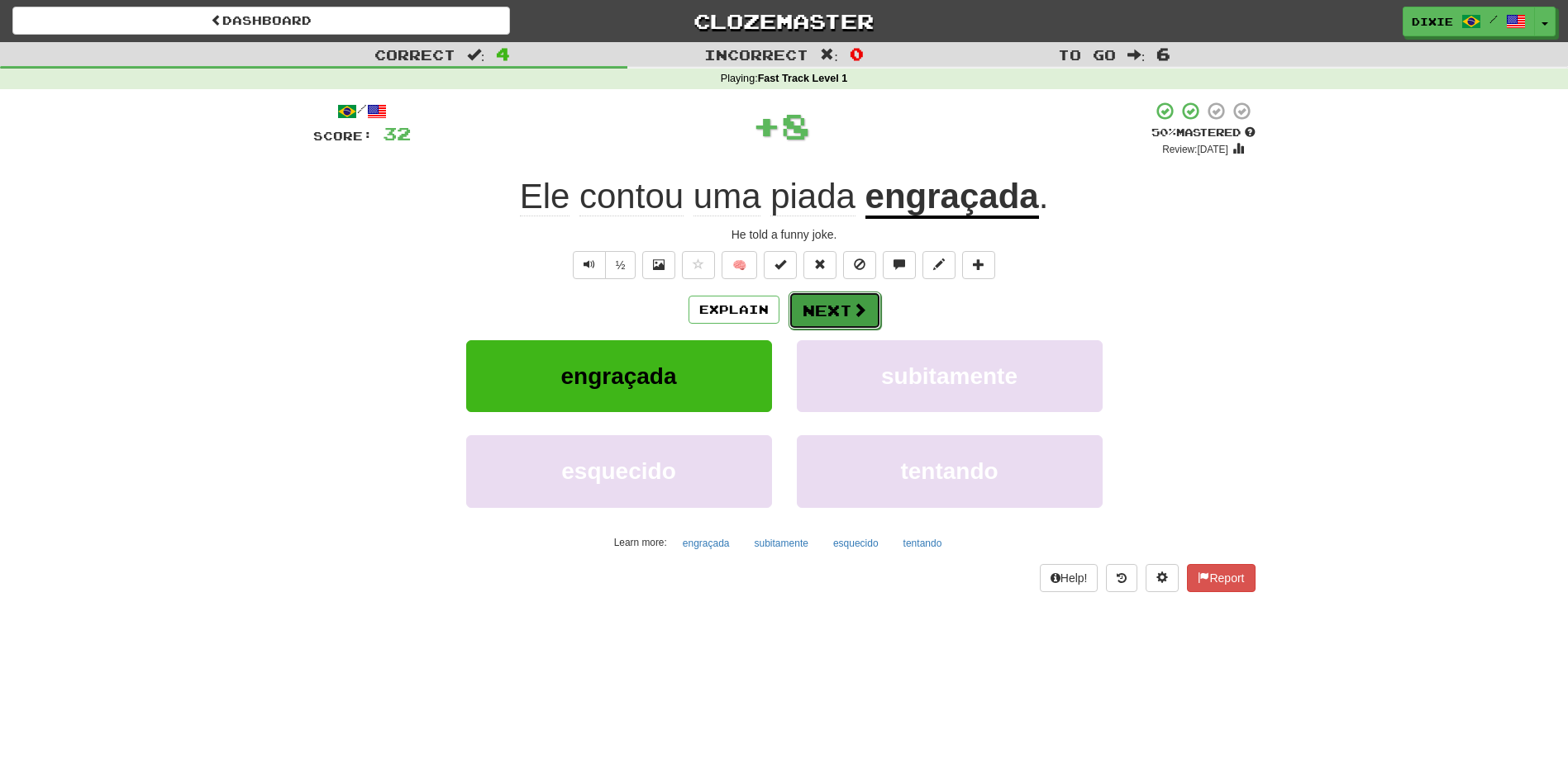
click at [816, 302] on button "Next" at bounding box center [834, 310] width 93 height 38
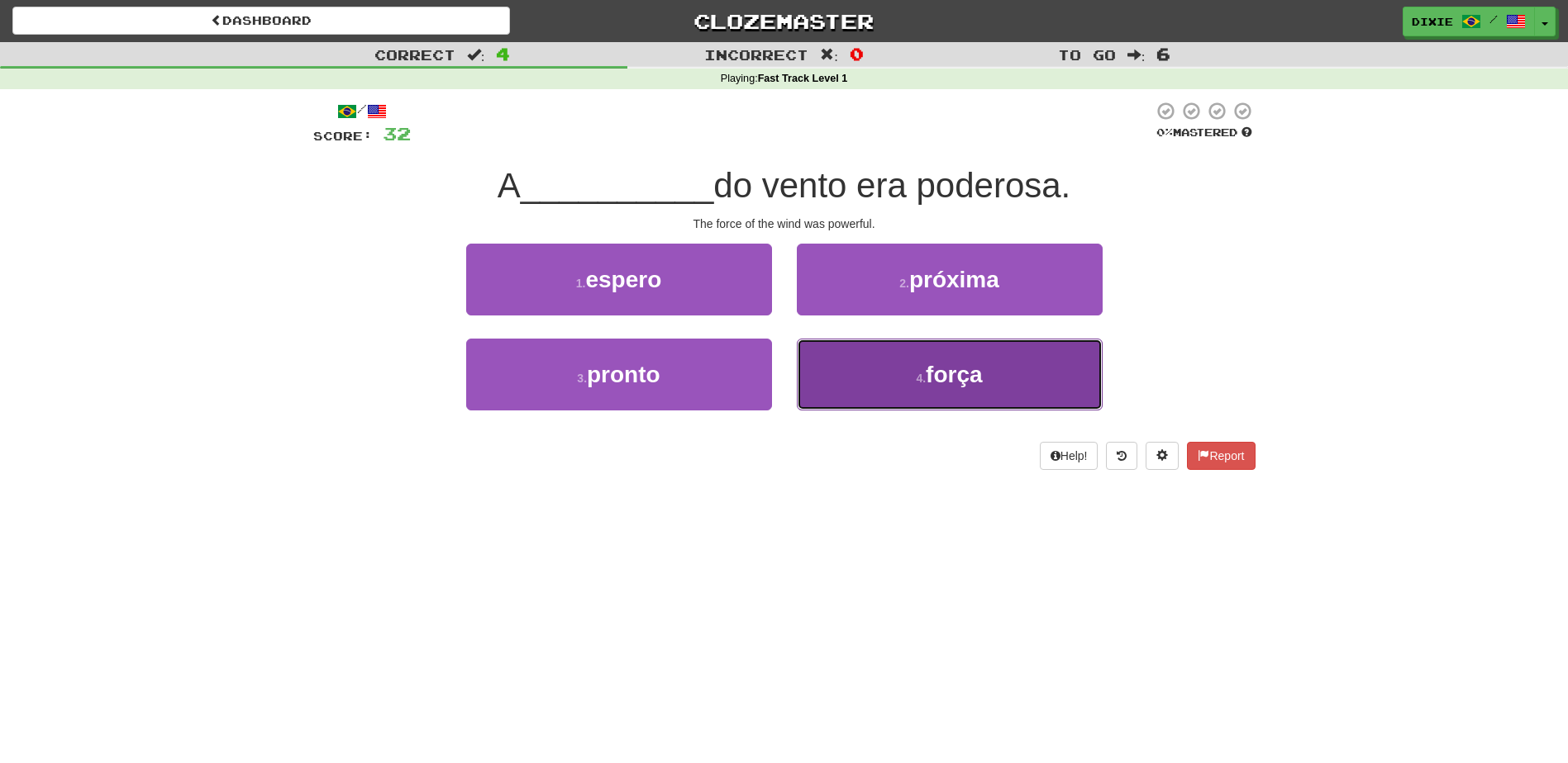
click at [963, 377] on span "força" at bounding box center [954, 375] width 56 height 26
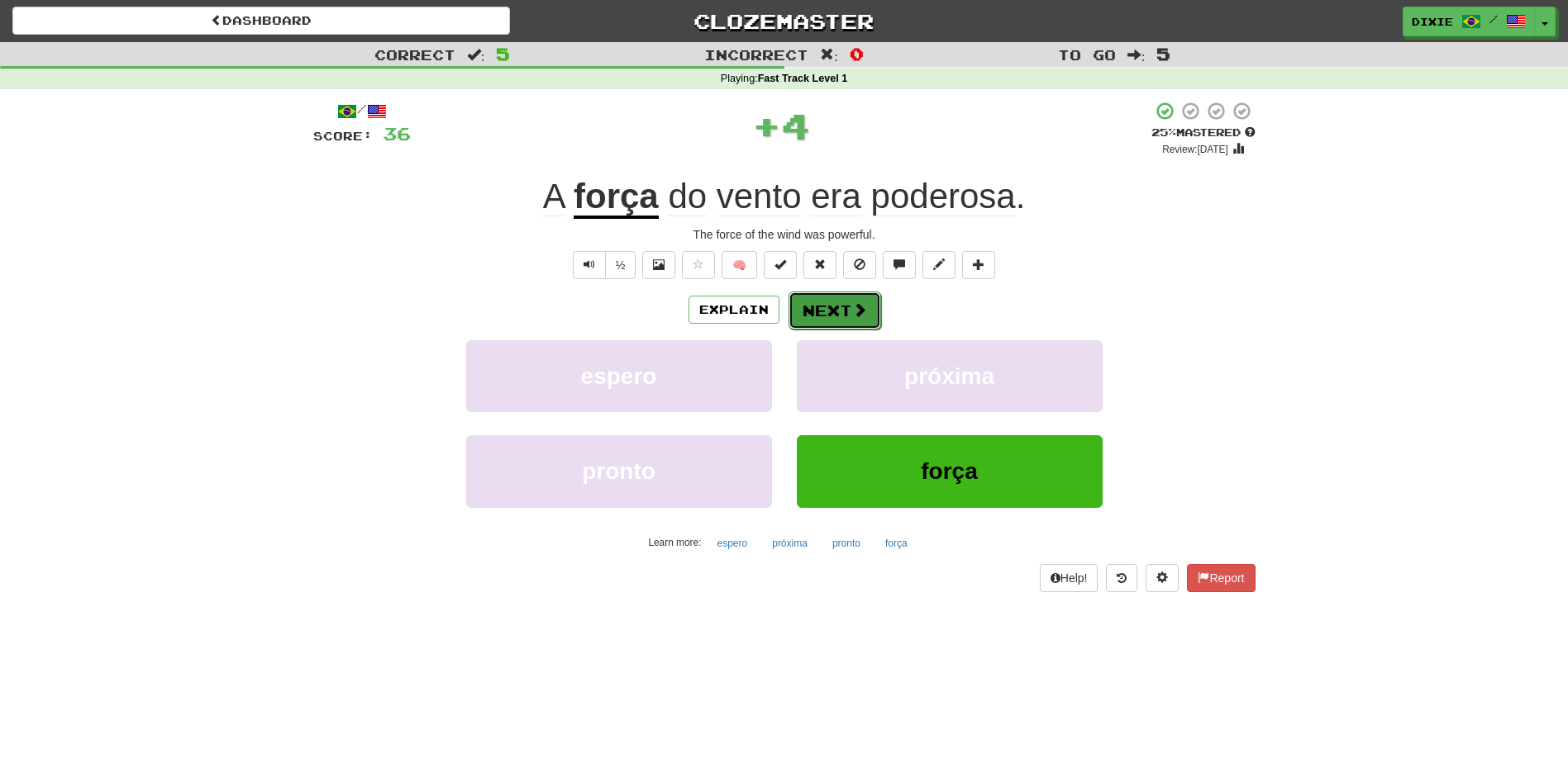
click at [830, 314] on button "Next" at bounding box center [834, 310] width 93 height 38
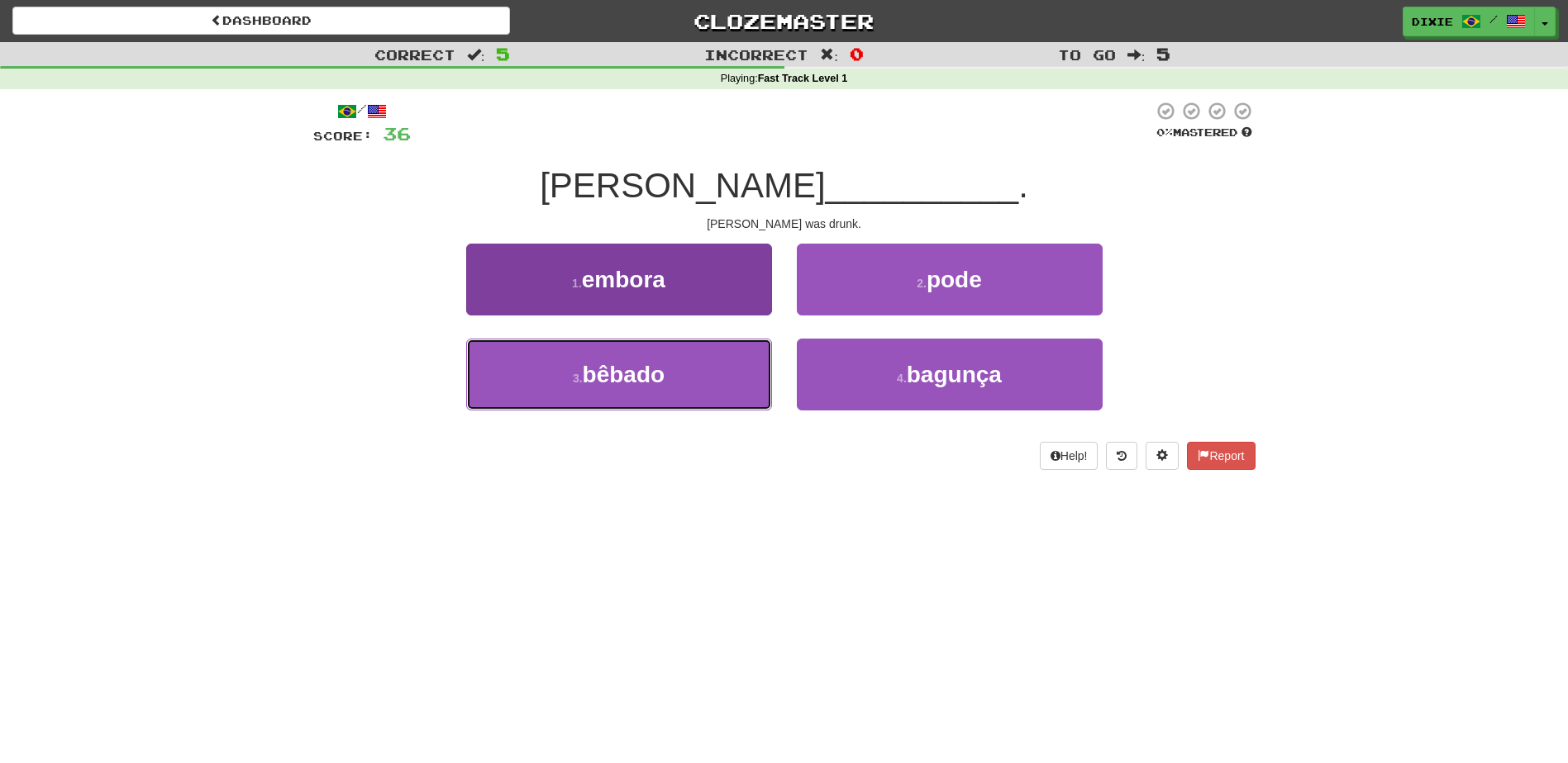
click at [622, 374] on span "bêbado" at bounding box center [623, 375] width 82 height 26
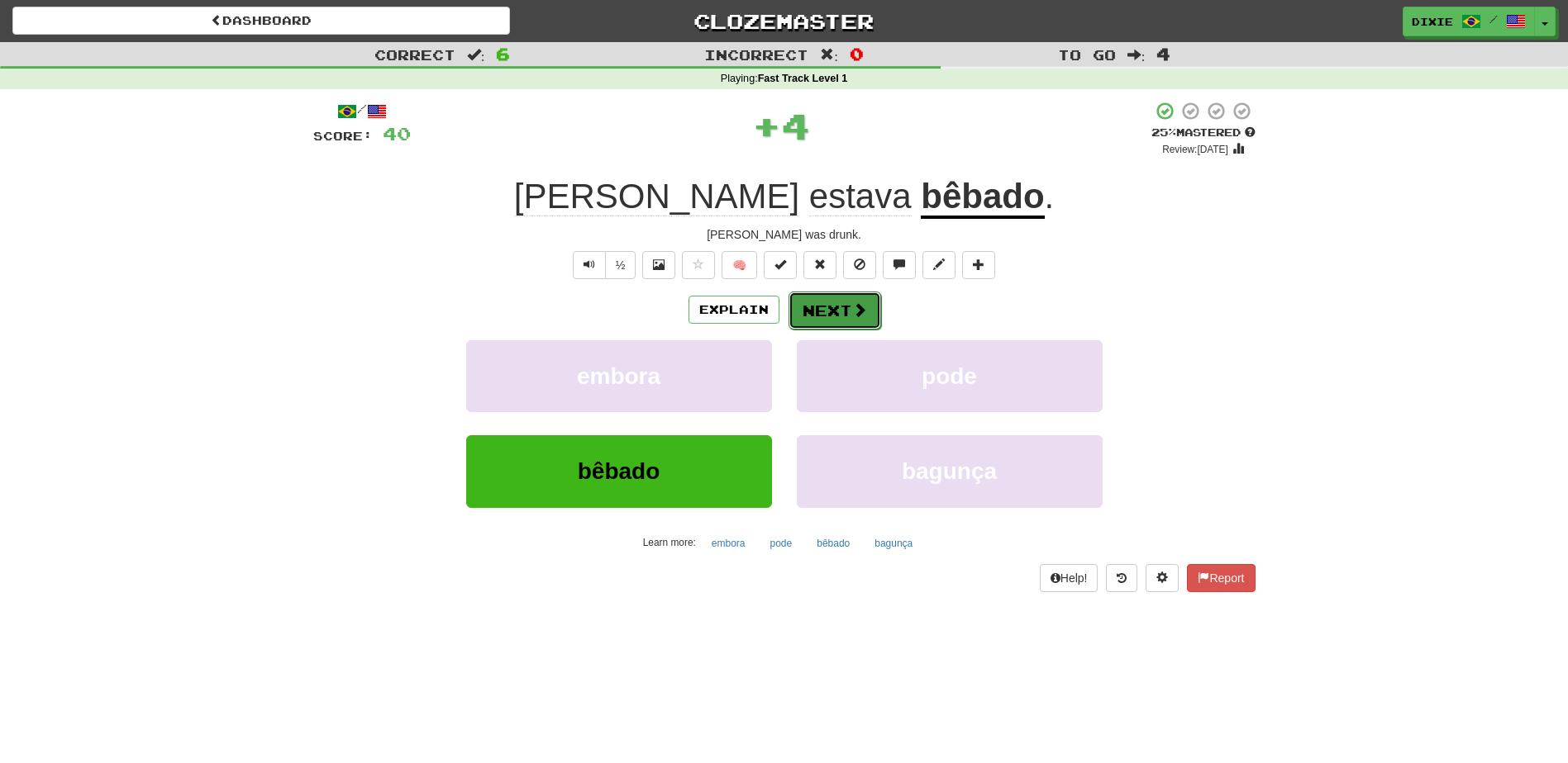
click at [824, 310] on button "Next" at bounding box center [834, 310] width 93 height 38
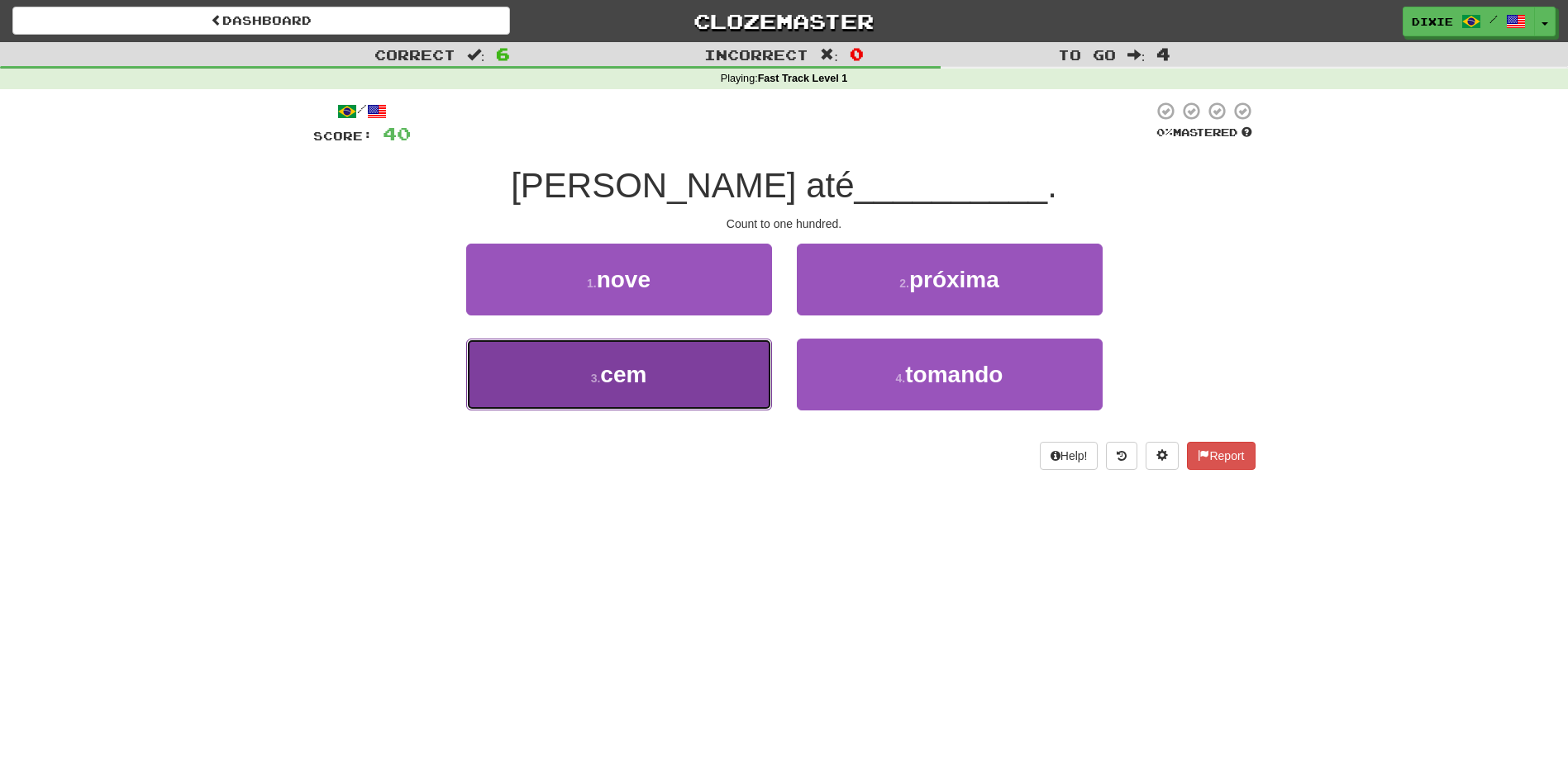
click at [619, 368] on span "cem" at bounding box center [623, 375] width 46 height 26
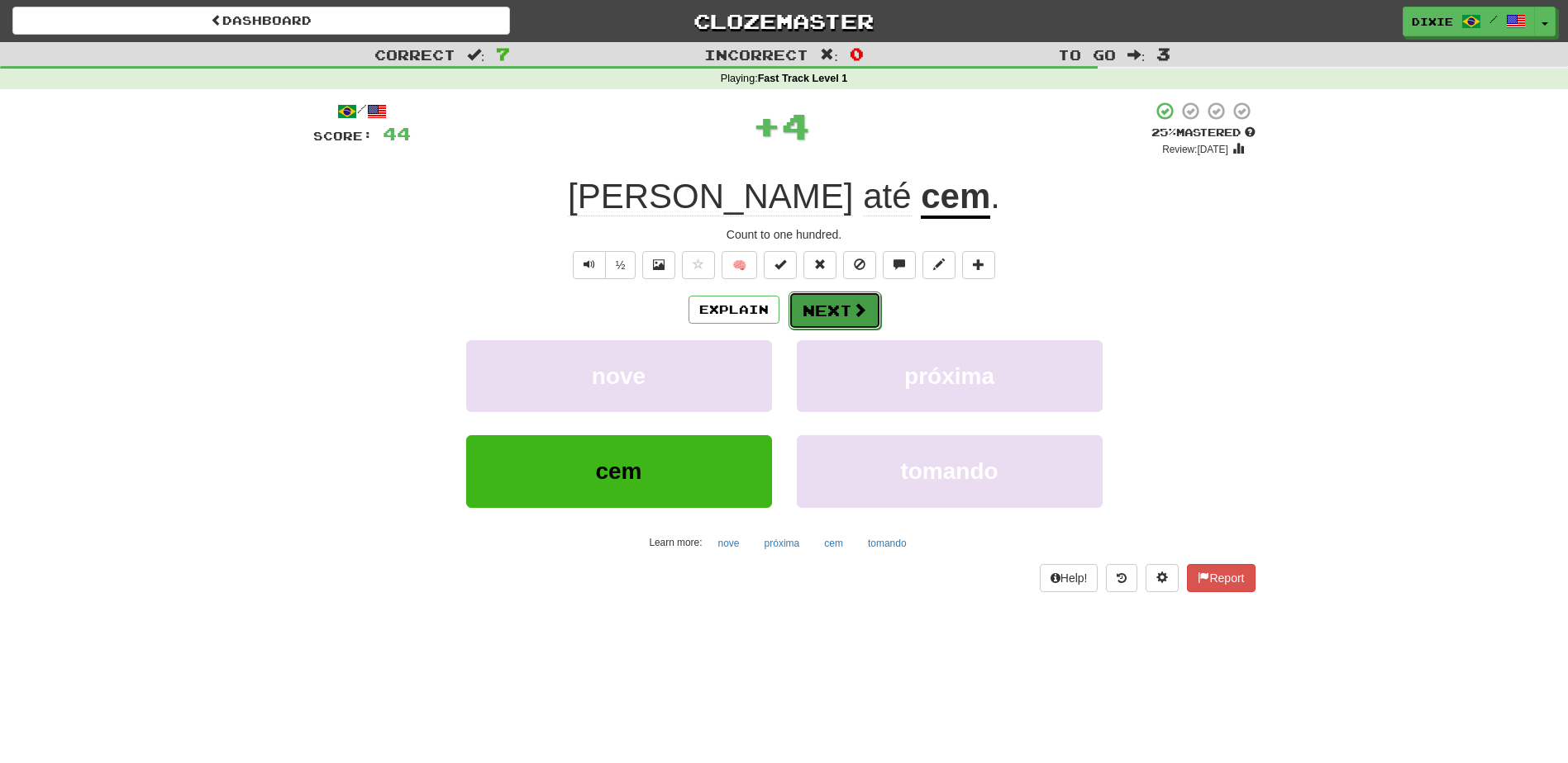
click at [795, 310] on button "Next" at bounding box center [834, 310] width 93 height 38
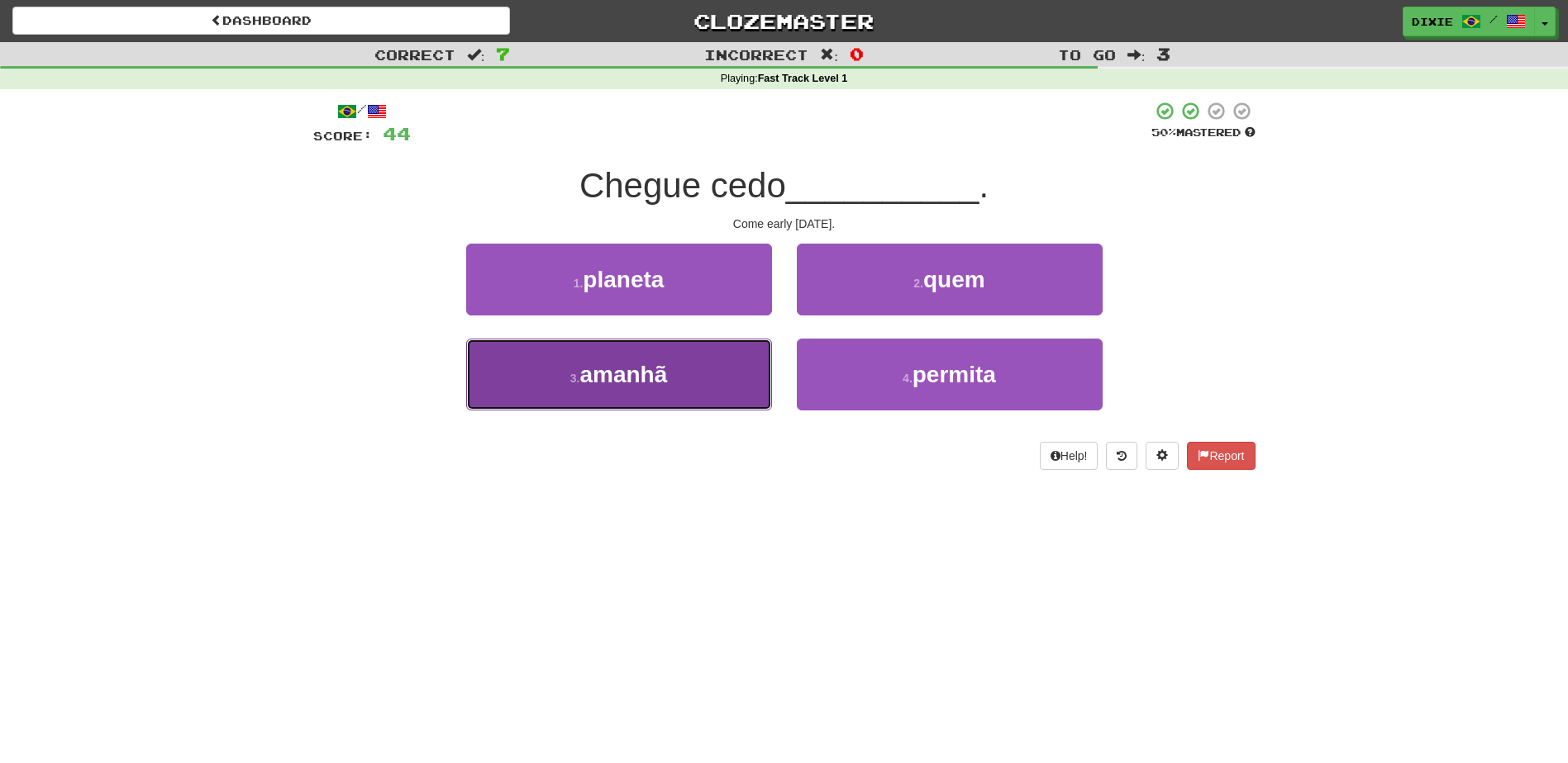
click at [712, 371] on button "3 . amanhã" at bounding box center [619, 375] width 306 height 72
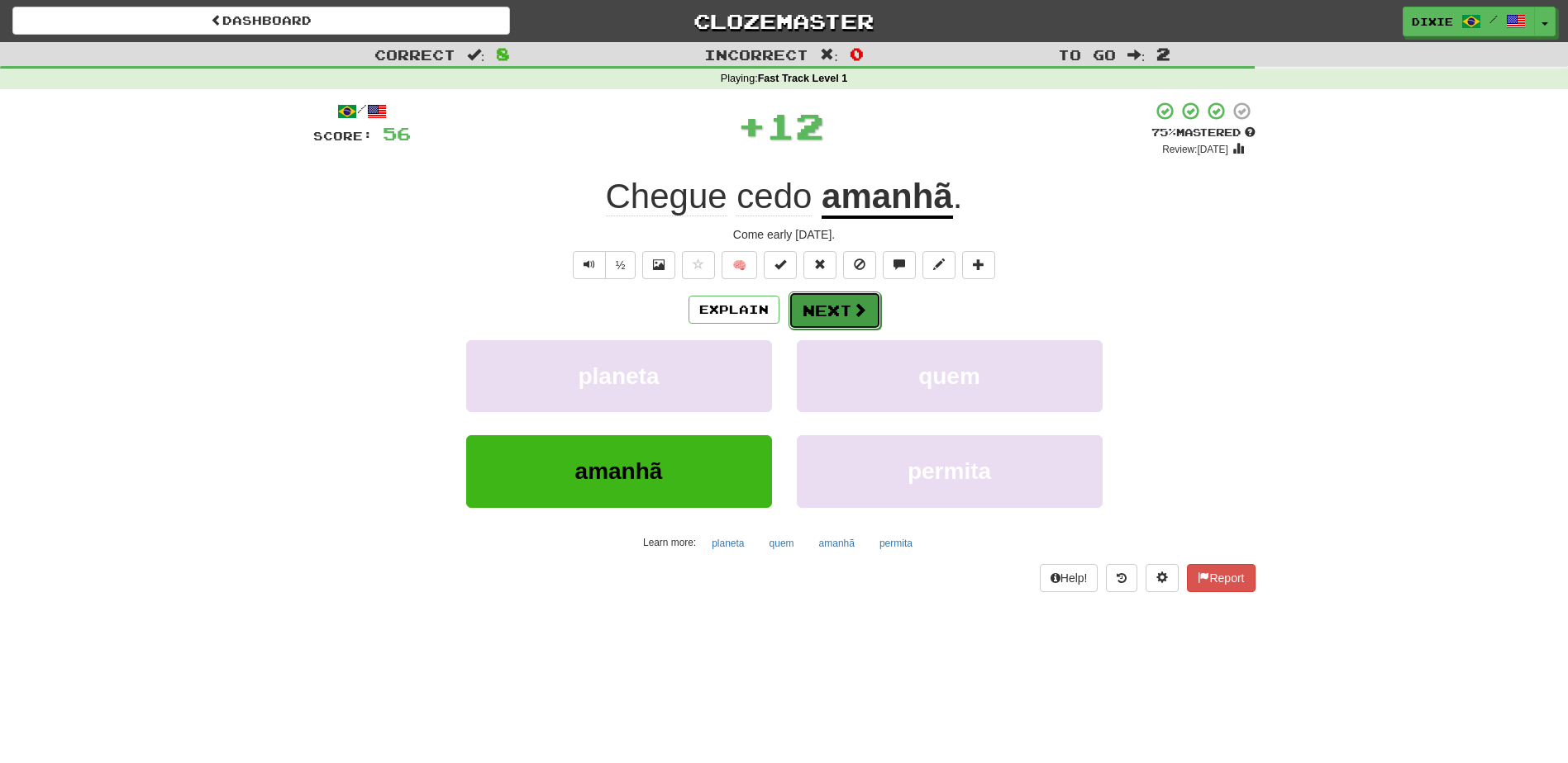
click at [807, 313] on button "Next" at bounding box center [834, 310] width 93 height 38
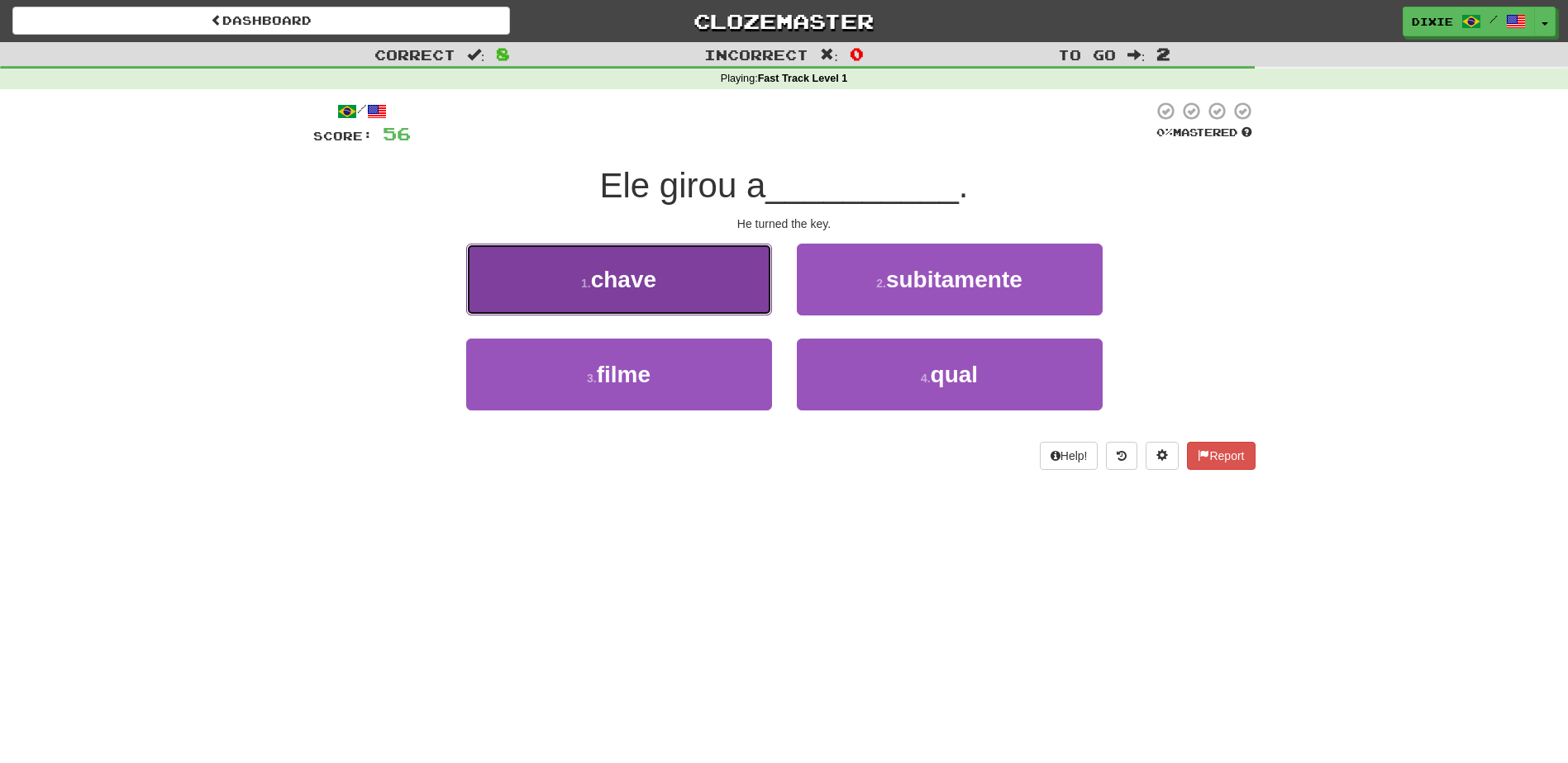
click at [672, 260] on button "1 . chave" at bounding box center [619, 280] width 306 height 72
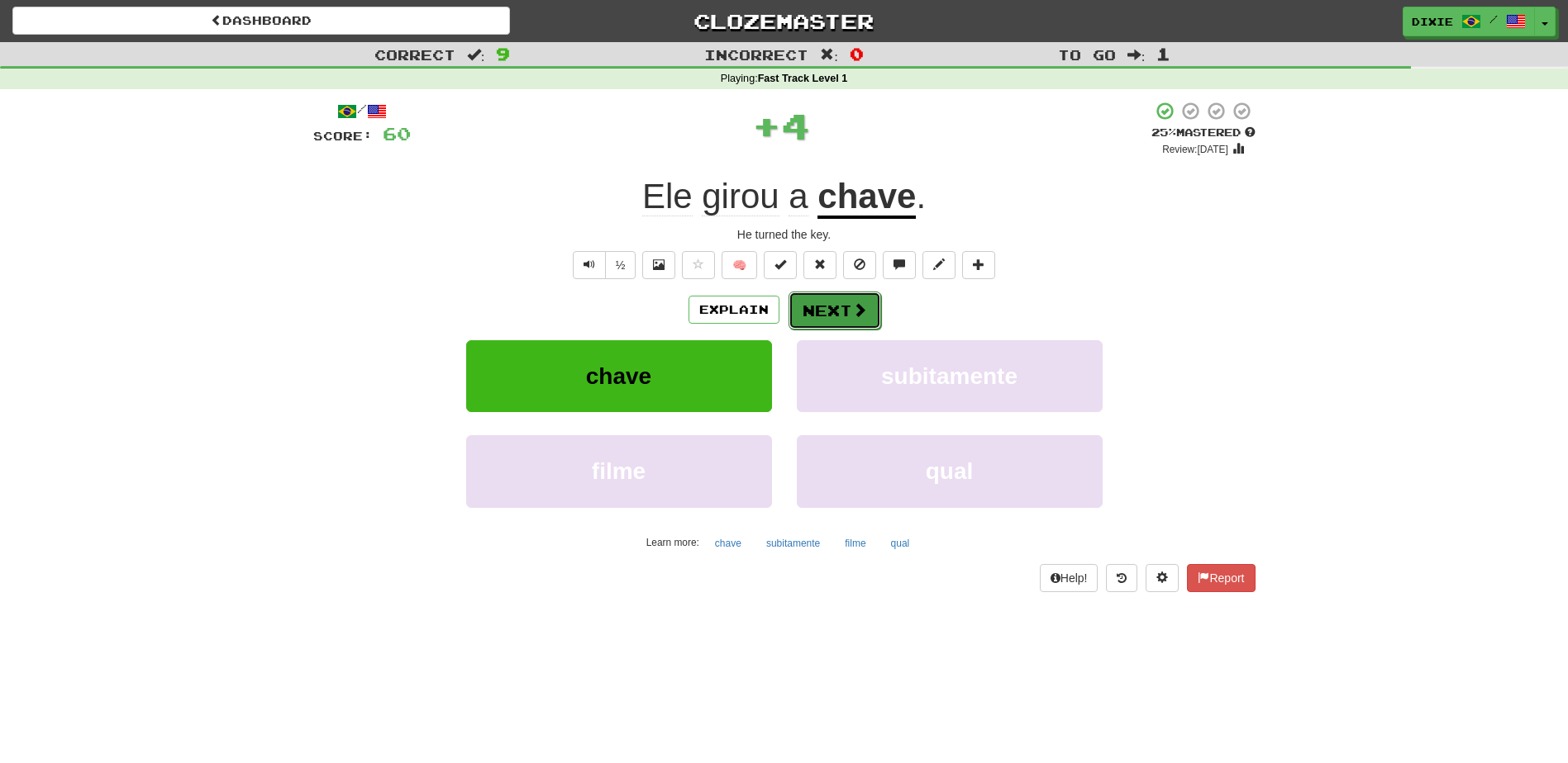
click at [803, 298] on button "Next" at bounding box center [834, 310] width 93 height 38
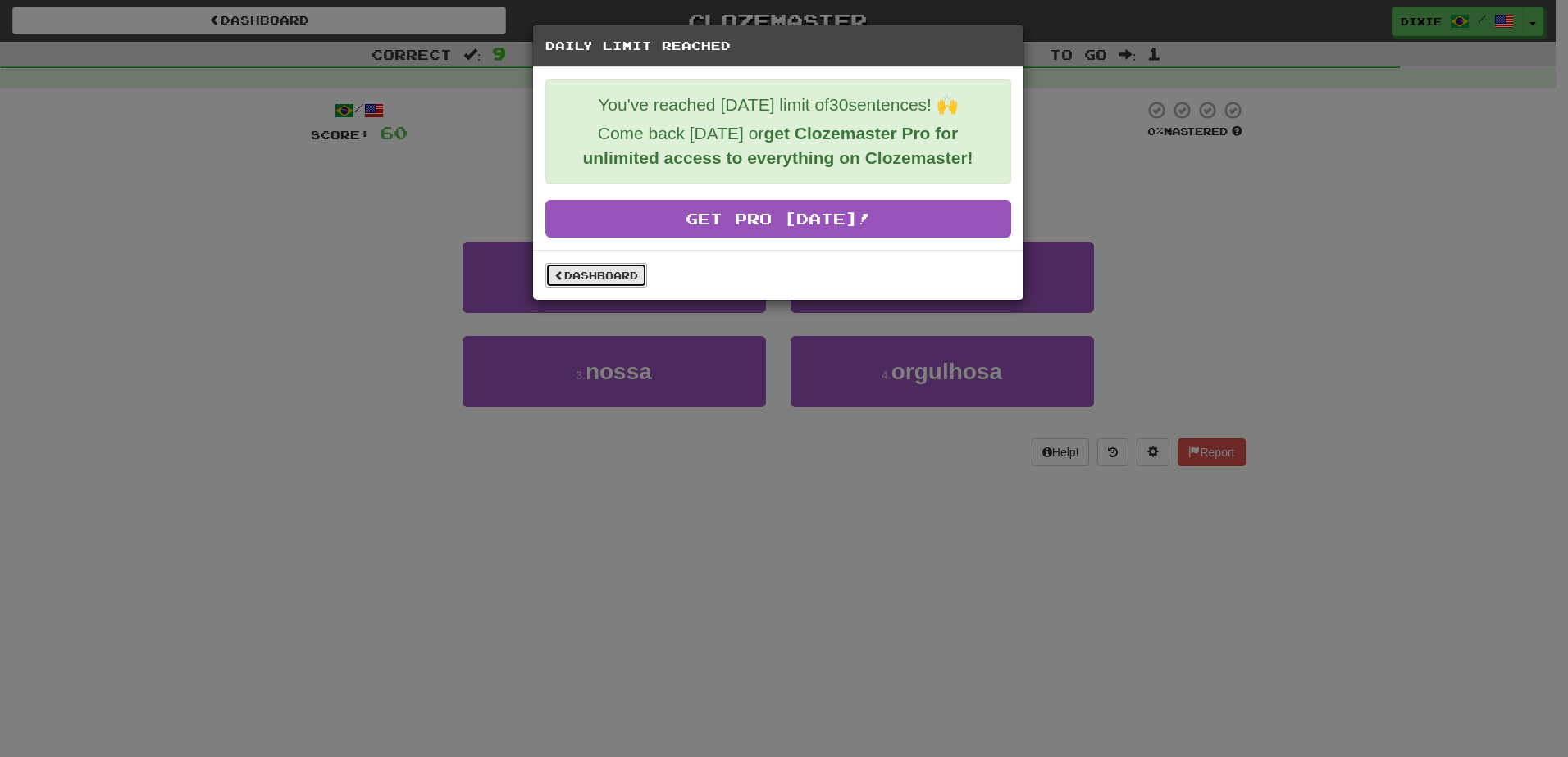
click at [596, 265] on link "Dashboard" at bounding box center [596, 275] width 102 height 25
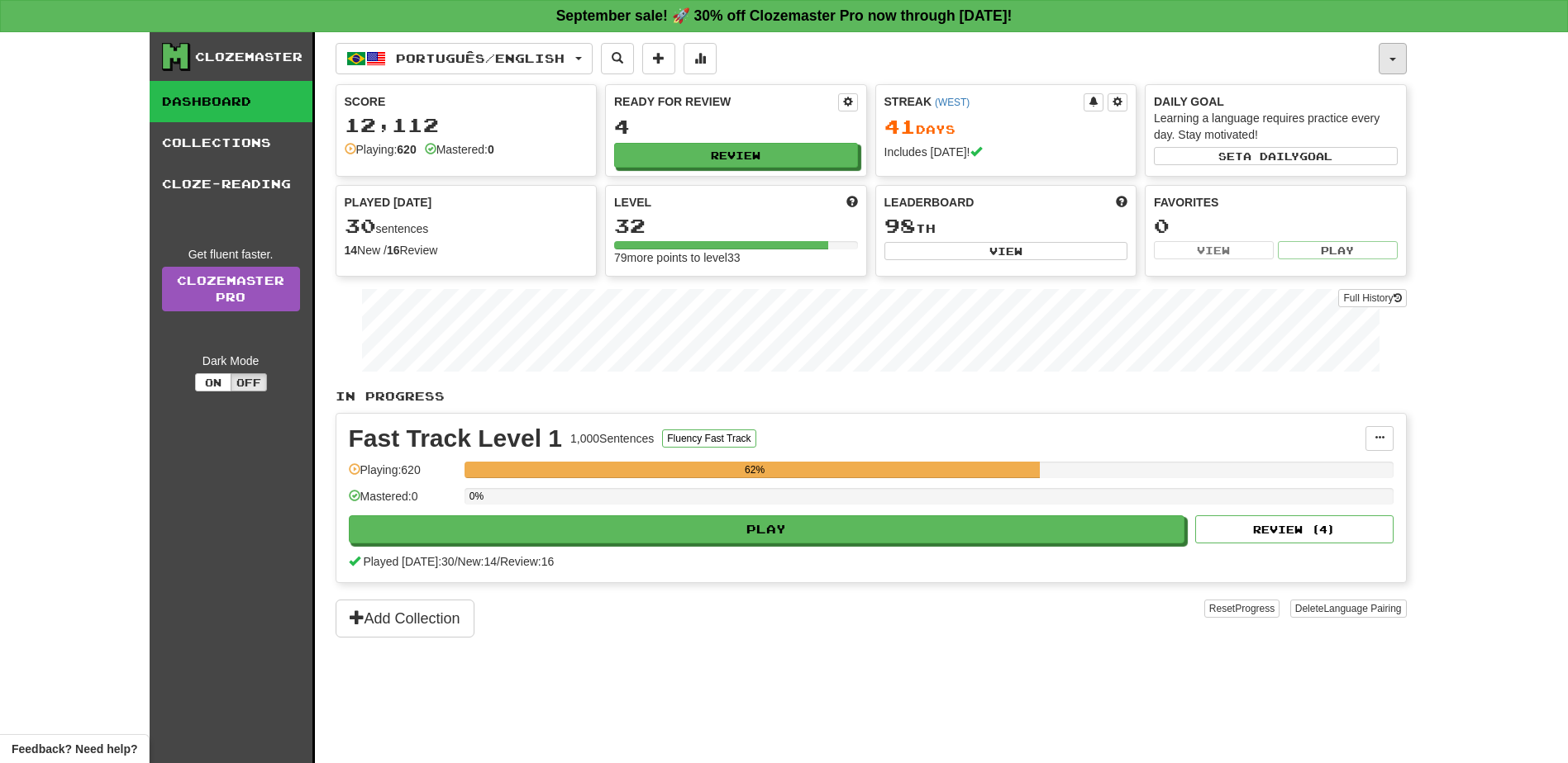
click at [1384, 58] on button "button" at bounding box center [1392, 58] width 28 height 31
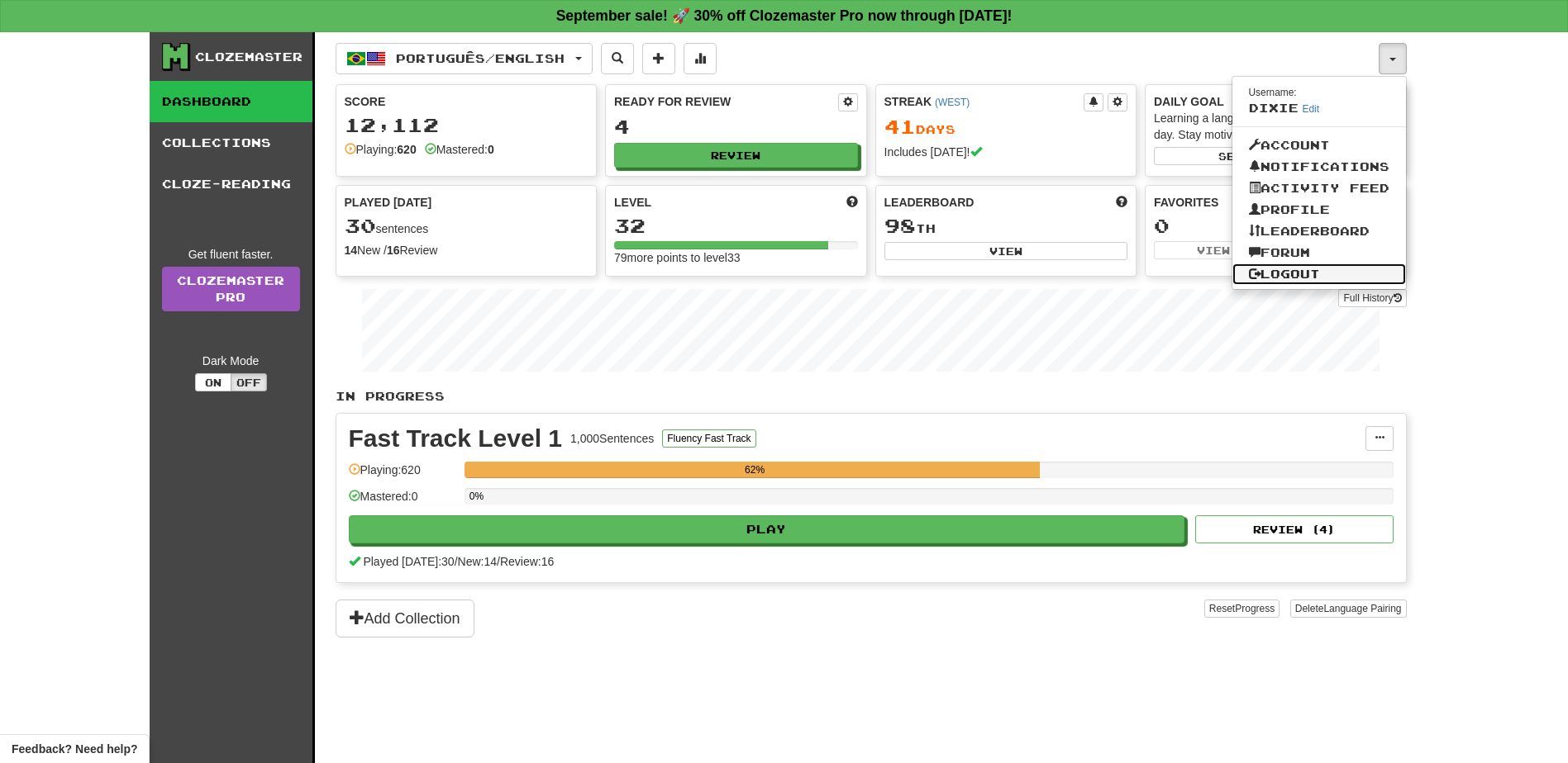
click at [1279, 269] on link "Logout" at bounding box center [1319, 274] width 174 height 21
